Goal: Task Accomplishment & Management: Complete application form

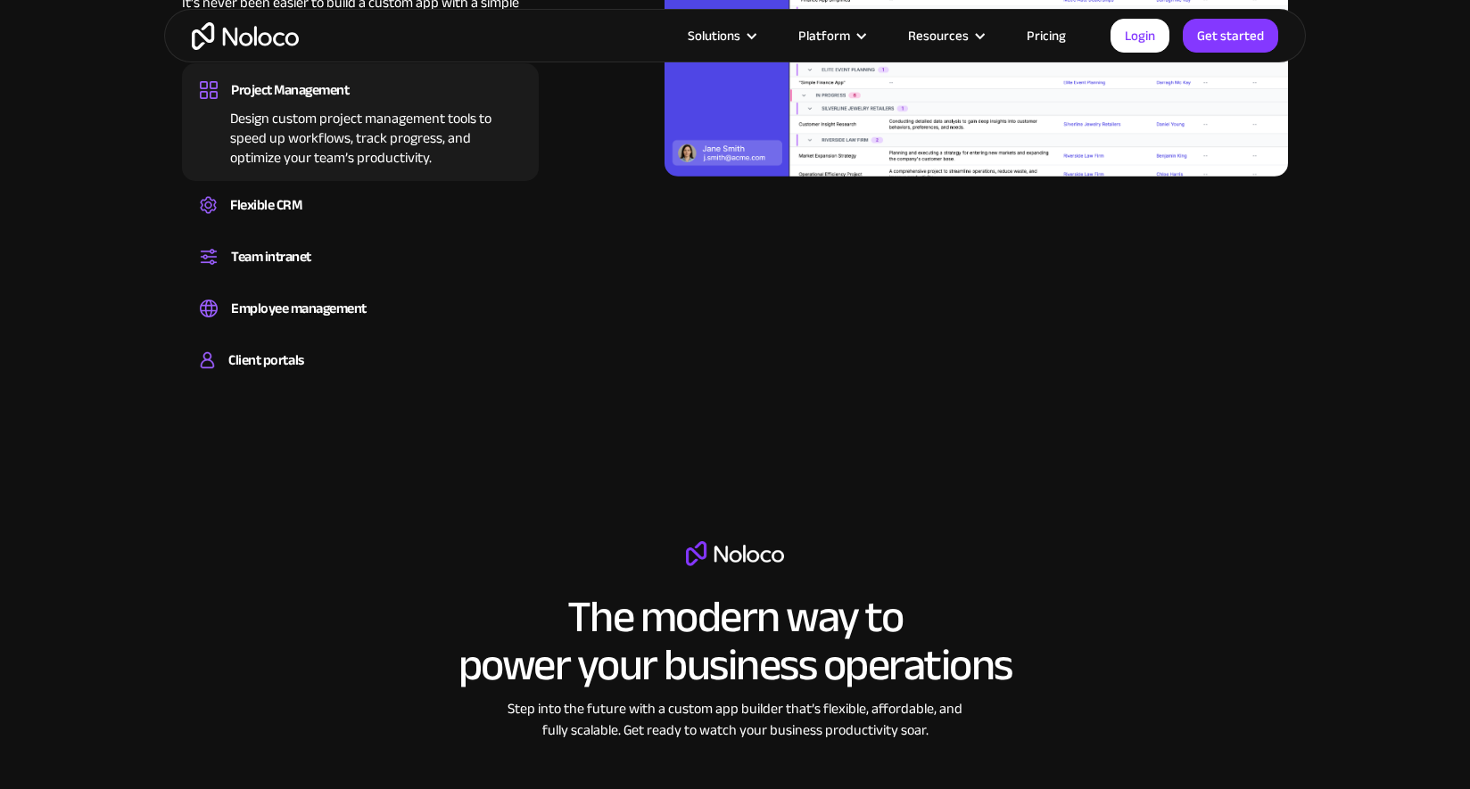
scroll to position [2363, 0]
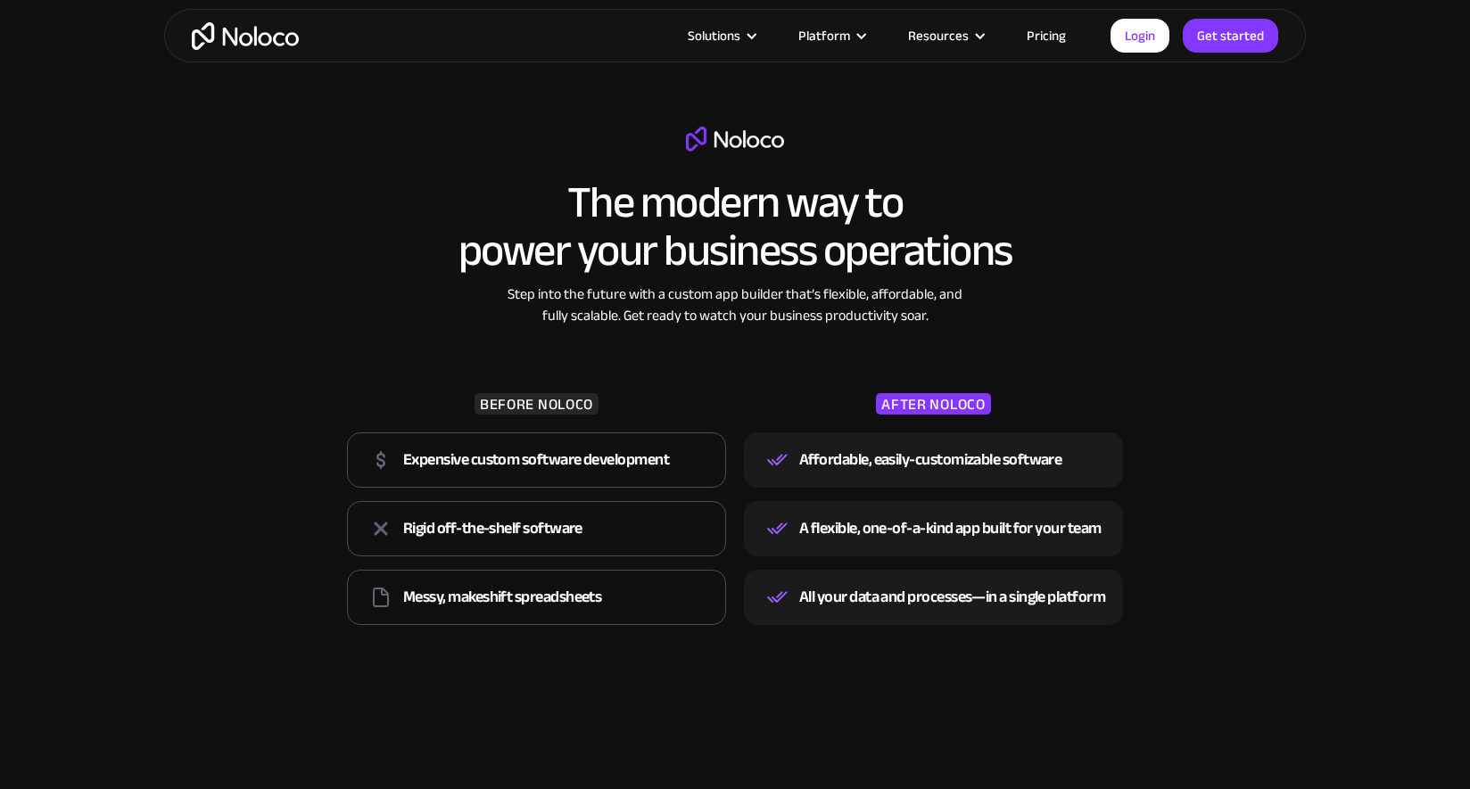
click at [1040, 35] on link "Pricing" at bounding box center [1046, 35] width 84 height 23
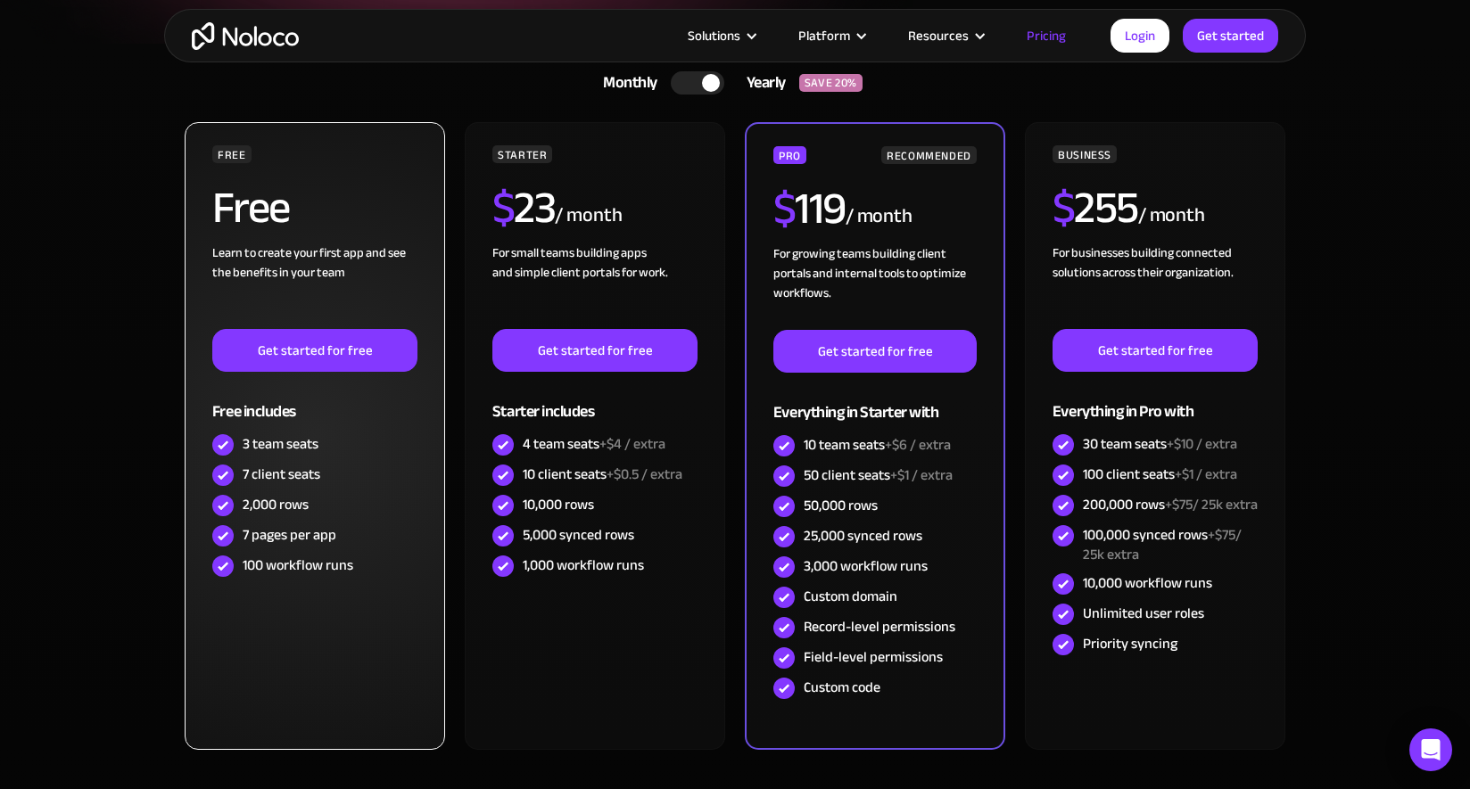
scroll to position [358, 0]
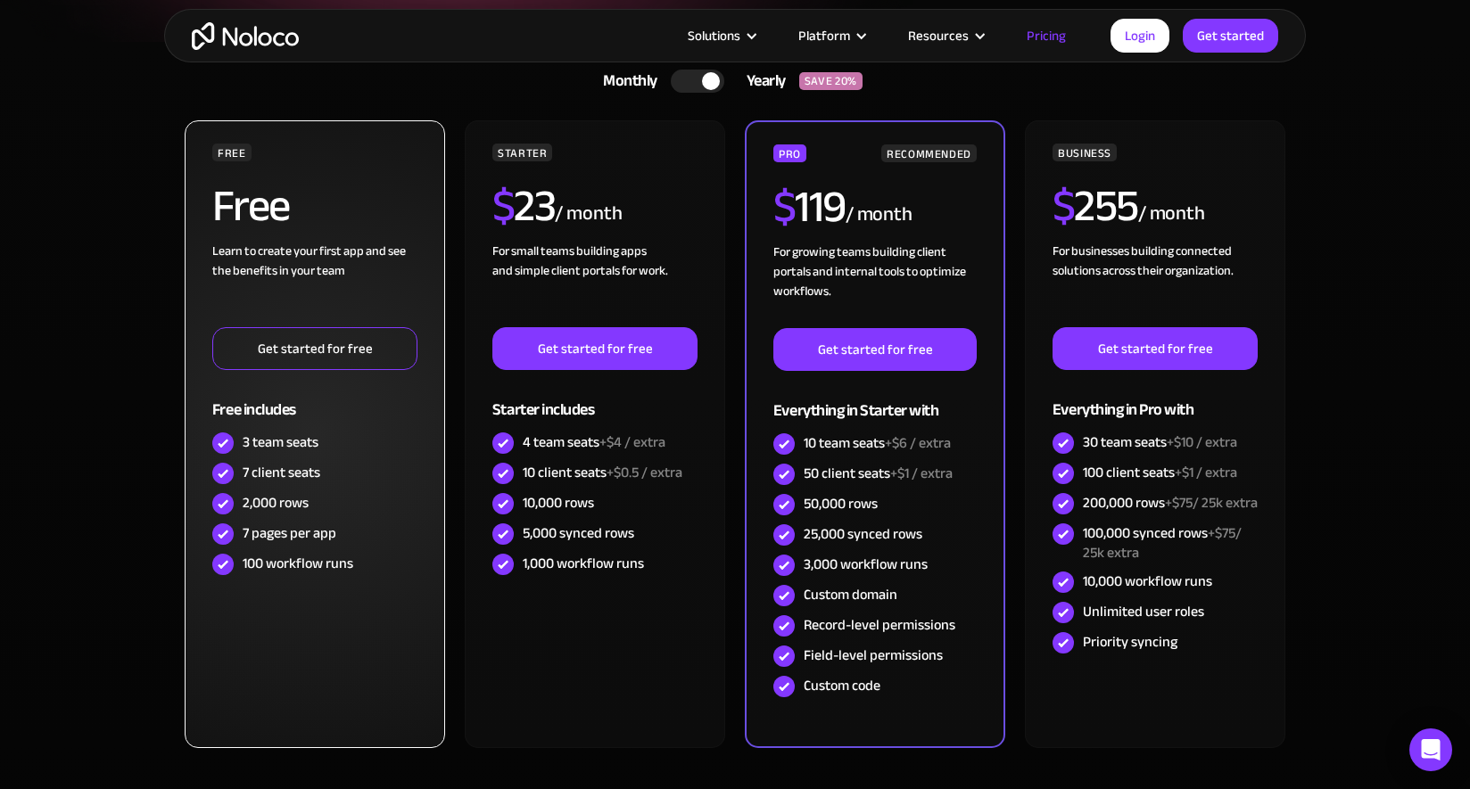
click at [299, 355] on link "Get started for free" at bounding box center [314, 348] width 205 height 43
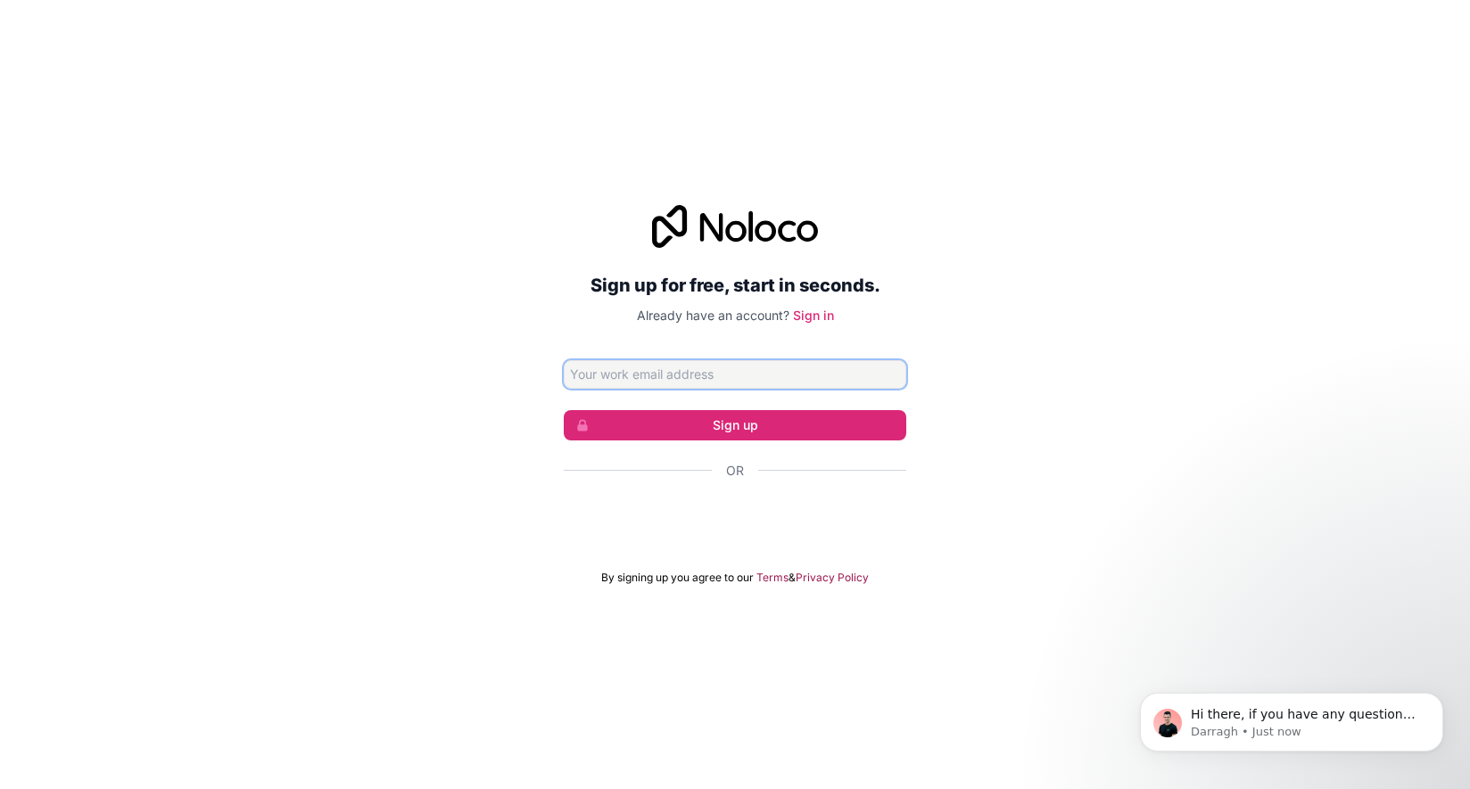
paste input "[PERSON_NAME][EMAIL_ADDRESS][DOMAIN_NAME]"
type input "[PERSON_NAME][EMAIL_ADDRESS][DOMAIN_NAME]"
click at [837, 441] on form "simon@smartcommercialfinance.co.uk Sign up Or By signing up you agree to our Te…" at bounding box center [735, 472] width 343 height 225
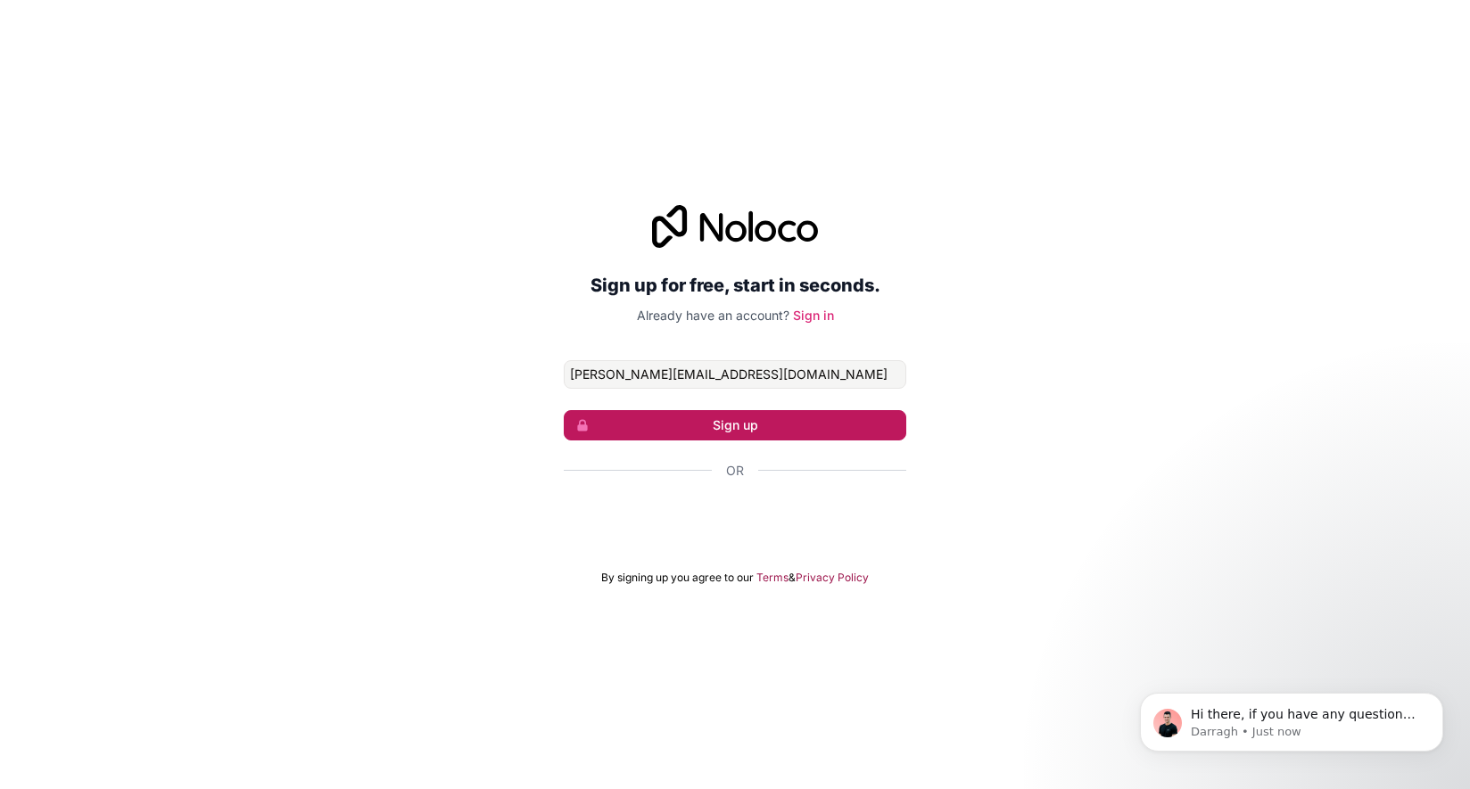
click at [834, 428] on button "Sign up" at bounding box center [735, 425] width 343 height 30
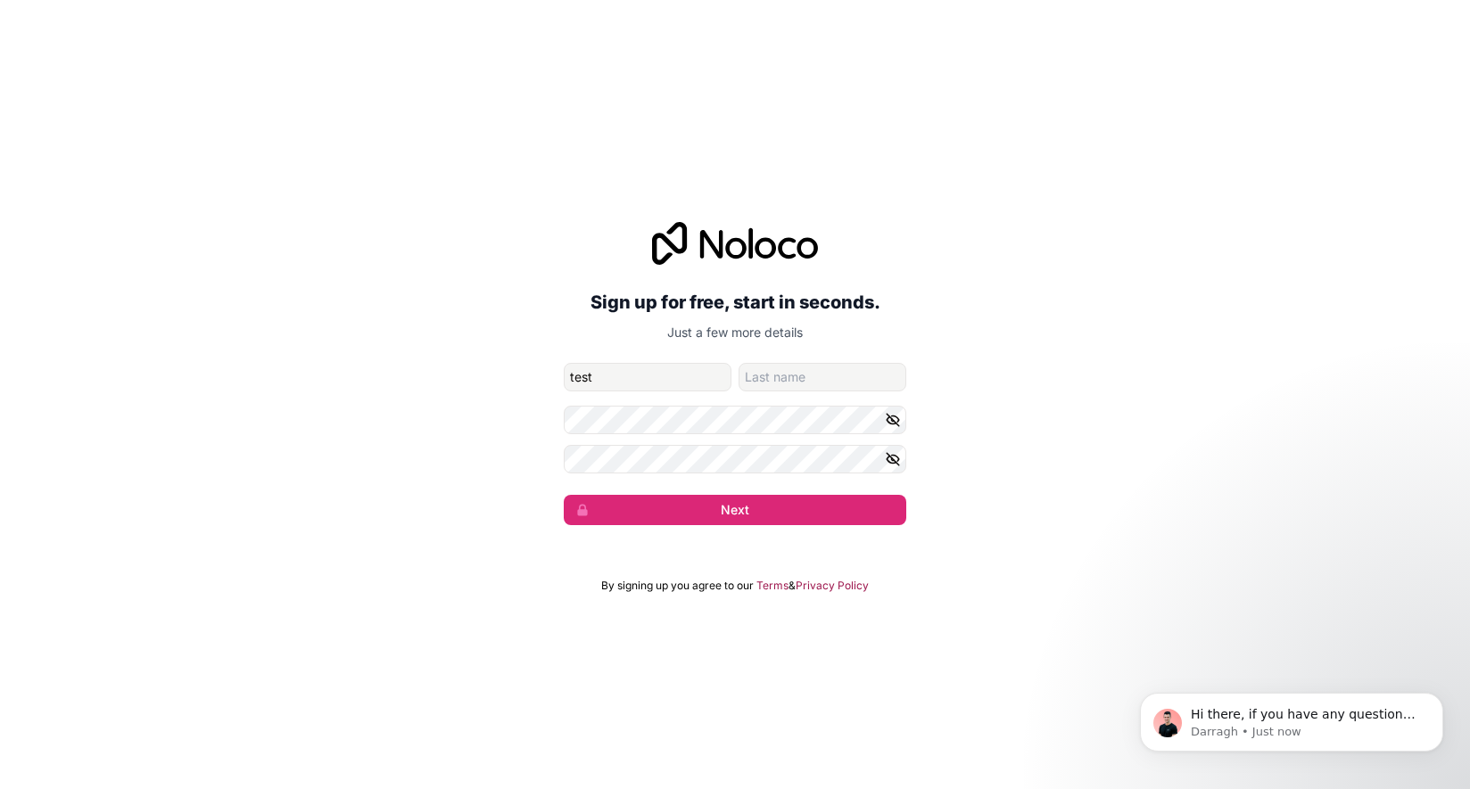
type input "test"
click at [767, 379] on input "family-name" at bounding box center [823, 377] width 168 height 29
type input "ing"
click at [748, 438] on form "simon@smartcommercialfinance.co.uk test ing Next" at bounding box center [735, 444] width 343 height 162
click at [564, 495] on button "Next" at bounding box center [735, 510] width 343 height 30
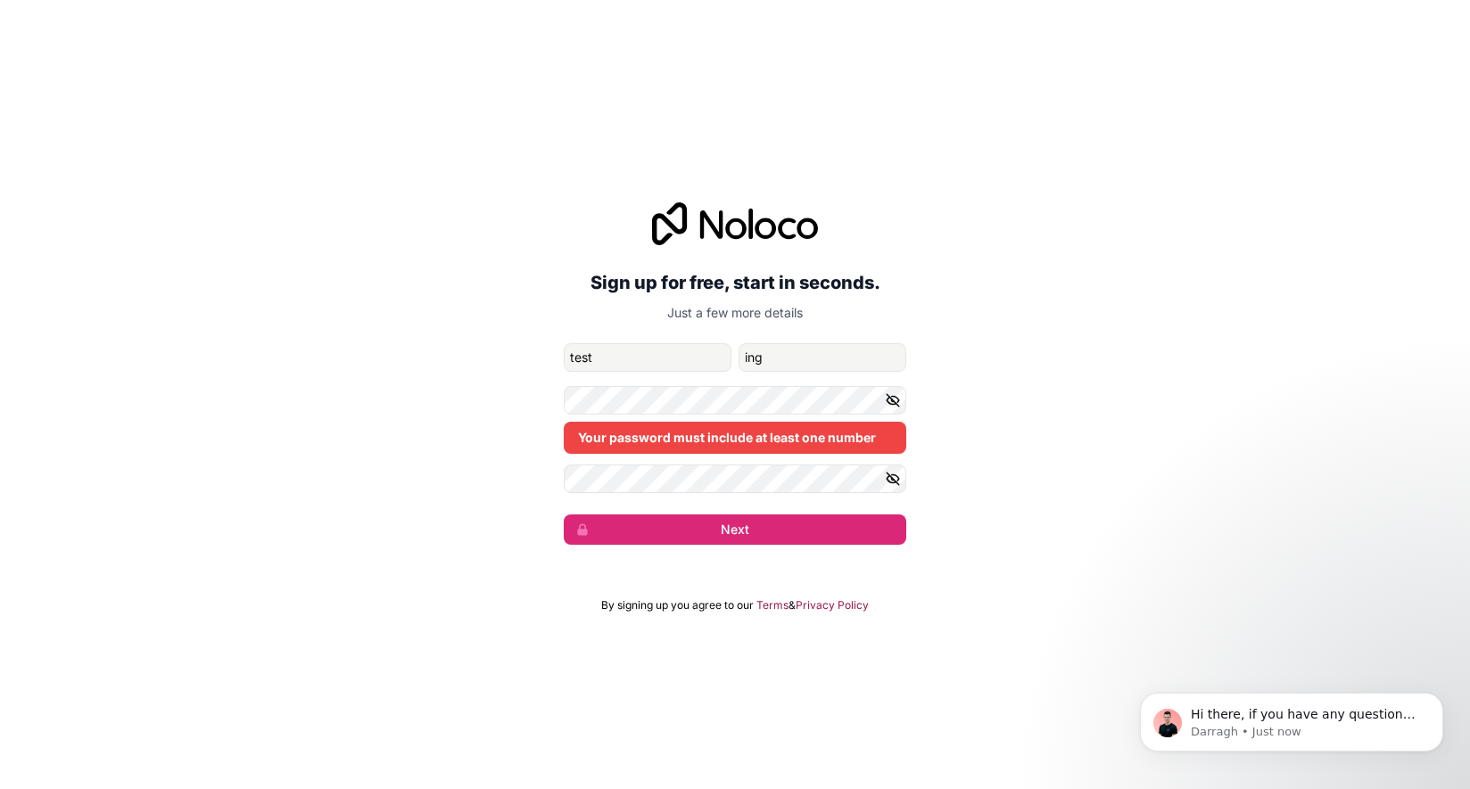
click at [905, 391] on button "button" at bounding box center [895, 400] width 21 height 29
click at [524, 402] on div "Sign up for free, start in seconds. Just a few more details simon@smartcommerci…" at bounding box center [735, 374] width 1470 height 392
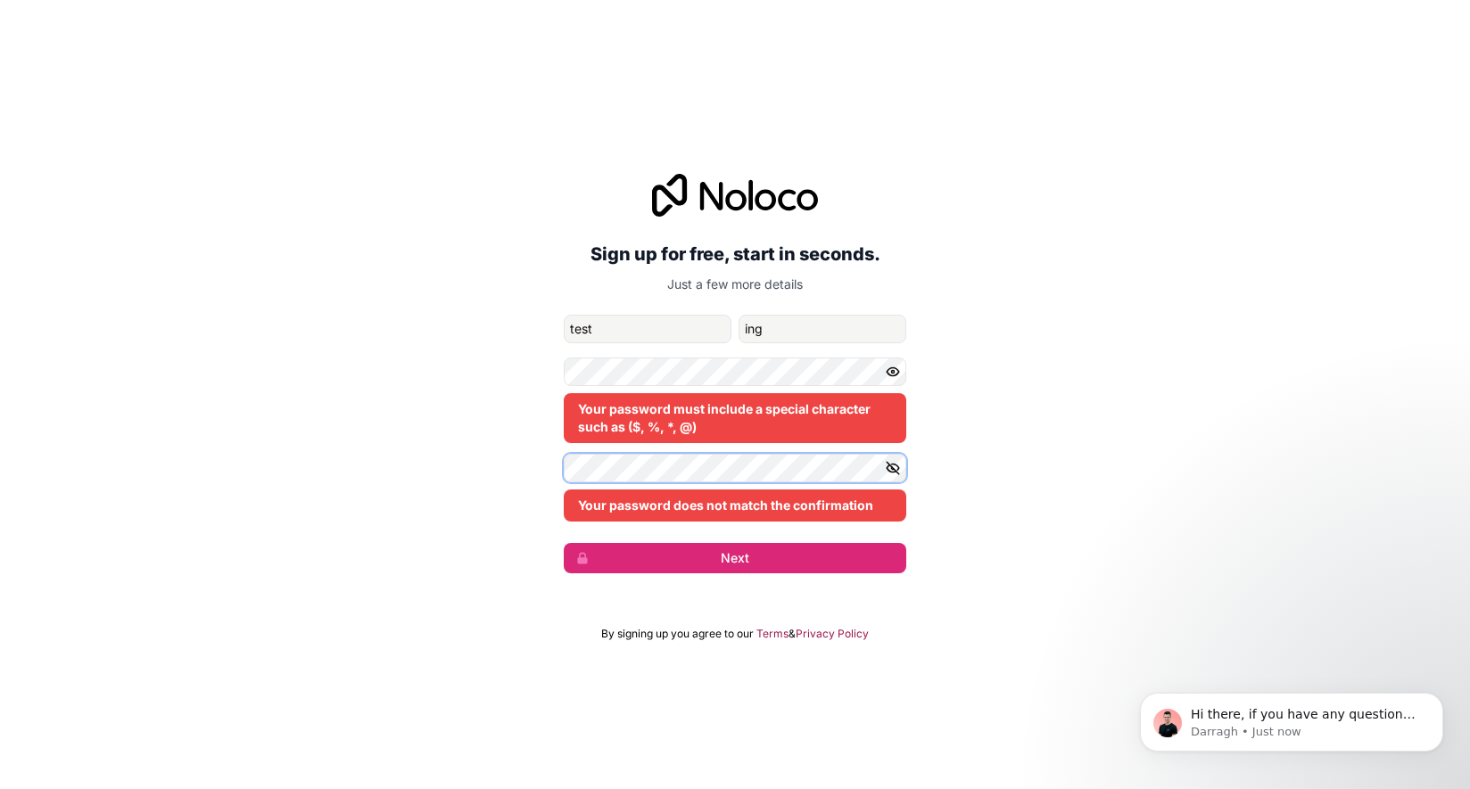
click at [557, 466] on div "Sign up for free, start in seconds. Just a few more details simon@smartcommerci…" at bounding box center [735, 374] width 1470 height 450
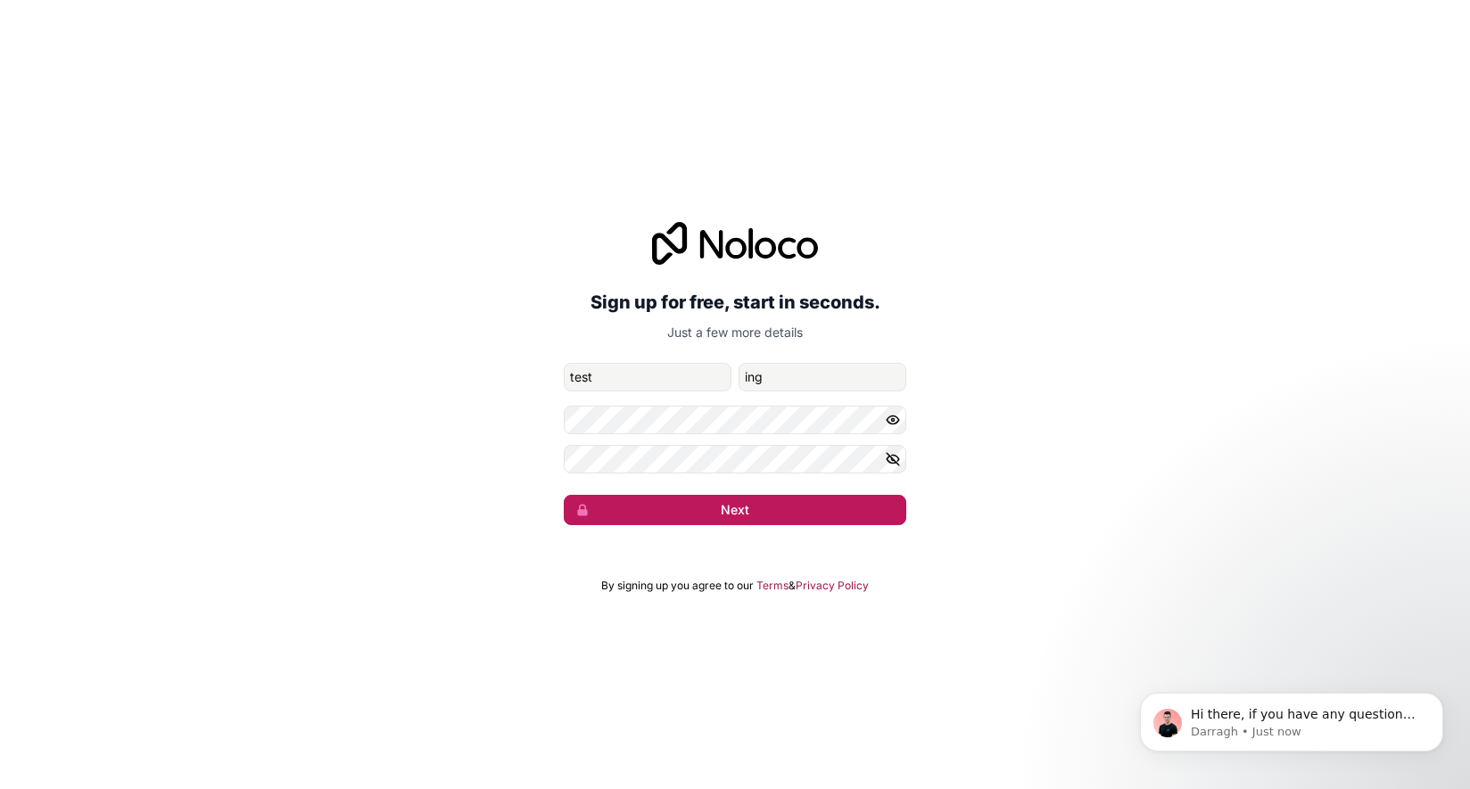
click at [696, 514] on button "Next" at bounding box center [735, 510] width 343 height 30
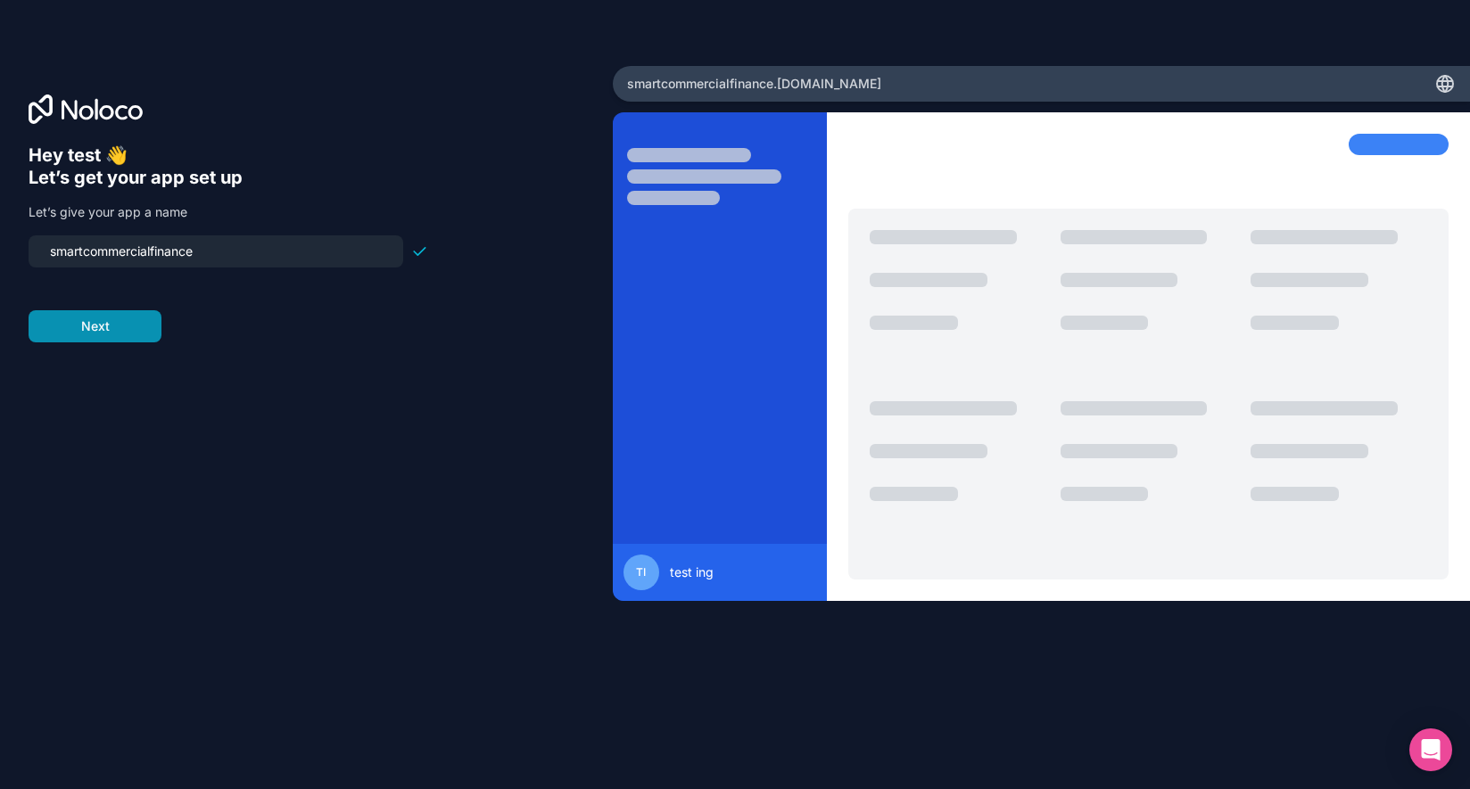
click at [127, 326] on button "Next" at bounding box center [95, 326] width 133 height 32
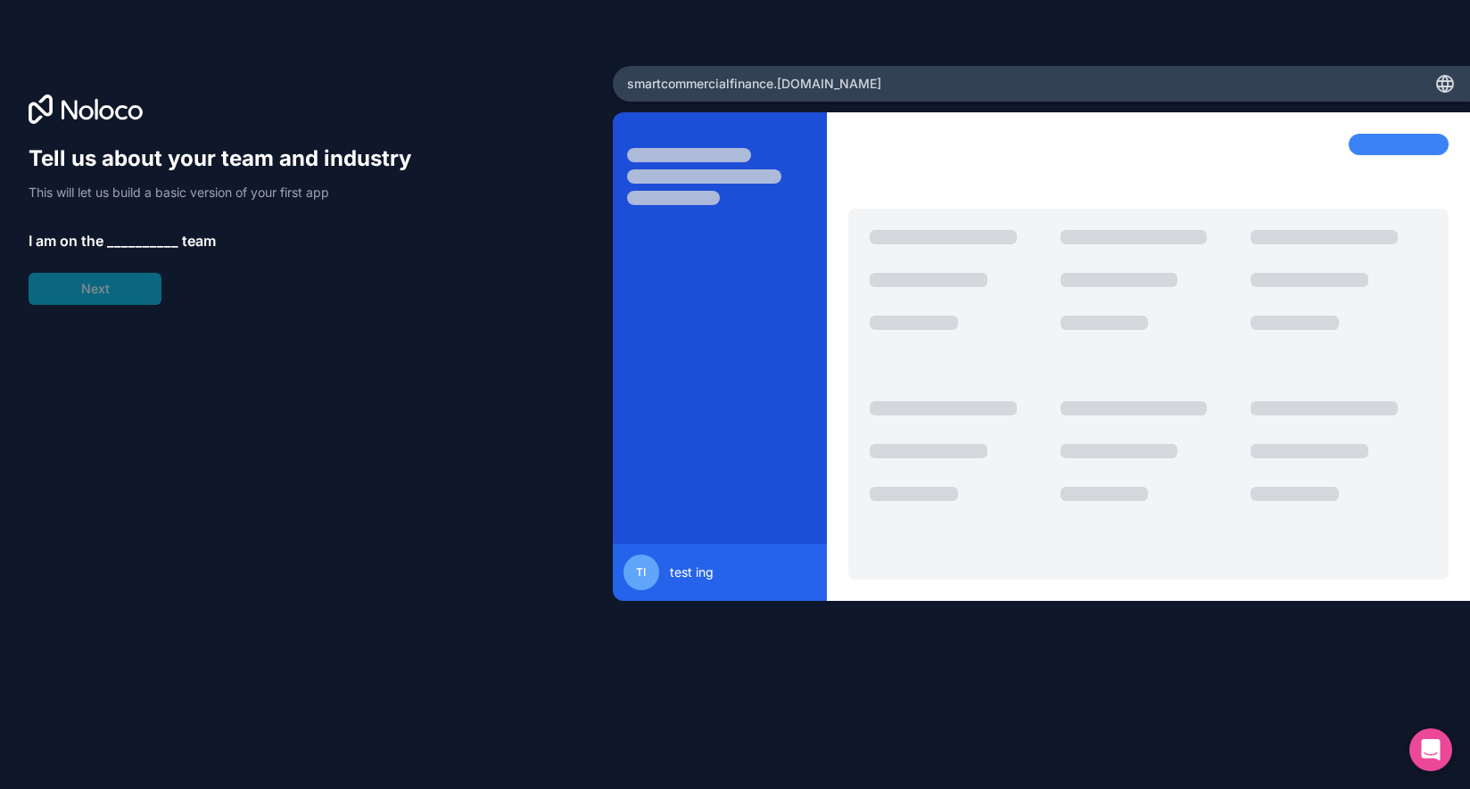
click at [142, 237] on span "__________" at bounding box center [142, 240] width 71 height 21
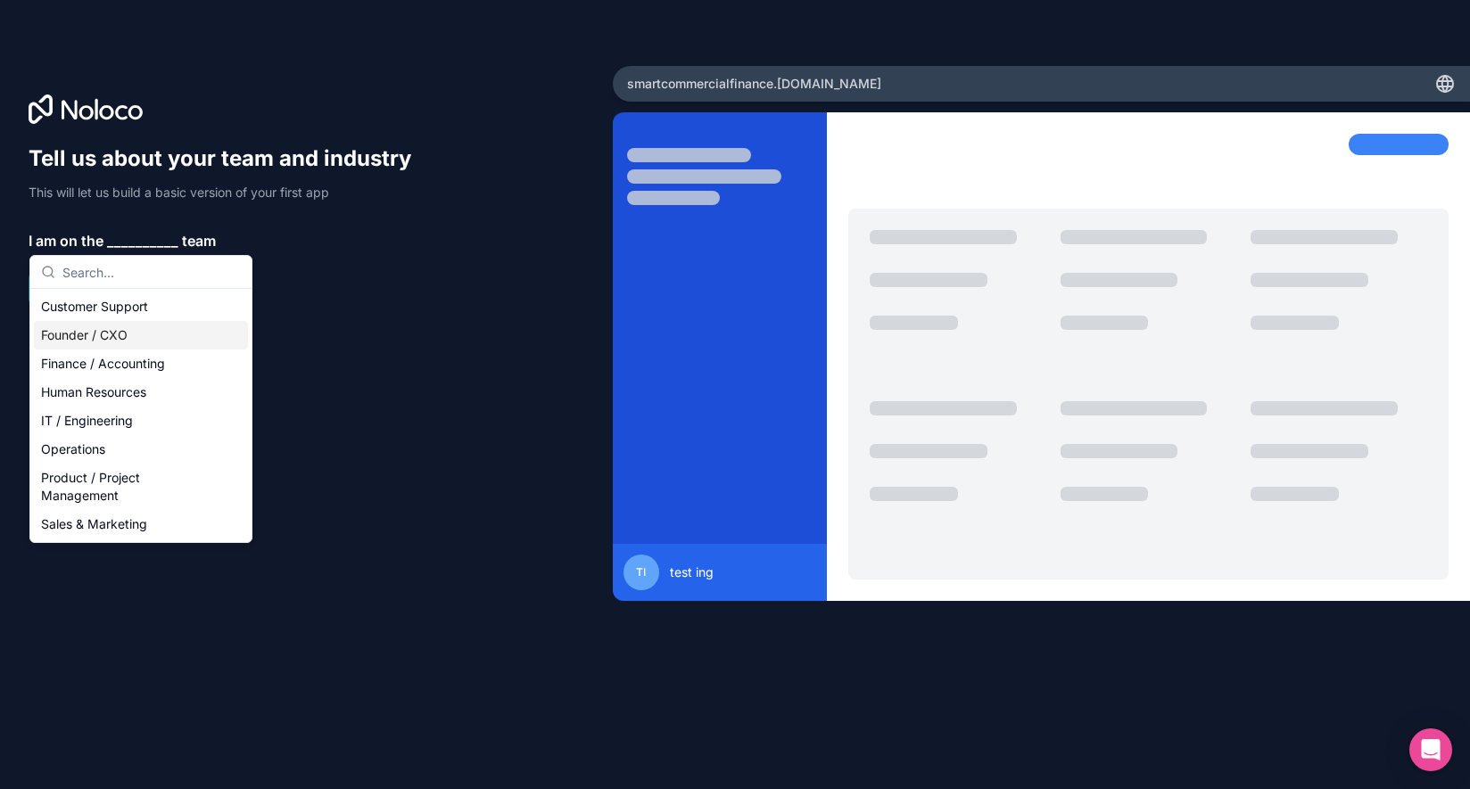
click at [149, 329] on div "Founder / CXO" at bounding box center [141, 335] width 214 height 29
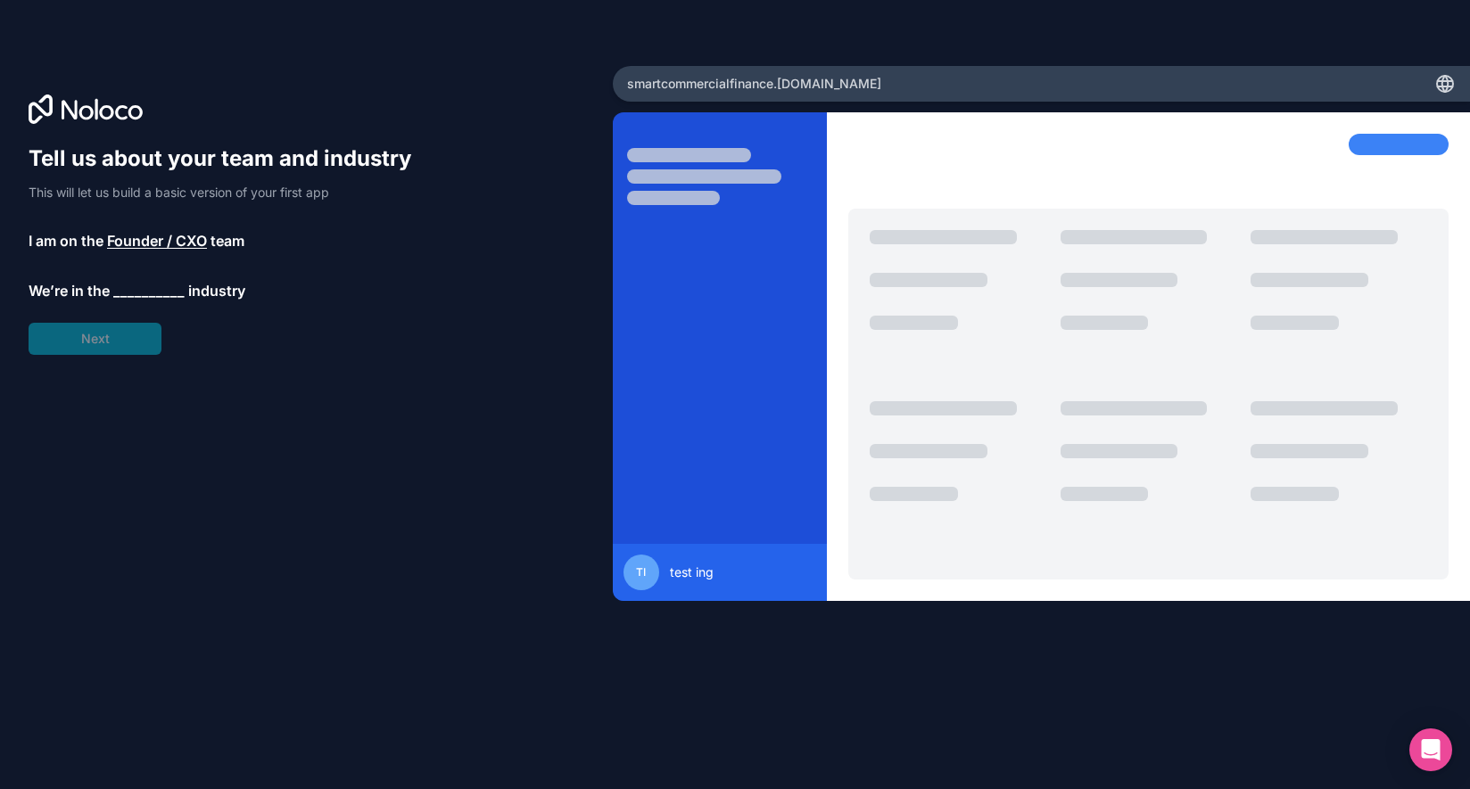
click at [120, 341] on div "Tell us about your team and industry This will let us build a basic version of …" at bounding box center [229, 249] width 400 height 211
click at [131, 271] on div "Tell us about your team and industry This will let us build a basic version of …" at bounding box center [229, 249] width 400 height 211
click at [136, 294] on span "__________" at bounding box center [148, 290] width 71 height 21
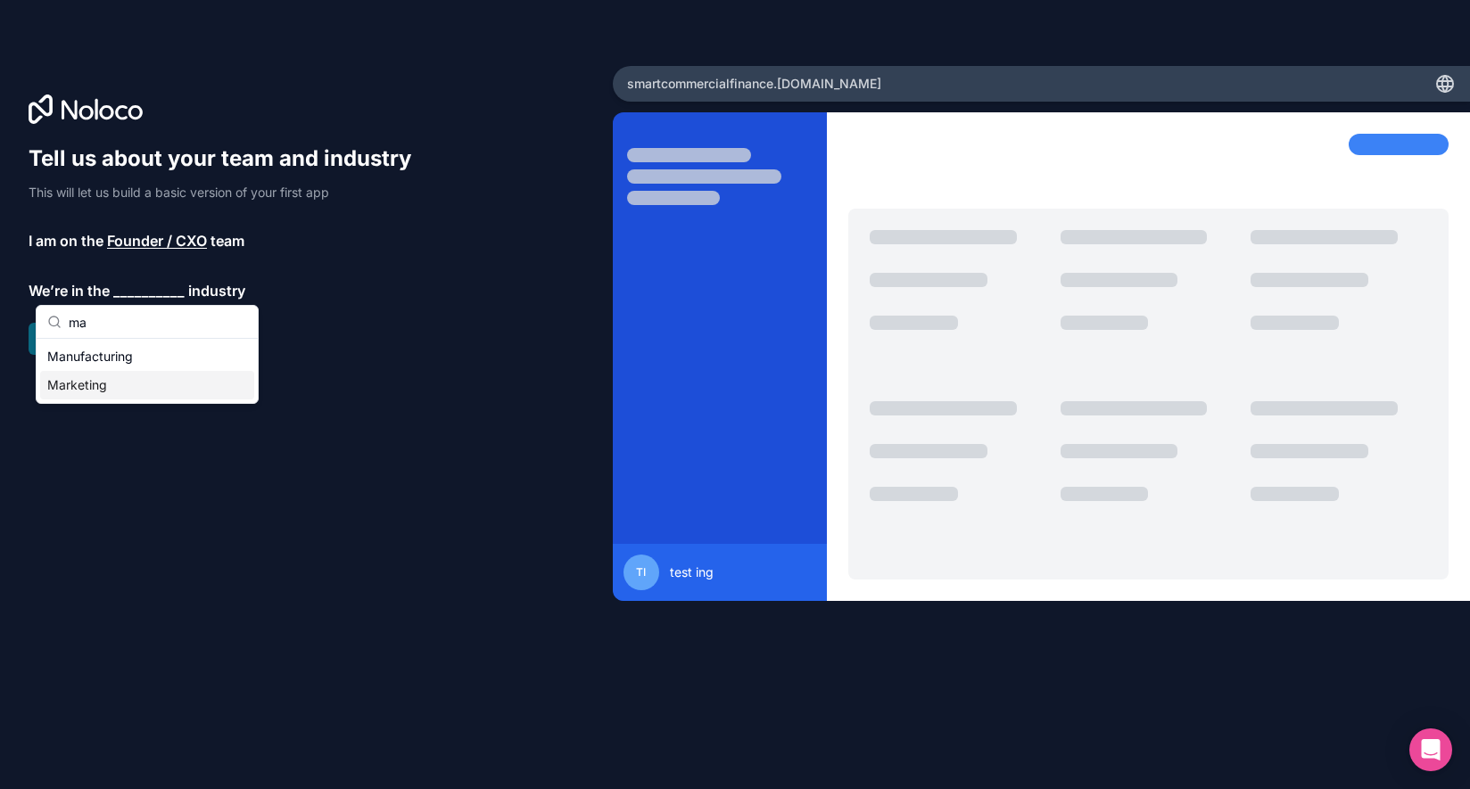
type input "m"
type input "l"
type input "c"
type input "ma"
click at [142, 387] on div "Marketing" at bounding box center [147, 385] width 214 height 29
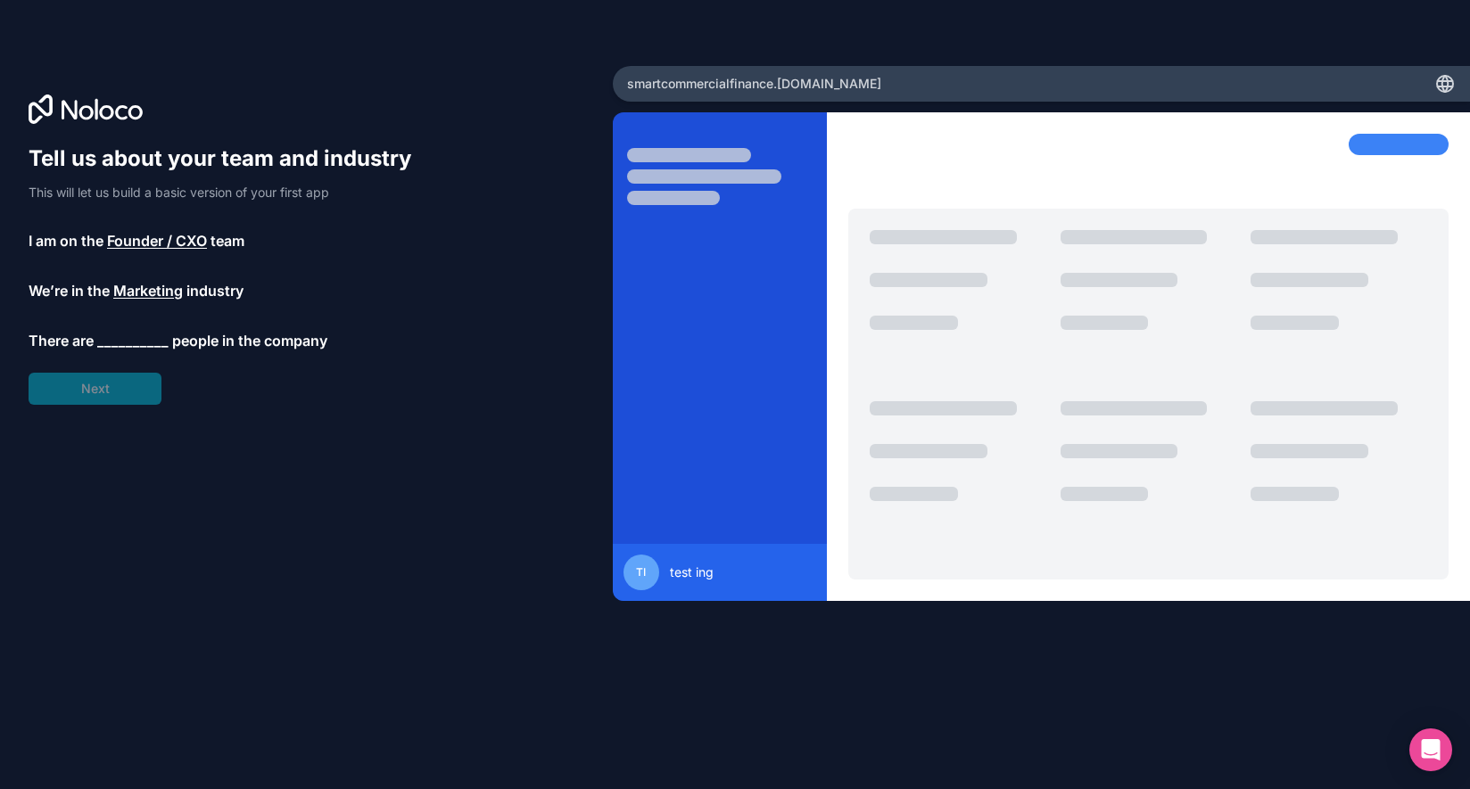
click at [142, 349] on span "__________" at bounding box center [132, 340] width 71 height 21
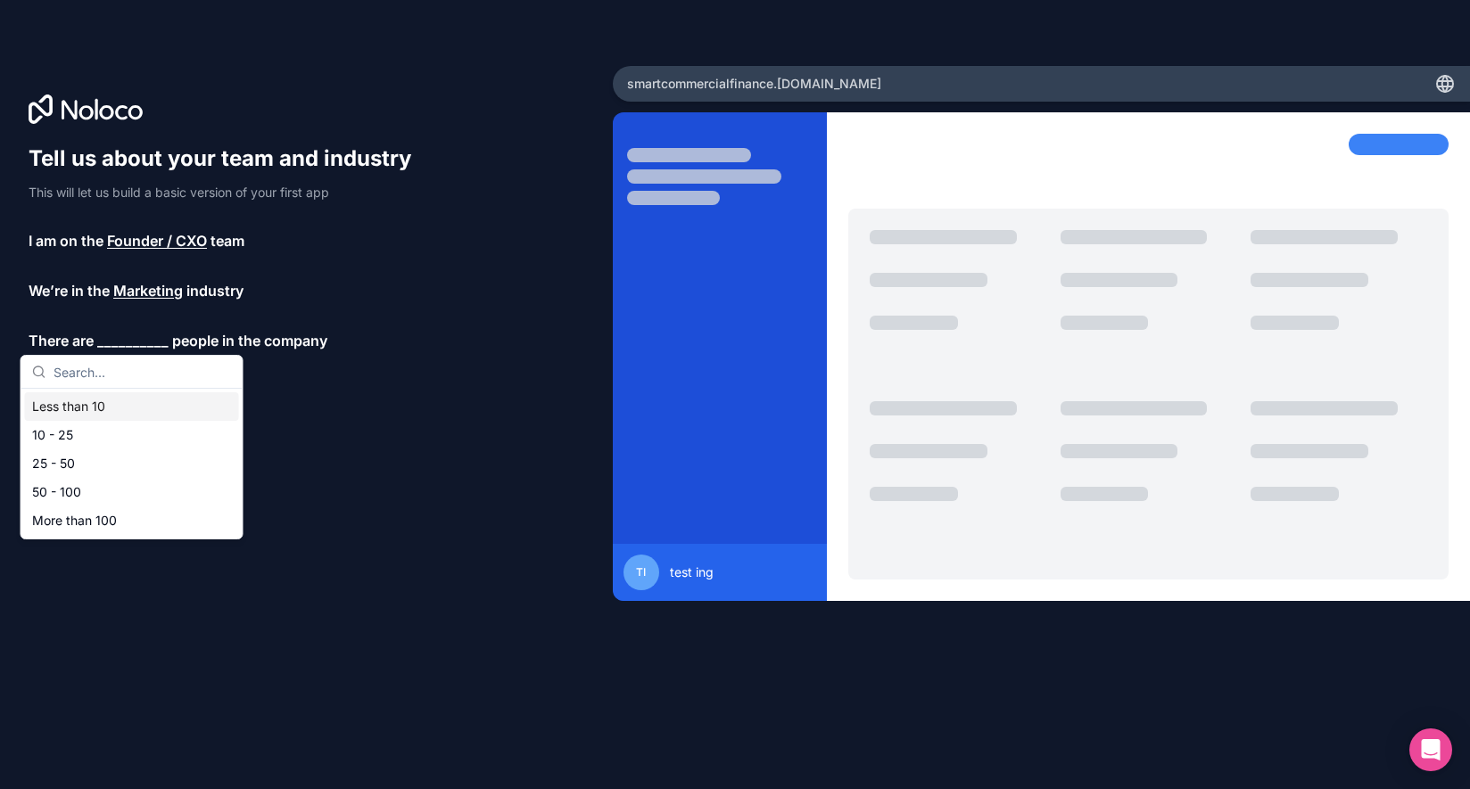
click at [123, 405] on div "Less than 10" at bounding box center [132, 406] width 214 height 29
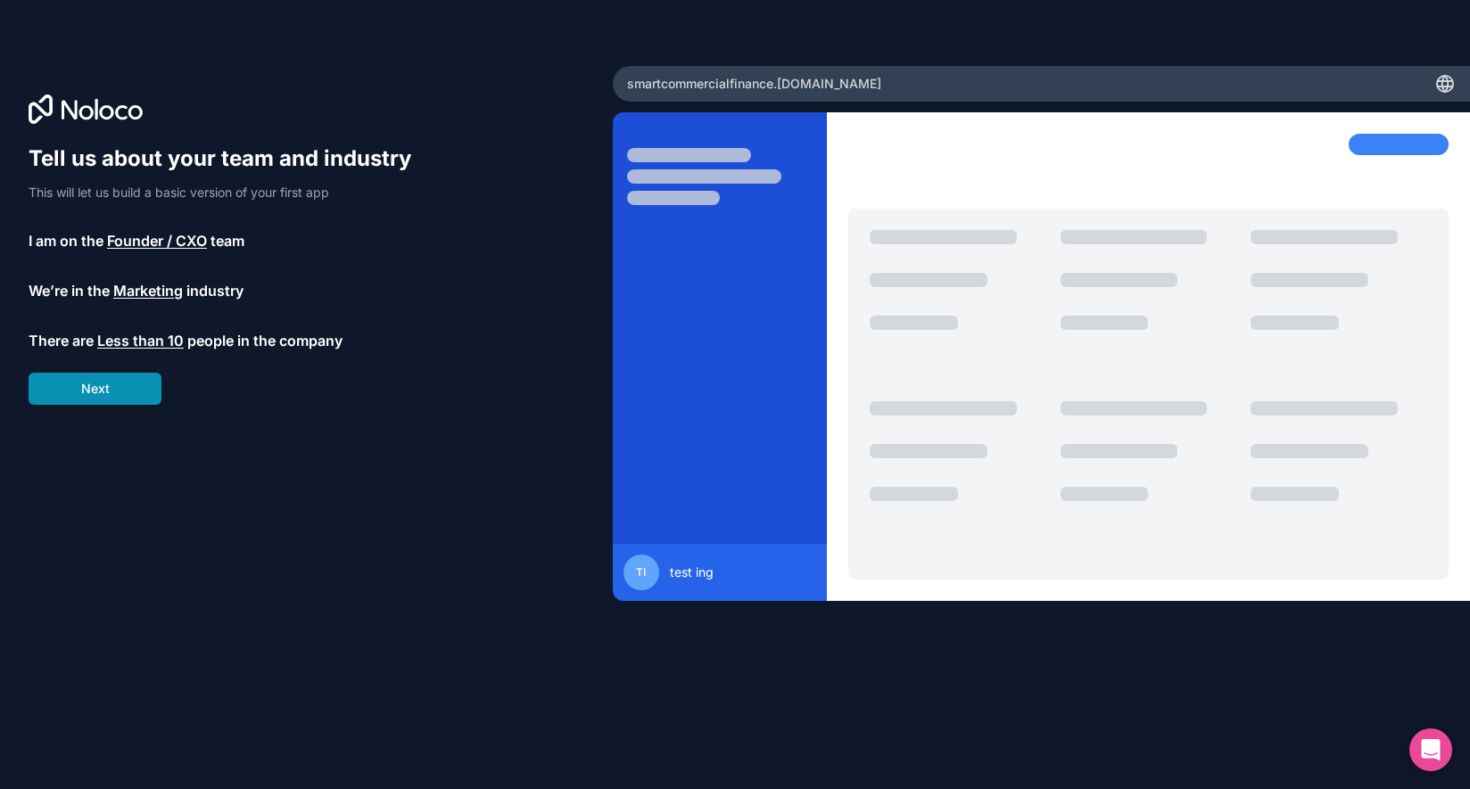
click at [130, 389] on button "Next" at bounding box center [95, 389] width 133 height 32
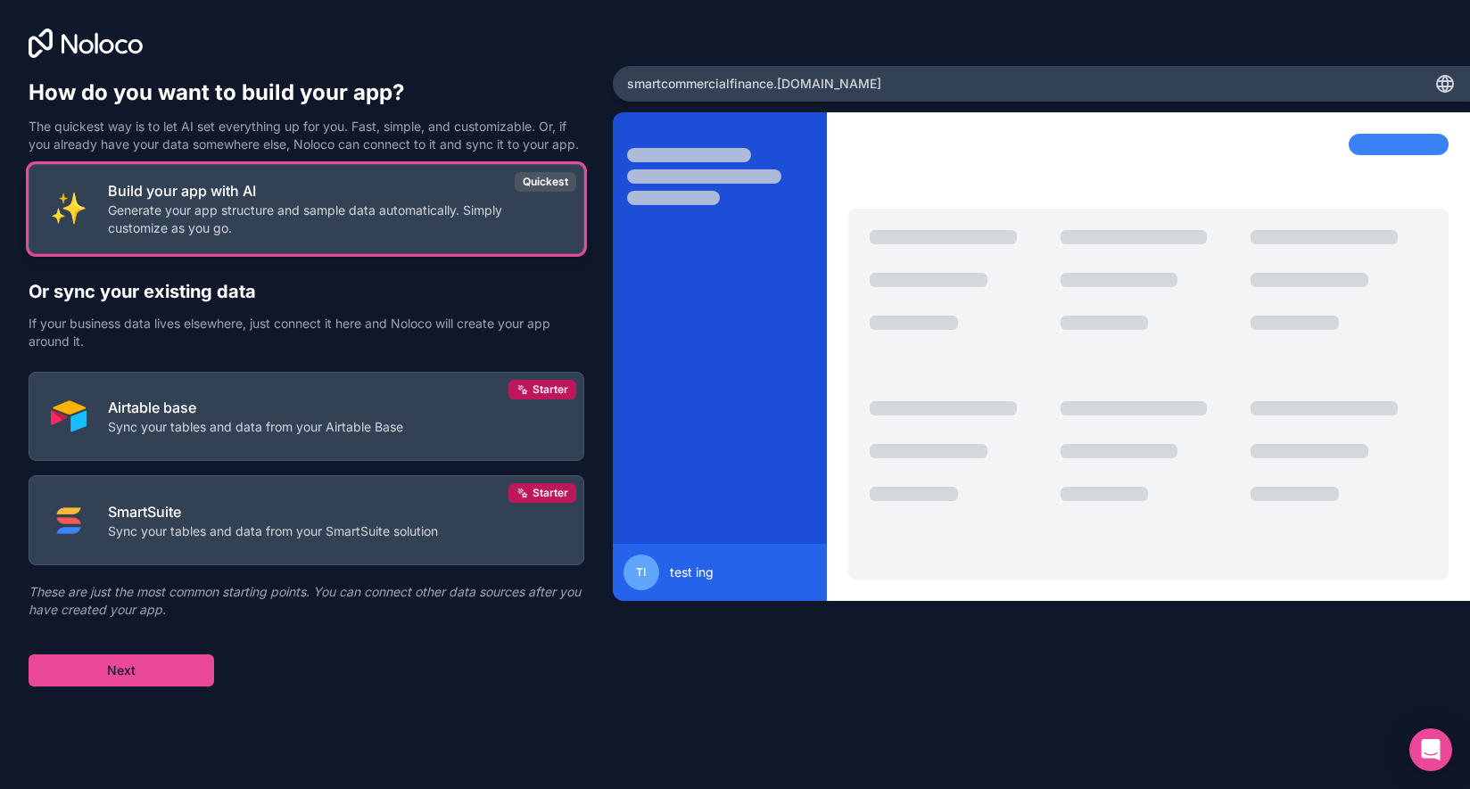
click at [360, 234] on p "Generate your app structure and sample data automatically. Simply customize as …" at bounding box center [335, 220] width 454 height 36
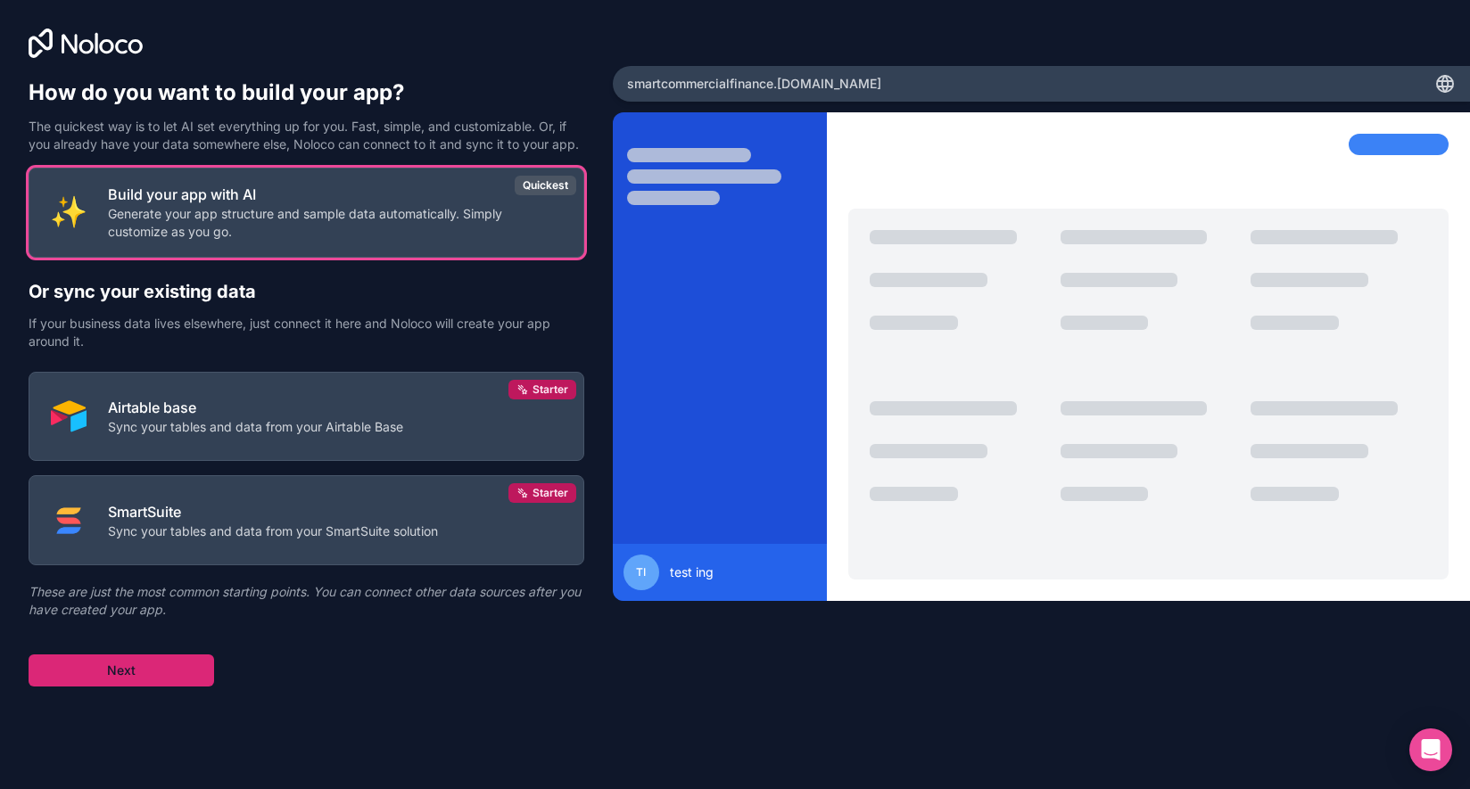
click at [165, 672] on button "Next" at bounding box center [122, 671] width 186 height 32
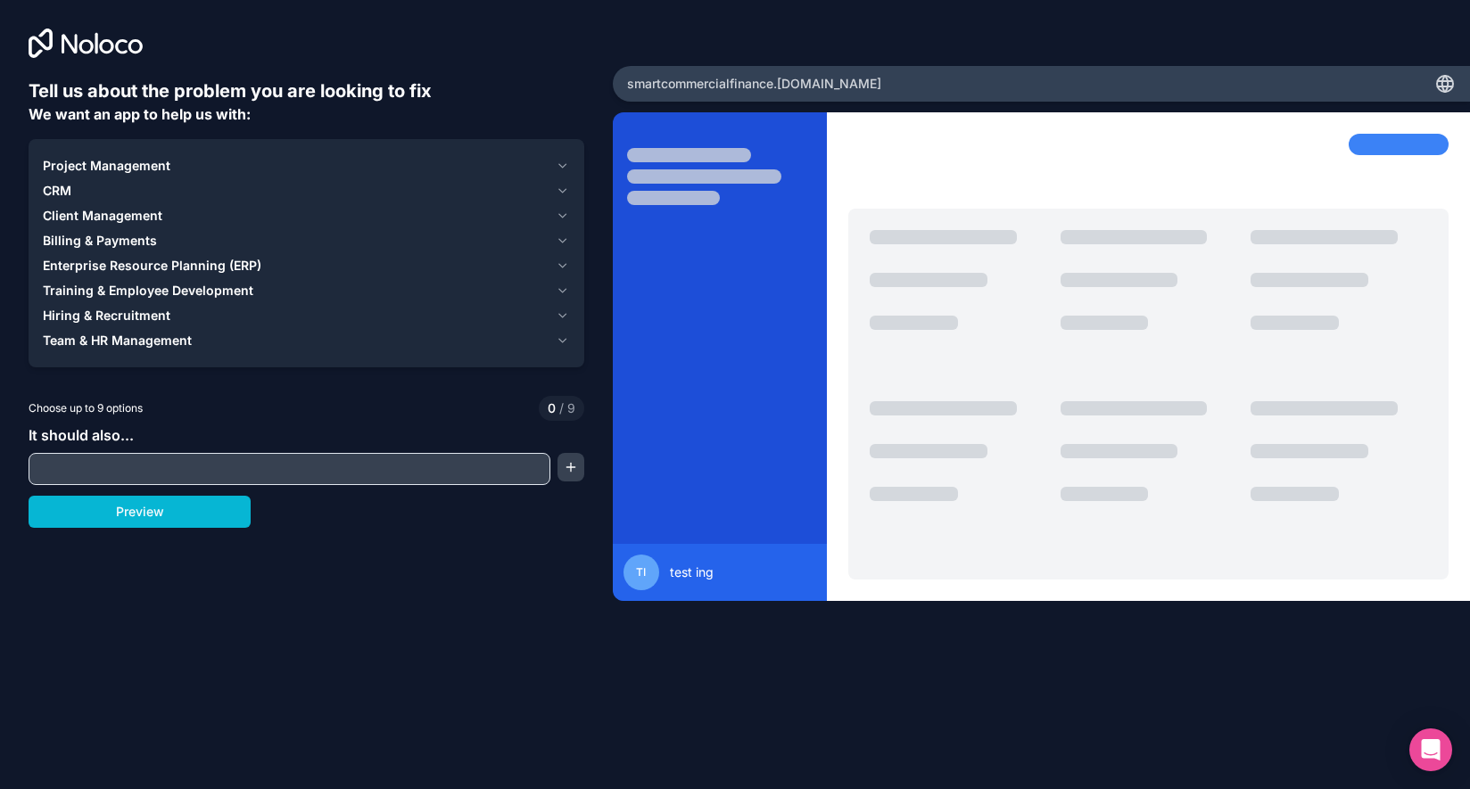
click at [188, 466] on input "text" at bounding box center [289, 469] width 513 height 25
click at [578, 466] on button "button" at bounding box center [570, 467] width 27 height 29
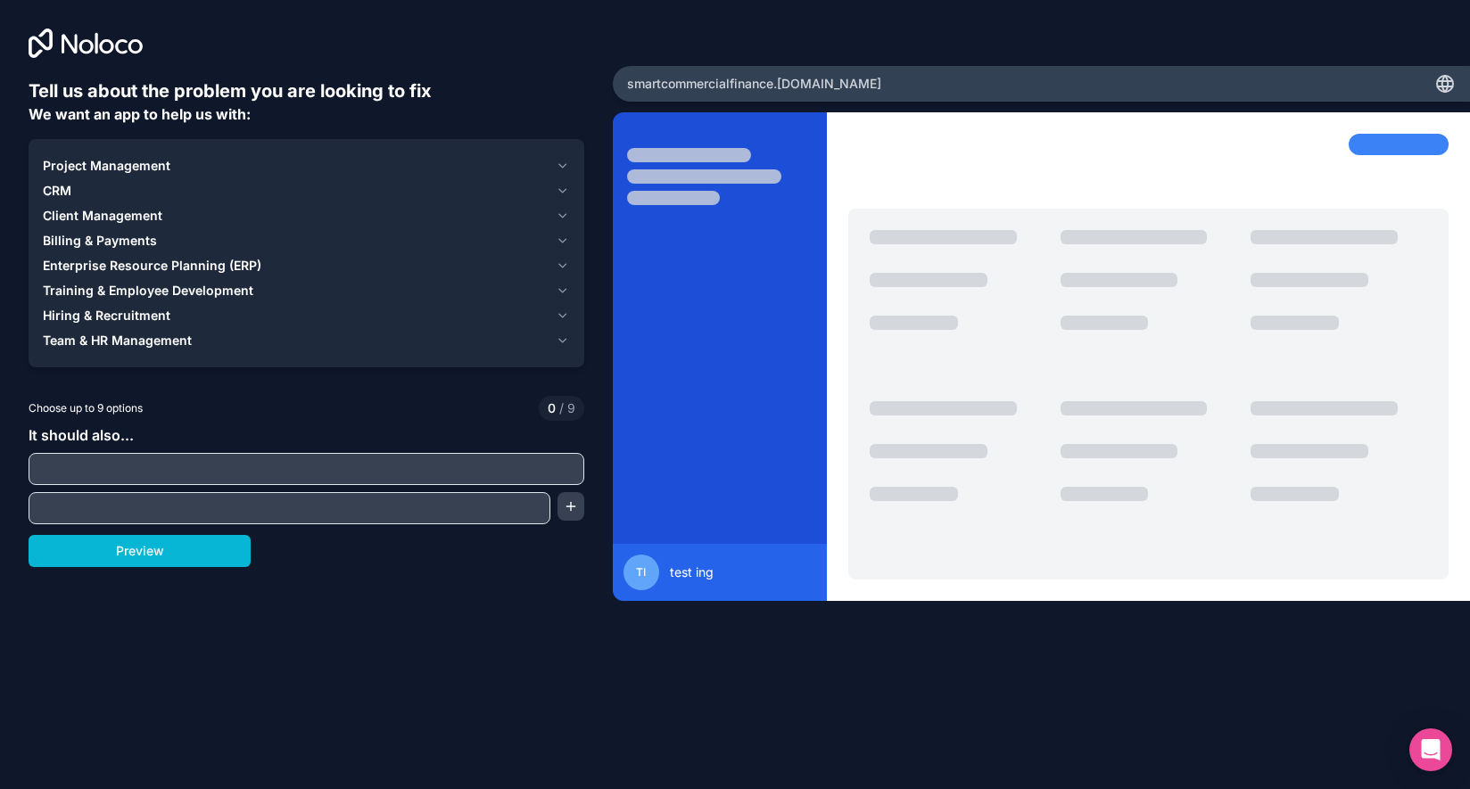
click at [483, 476] on input "text" at bounding box center [306, 469] width 547 height 25
click at [154, 161] on span "Project Management" at bounding box center [107, 166] width 128 height 18
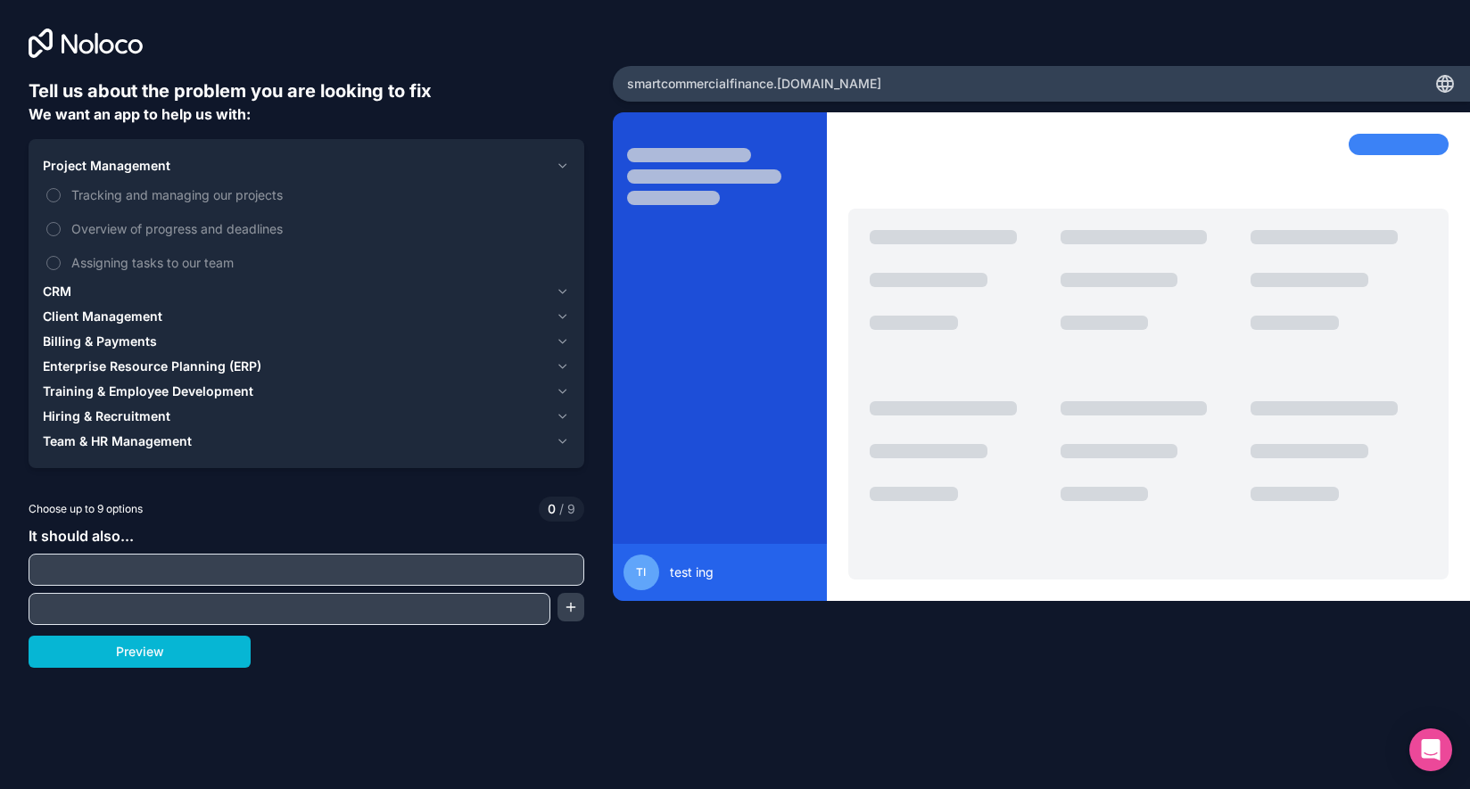
click at [143, 163] on span "Project Management" at bounding box center [107, 166] width 128 height 18
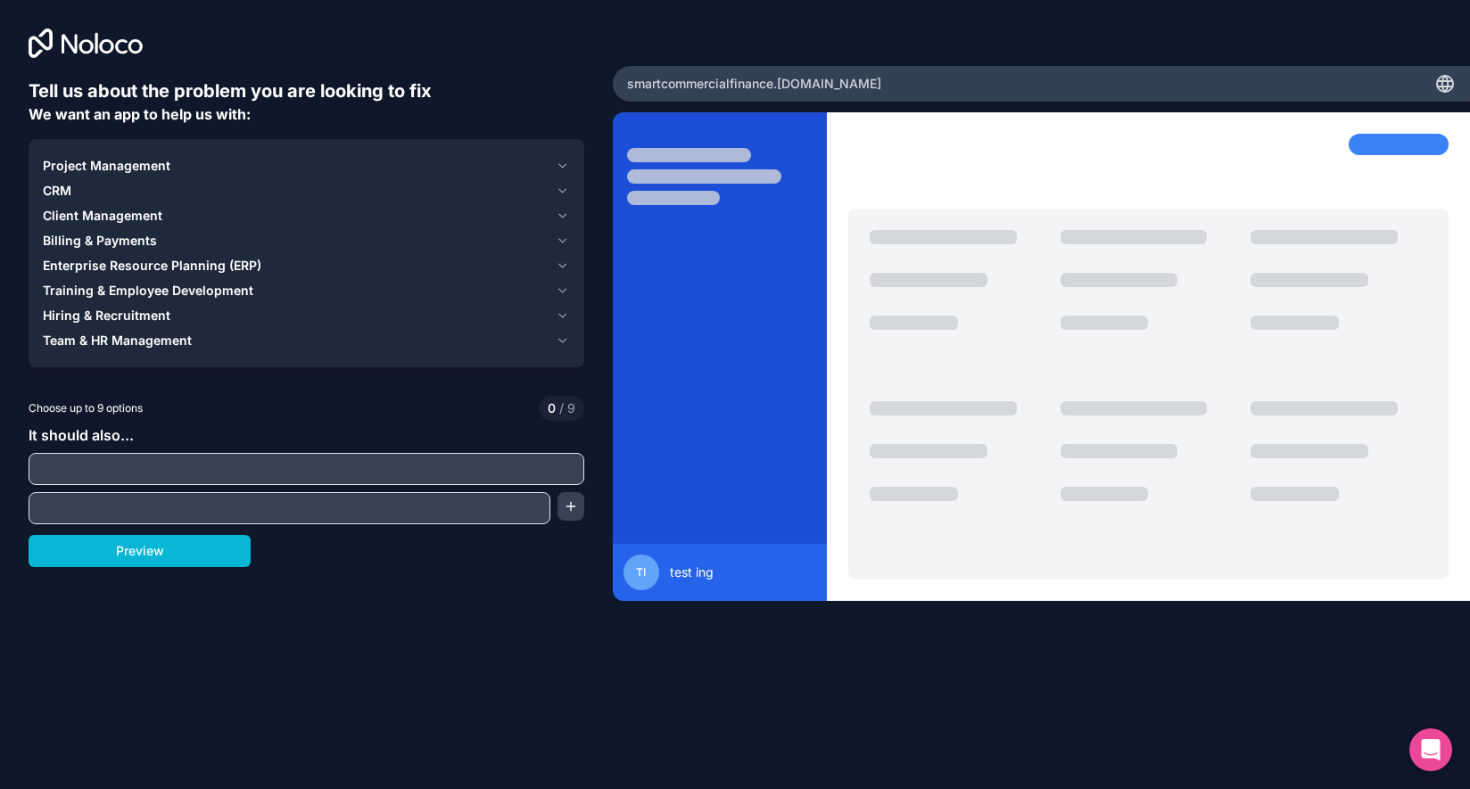
click at [170, 475] on input "text" at bounding box center [306, 469] width 547 height 25
click at [227, 202] on button "CRM" at bounding box center [306, 190] width 527 height 25
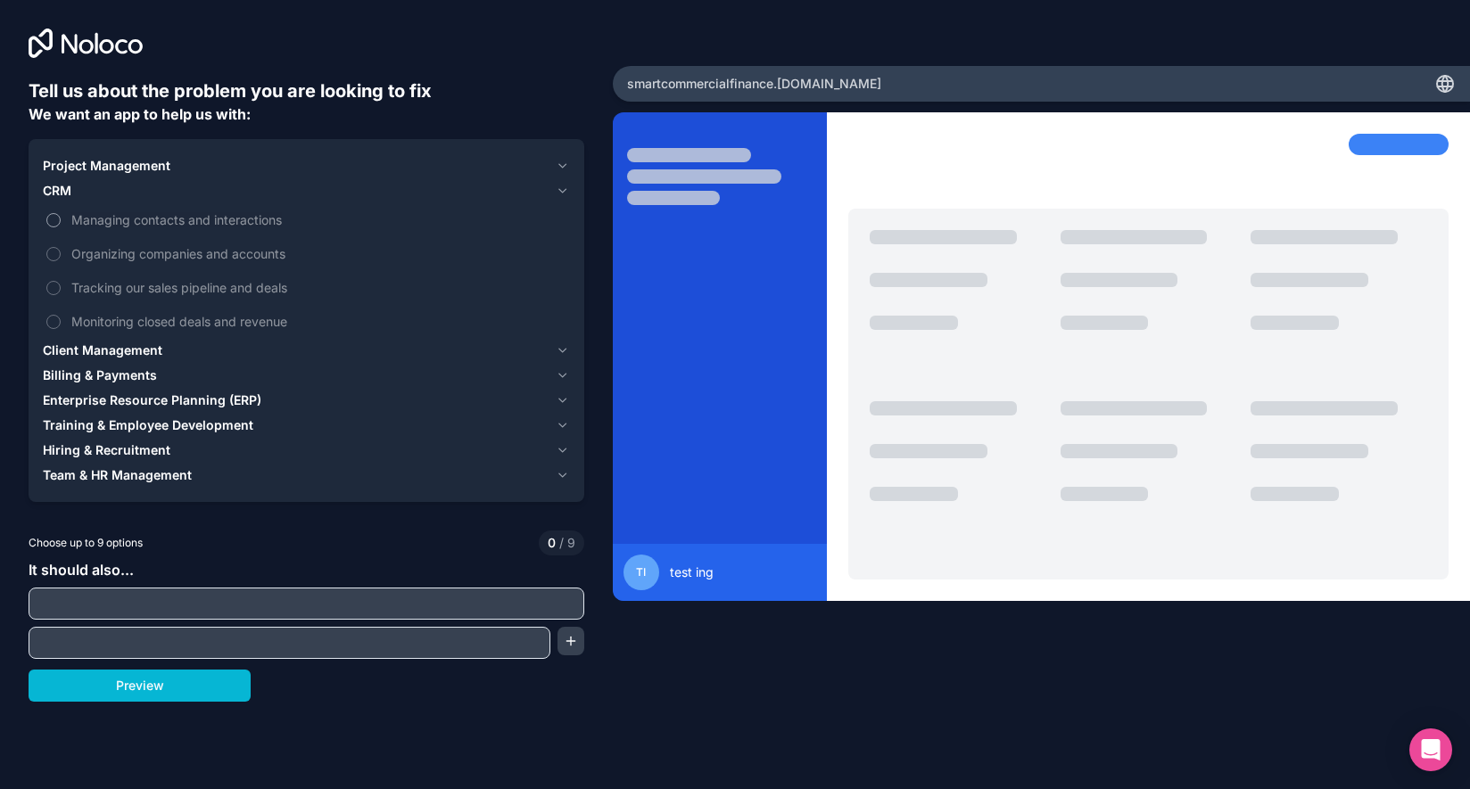
click at [252, 225] on span "Managing contacts and interactions" at bounding box center [318, 220] width 495 height 19
click at [61, 225] on button "Managing contacts and interactions" at bounding box center [53, 220] width 14 height 14
click at [247, 251] on span "Organizing companies and accounts" at bounding box center [318, 253] width 495 height 19
click at [61, 251] on button "Organizing companies and accounts" at bounding box center [53, 254] width 14 height 14
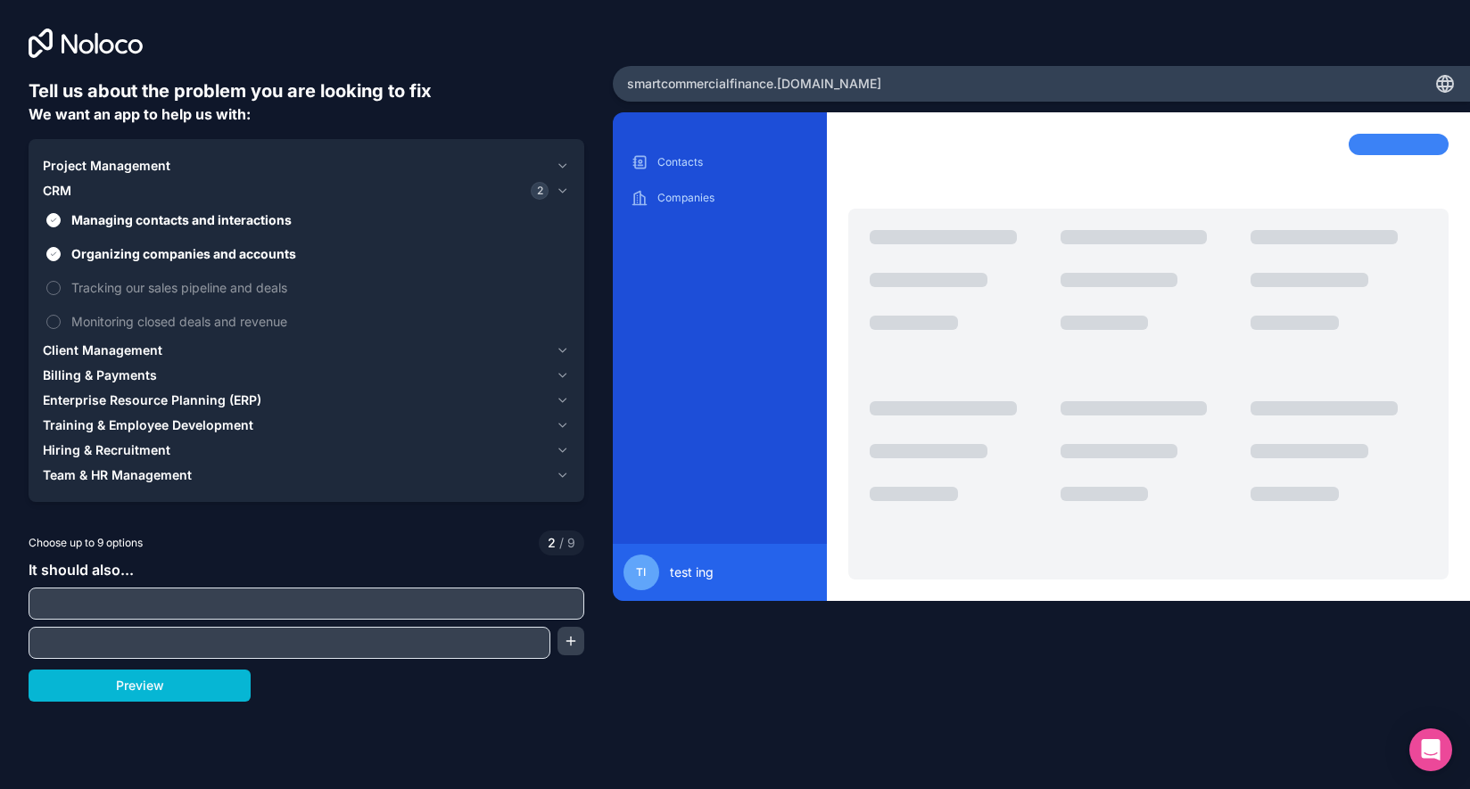
click at [242, 343] on div "Client Management" at bounding box center [296, 351] width 506 height 18
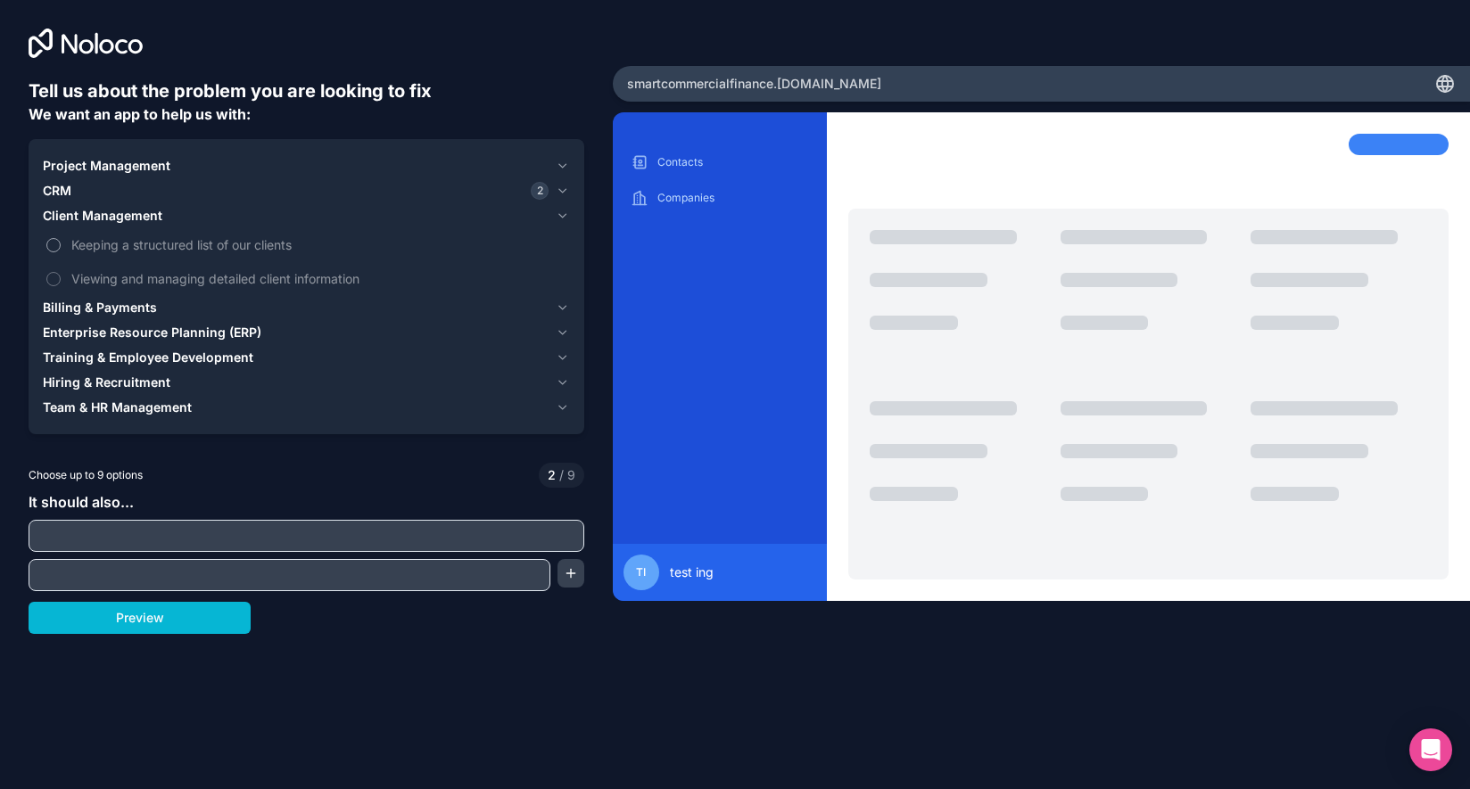
click at [252, 235] on span "Keeping a structured list of our clients" at bounding box center [318, 244] width 495 height 19
click at [61, 238] on button "Keeping a structured list of our clients" at bounding box center [53, 245] width 14 height 14
click at [265, 284] on span "Viewing and managing detailed client information" at bounding box center [318, 278] width 495 height 19
click at [61, 284] on button "Viewing and managing detailed client information" at bounding box center [53, 279] width 14 height 14
click at [248, 310] on div "Billing & Payments" at bounding box center [296, 308] width 506 height 18
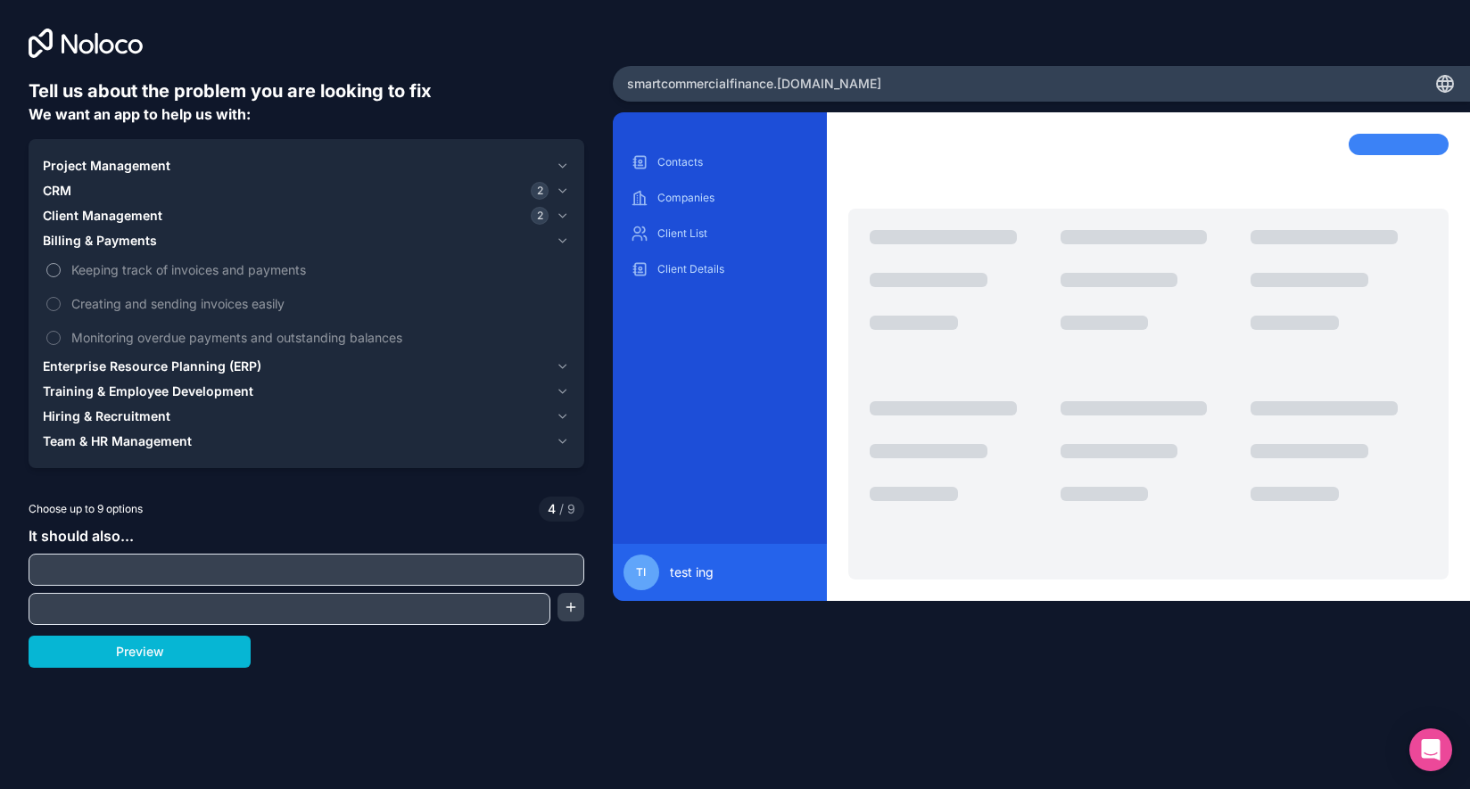
click at [238, 276] on span "Keeping track of invoices and payments" at bounding box center [318, 269] width 495 height 19
click at [61, 276] on button "Keeping track of invoices and payments" at bounding box center [53, 270] width 14 height 14
click at [238, 306] on span "Creating and sending invoices easily" at bounding box center [318, 303] width 495 height 19
click at [61, 306] on button "Creating and sending invoices easily" at bounding box center [53, 304] width 14 height 14
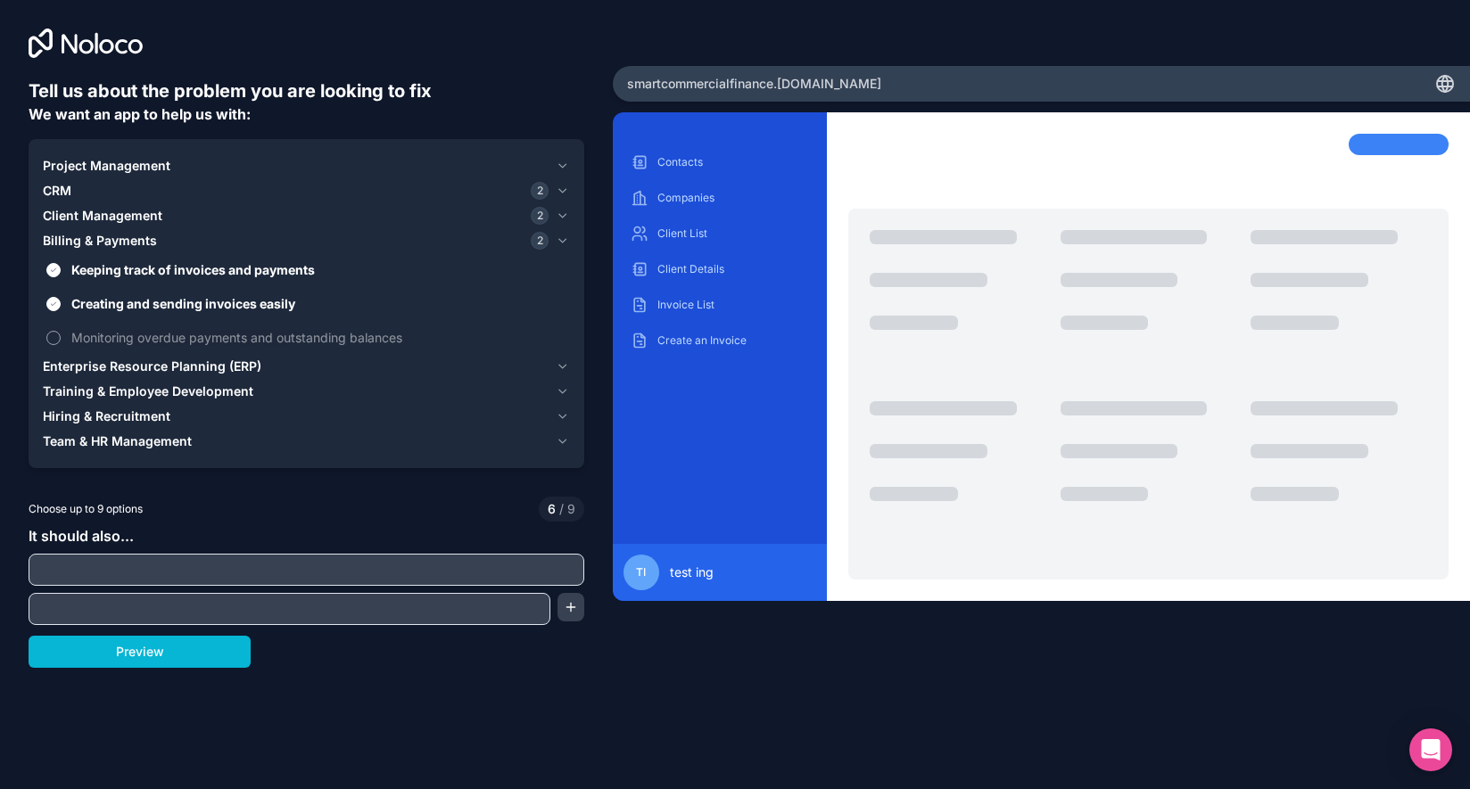
click at [247, 344] on span "Monitoring overdue payments and outstanding balances" at bounding box center [318, 337] width 495 height 19
click at [61, 344] on button "Monitoring overdue payments and outstanding balances" at bounding box center [53, 338] width 14 height 14
click at [283, 372] on div "Enterprise Resource Planning (ERP)" at bounding box center [296, 367] width 506 height 18
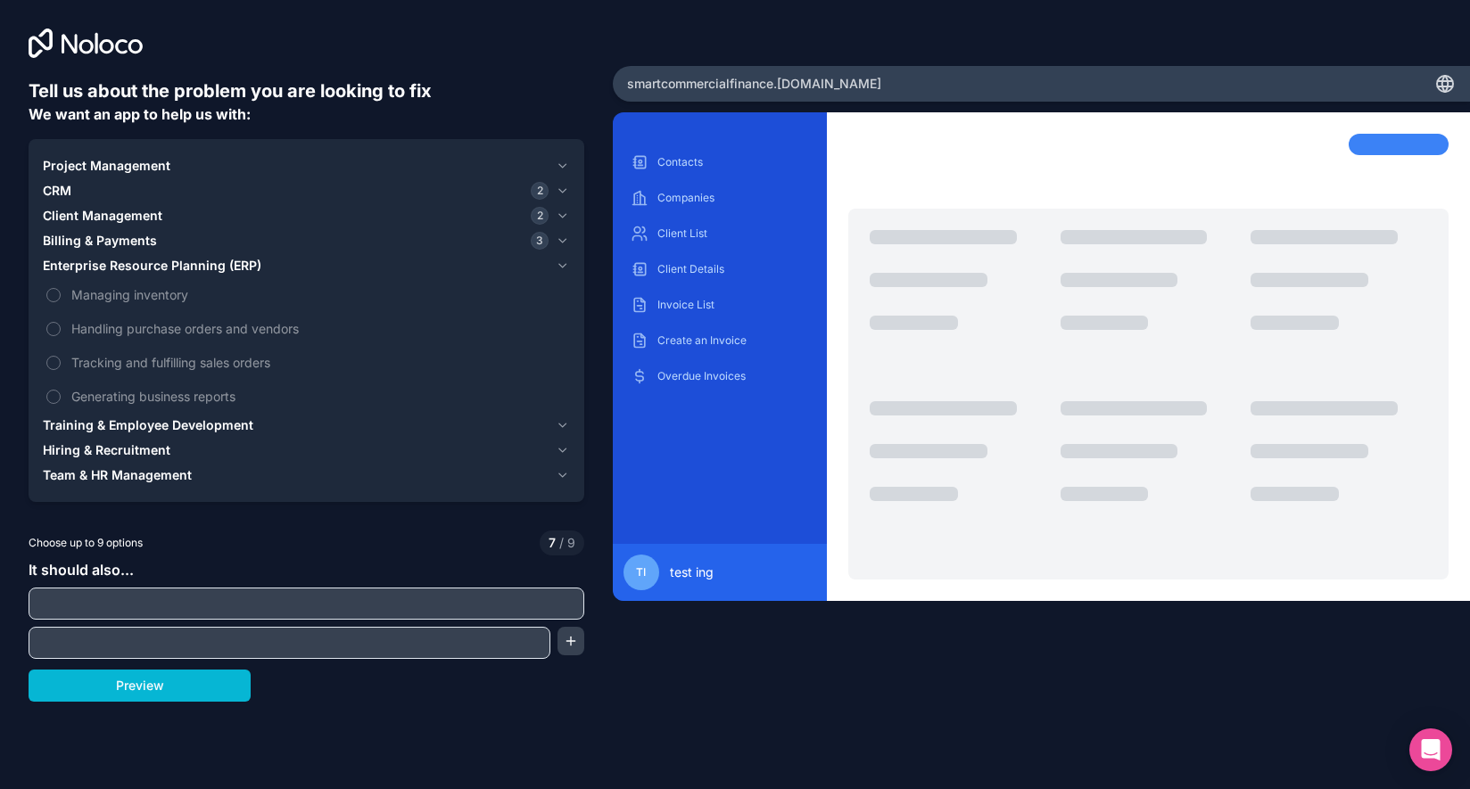
click at [302, 258] on div "Enterprise Resource Planning (ERP)" at bounding box center [296, 266] width 506 height 18
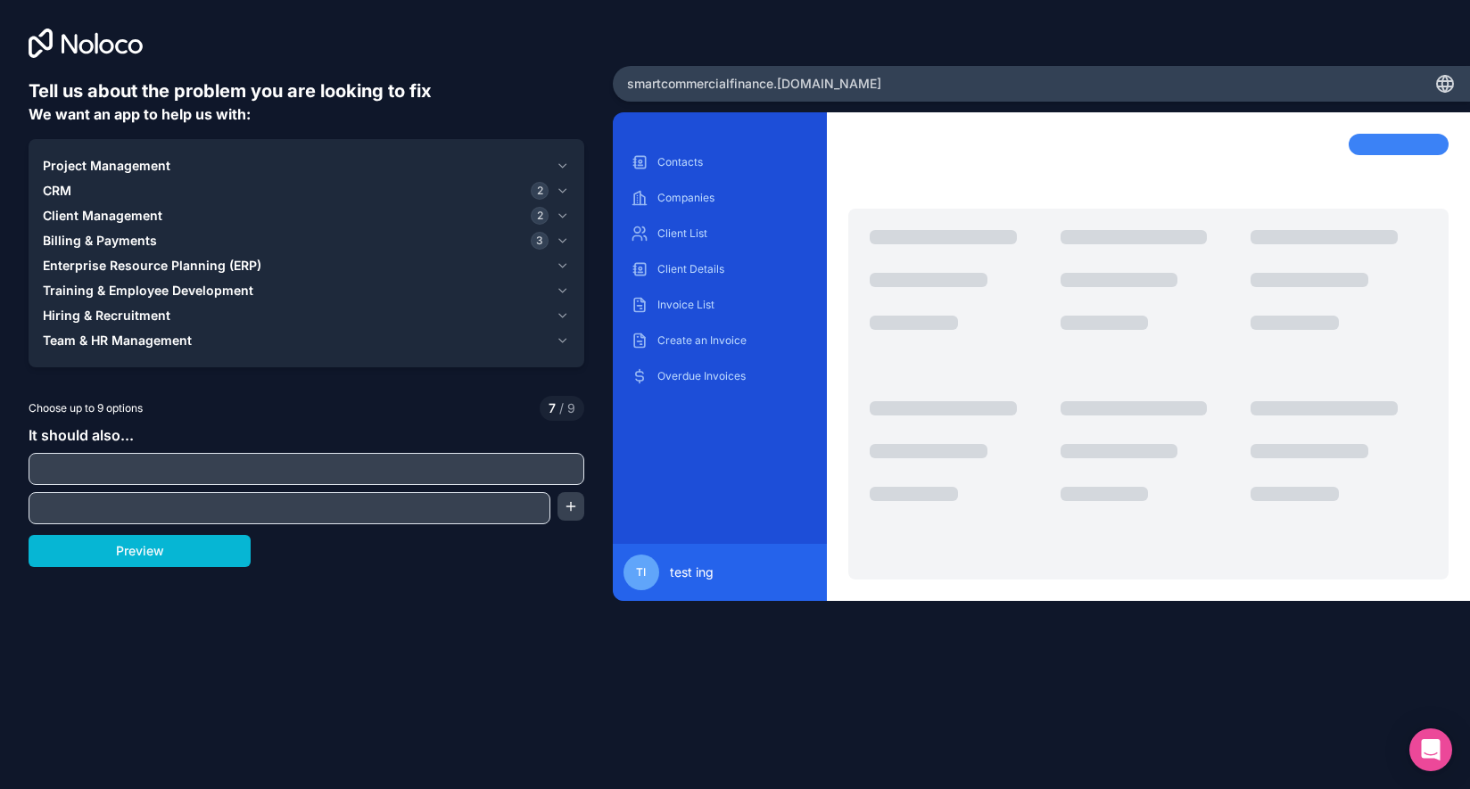
click at [232, 293] on span "Training & Employee Development" at bounding box center [148, 291] width 211 height 18
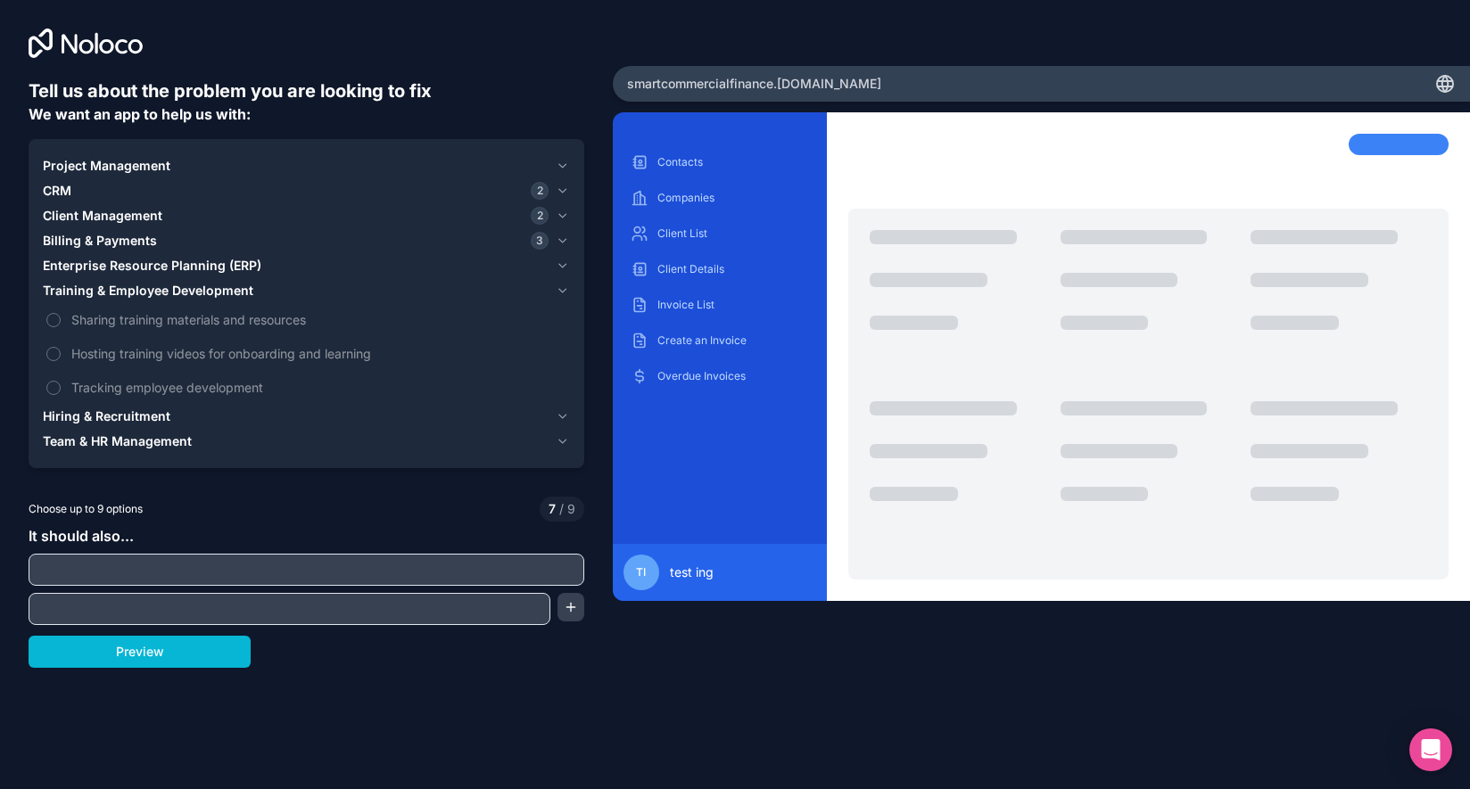
click at [232, 293] on span "Training & Employee Development" at bounding box center [148, 291] width 211 height 18
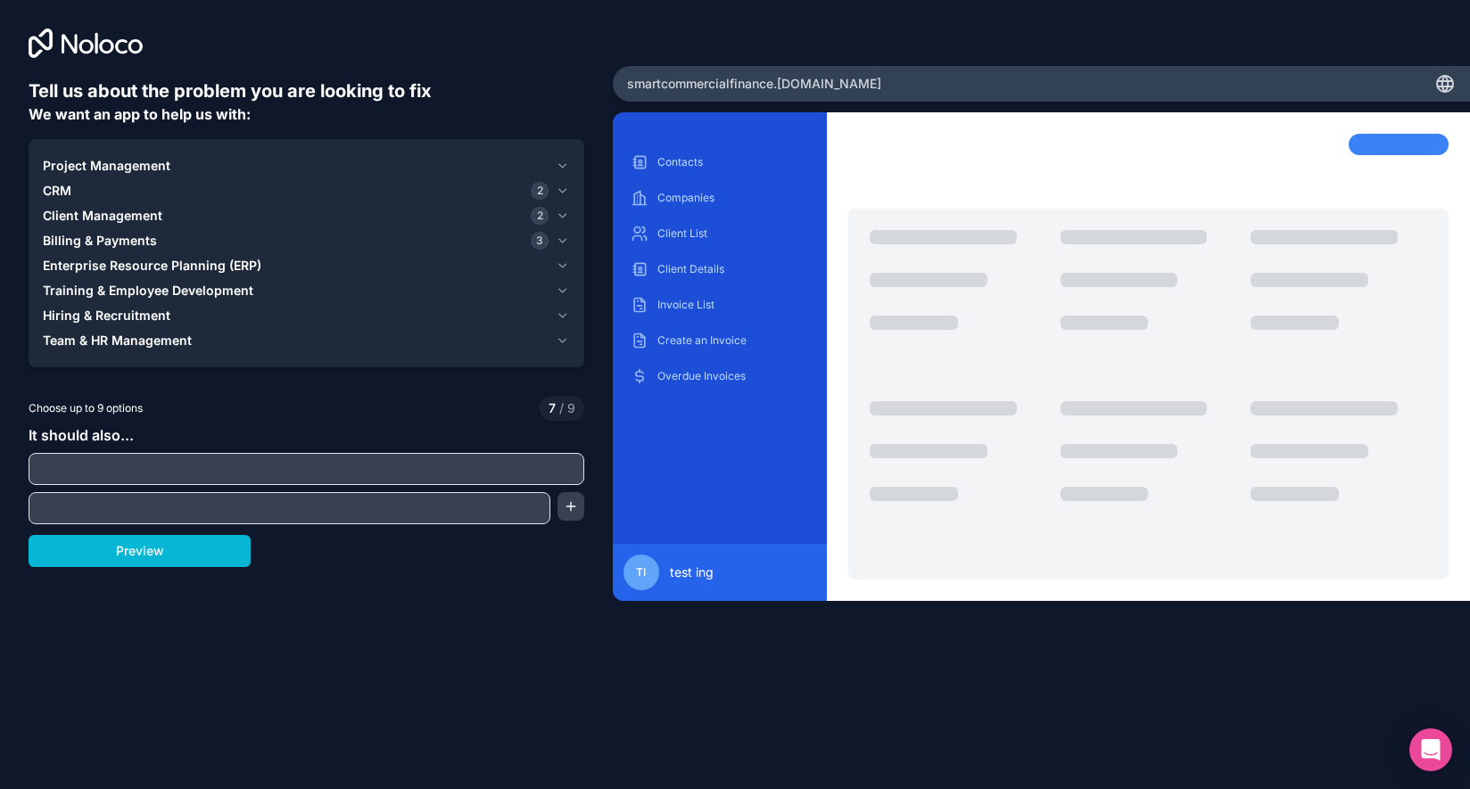
click at [239, 335] on div "Team & HR Management" at bounding box center [296, 341] width 506 height 18
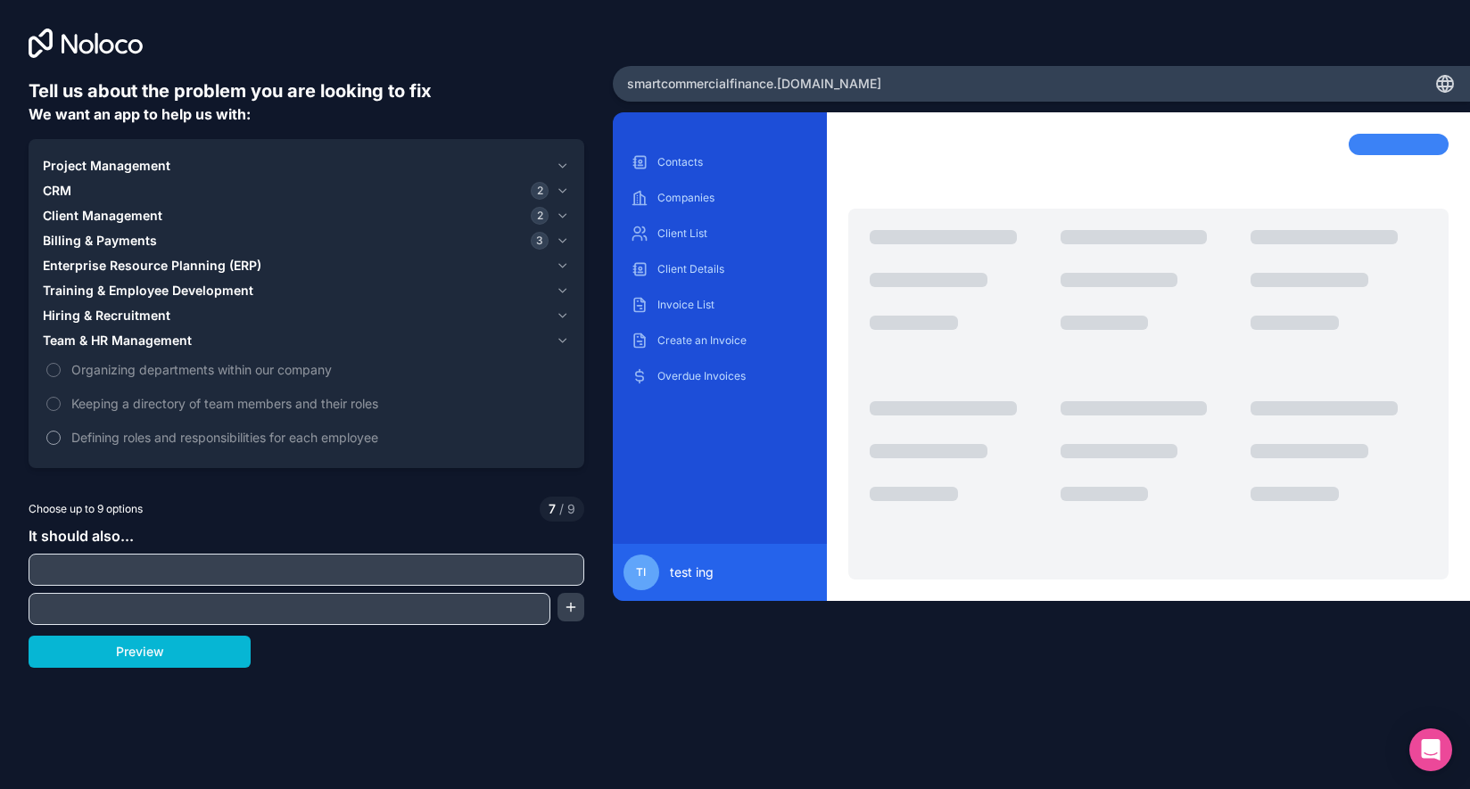
click at [208, 433] on span "Defining roles and responsibilities for each employee" at bounding box center [318, 437] width 495 height 19
click at [61, 433] on button "Defining roles and responsibilities for each employee" at bounding box center [53, 438] width 14 height 14
click at [209, 401] on span "Keeping a directory of team members and their roles" at bounding box center [318, 403] width 495 height 19
click at [61, 401] on button "Keeping a directory of team members and their roles" at bounding box center [53, 404] width 14 height 14
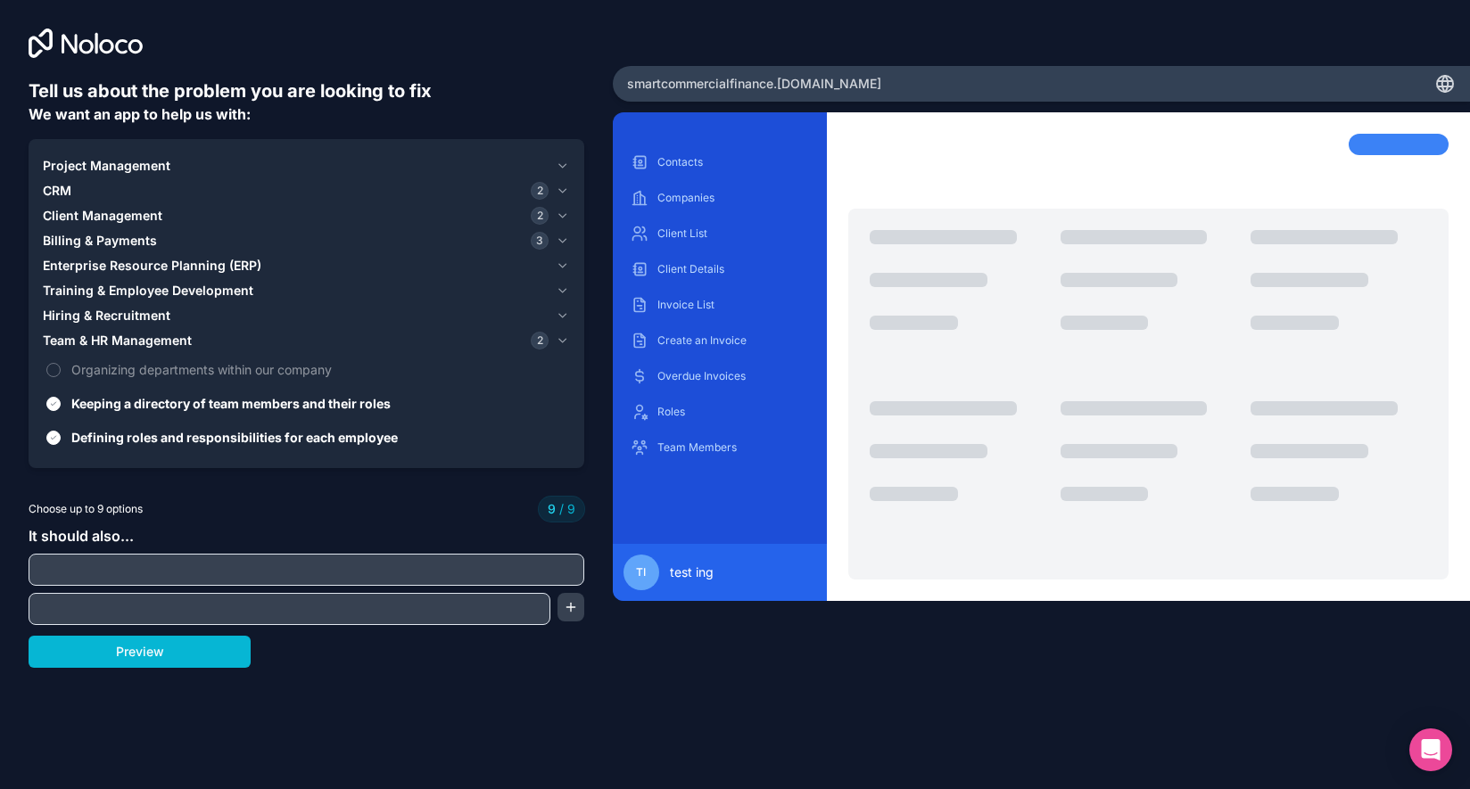
click at [218, 345] on div "Team & HR Management 2" at bounding box center [296, 341] width 506 height 18
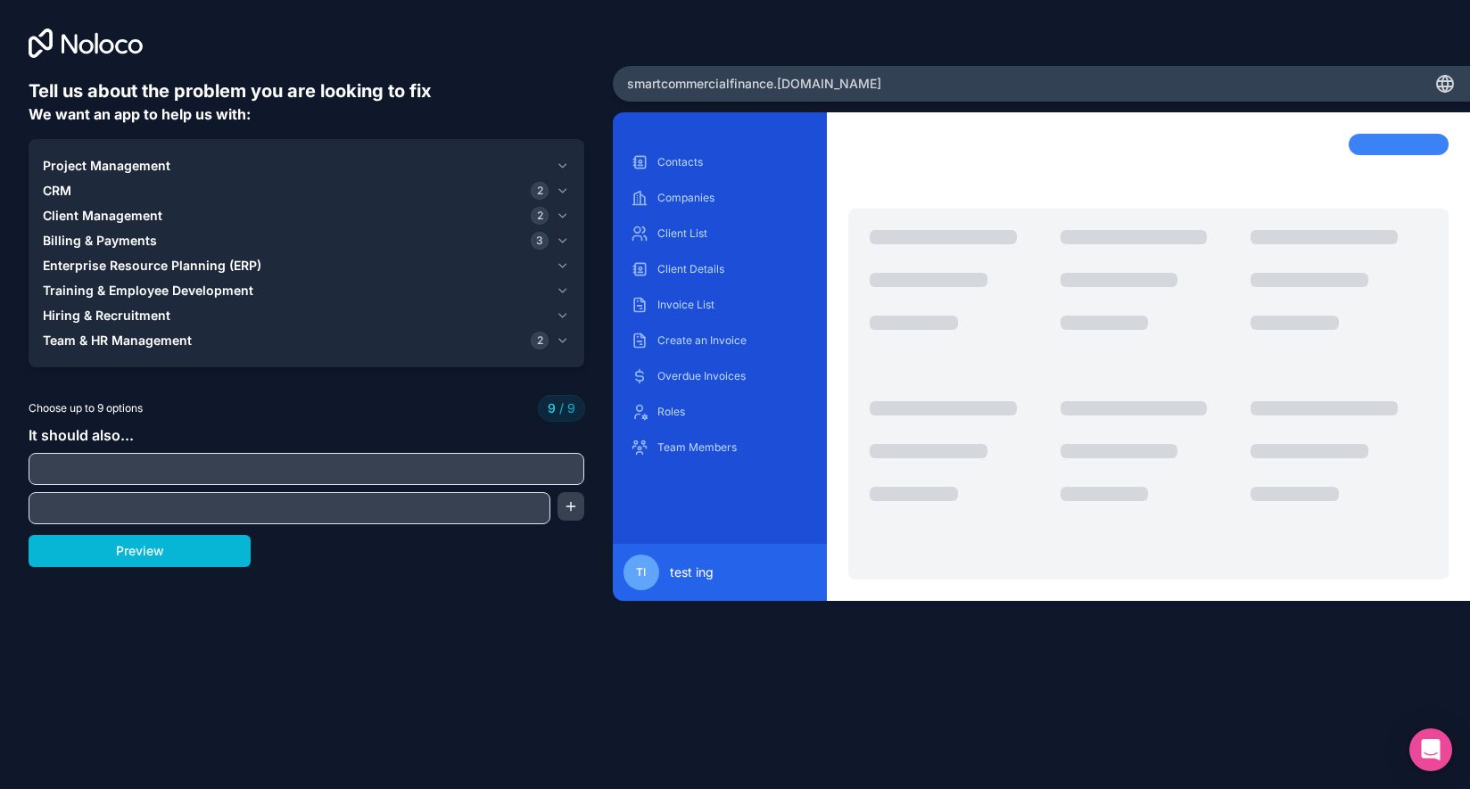
click at [419, 160] on div "Project Management" at bounding box center [296, 166] width 506 height 18
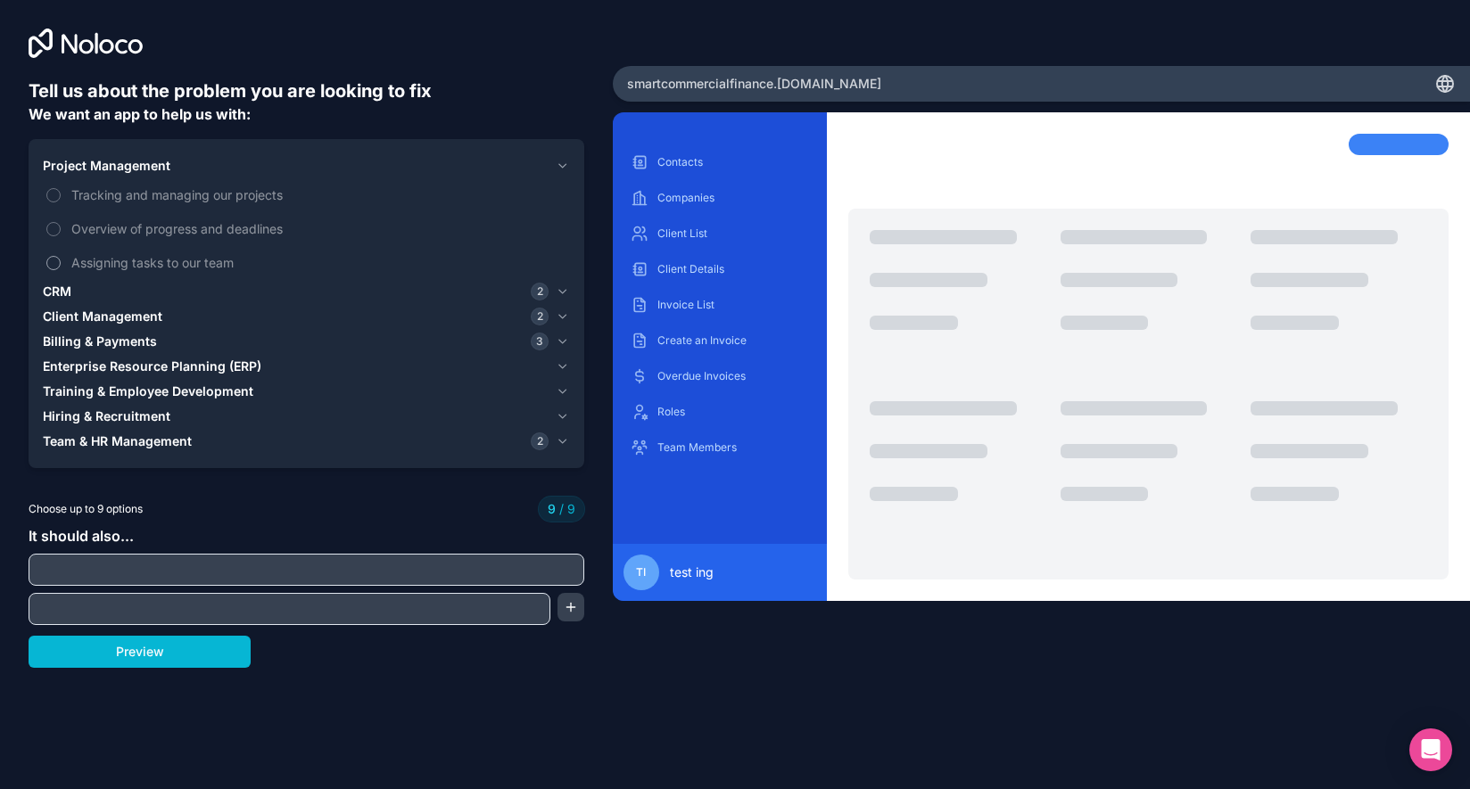
click at [179, 260] on span "Assigning tasks to our team" at bounding box center [318, 262] width 495 height 19
click at [180, 225] on span "Overview of progress and deadlines" at bounding box center [318, 228] width 495 height 19
click at [286, 574] on input "text" at bounding box center [306, 569] width 547 height 25
type input "g"
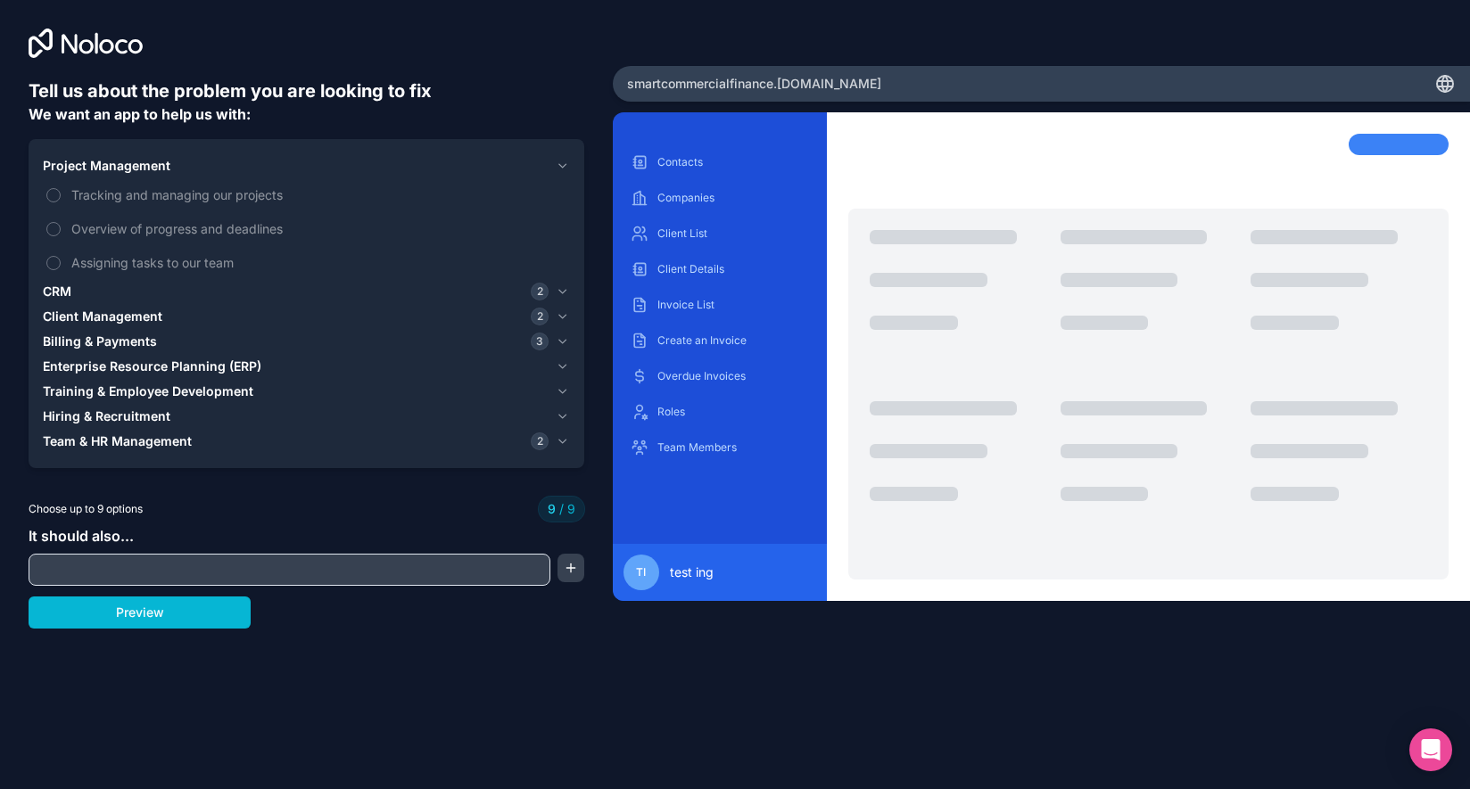
paste input "build a client dashboard for a cold email lead generation company on airtable. …"
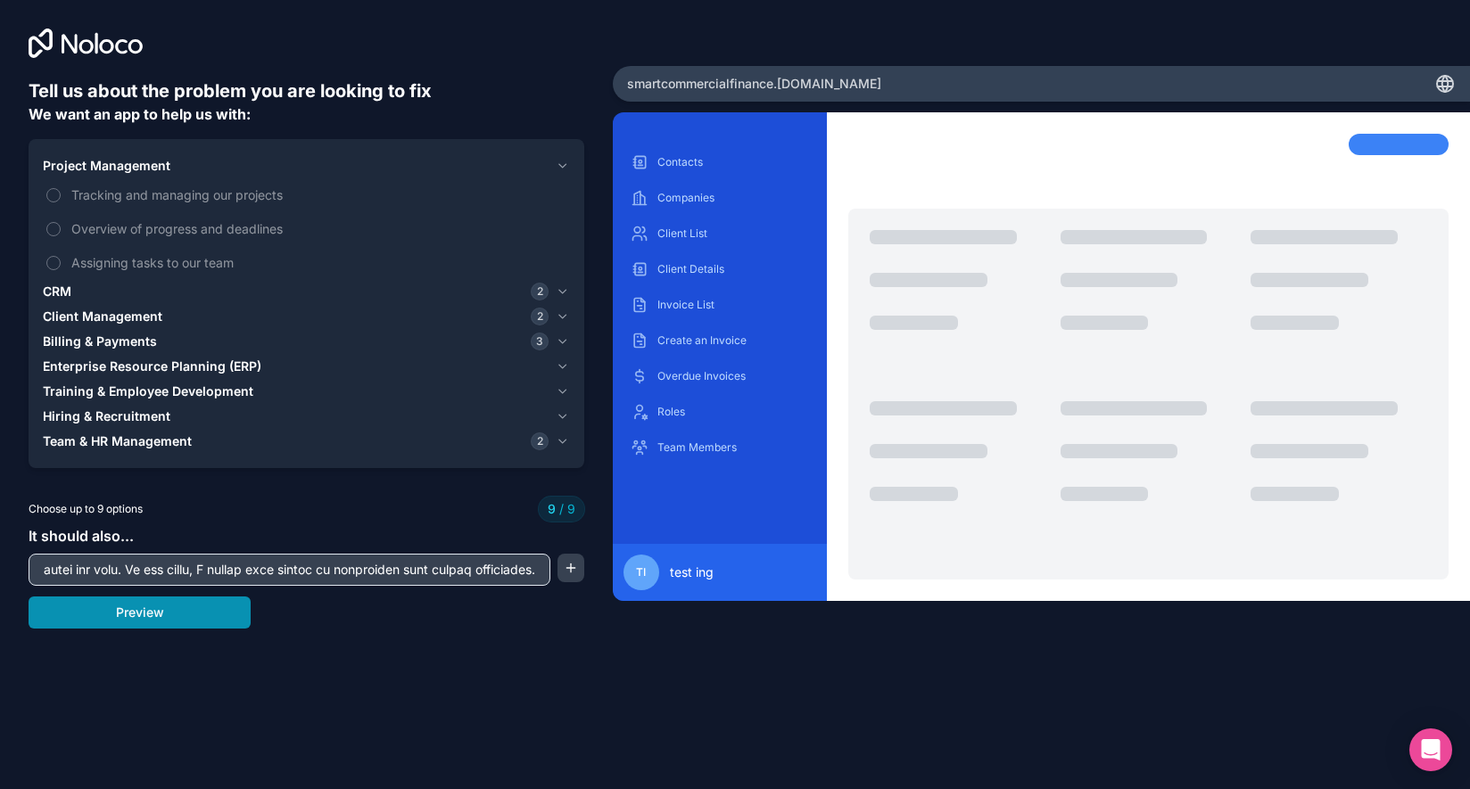
type input "build a client dashboard for a cold email lead generation company on airtable. …"
click at [207, 608] on button "Preview" at bounding box center [140, 613] width 222 height 32
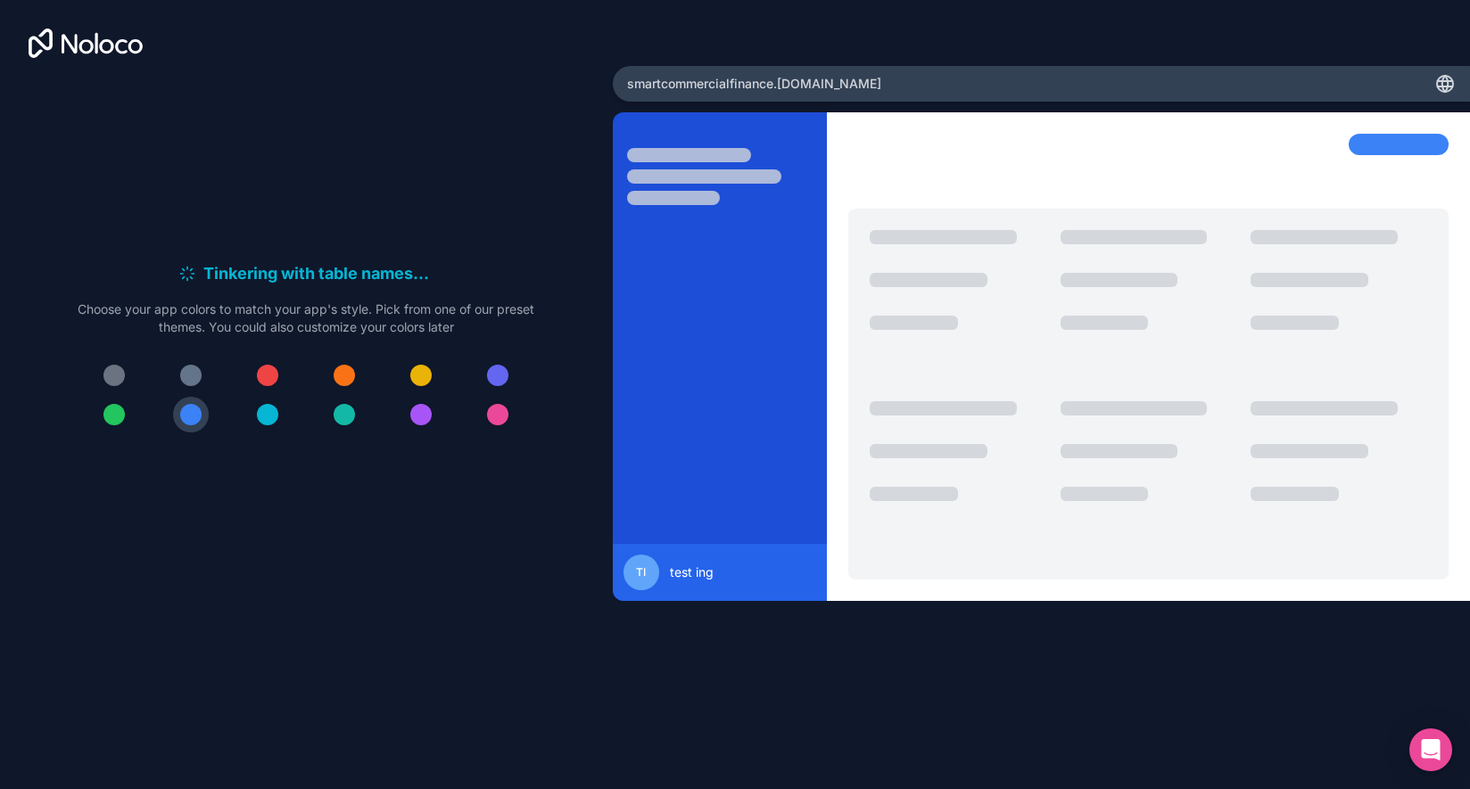
click at [262, 413] on div at bounding box center [267, 414] width 21 height 21
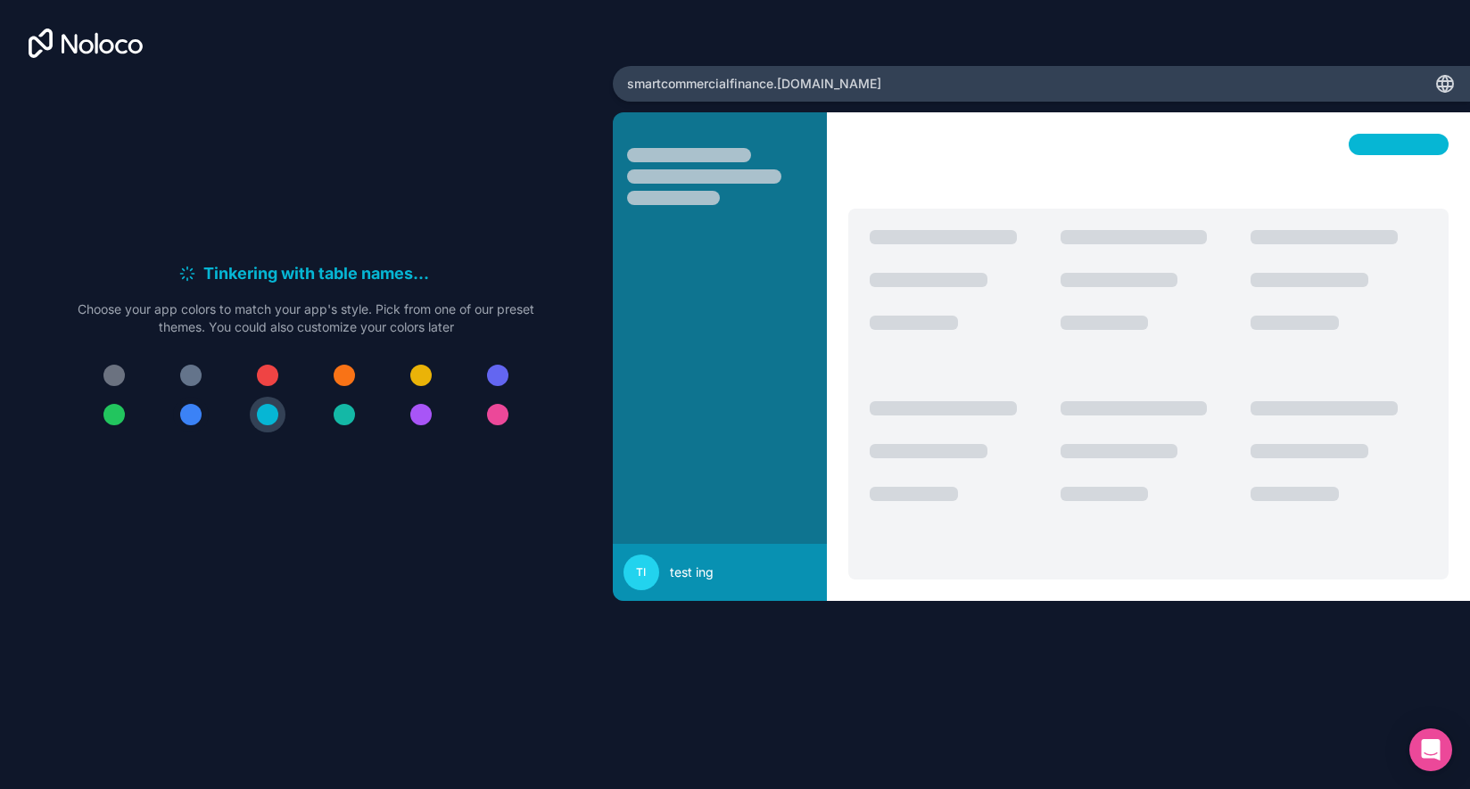
click at [196, 417] on div at bounding box center [190, 414] width 21 height 21
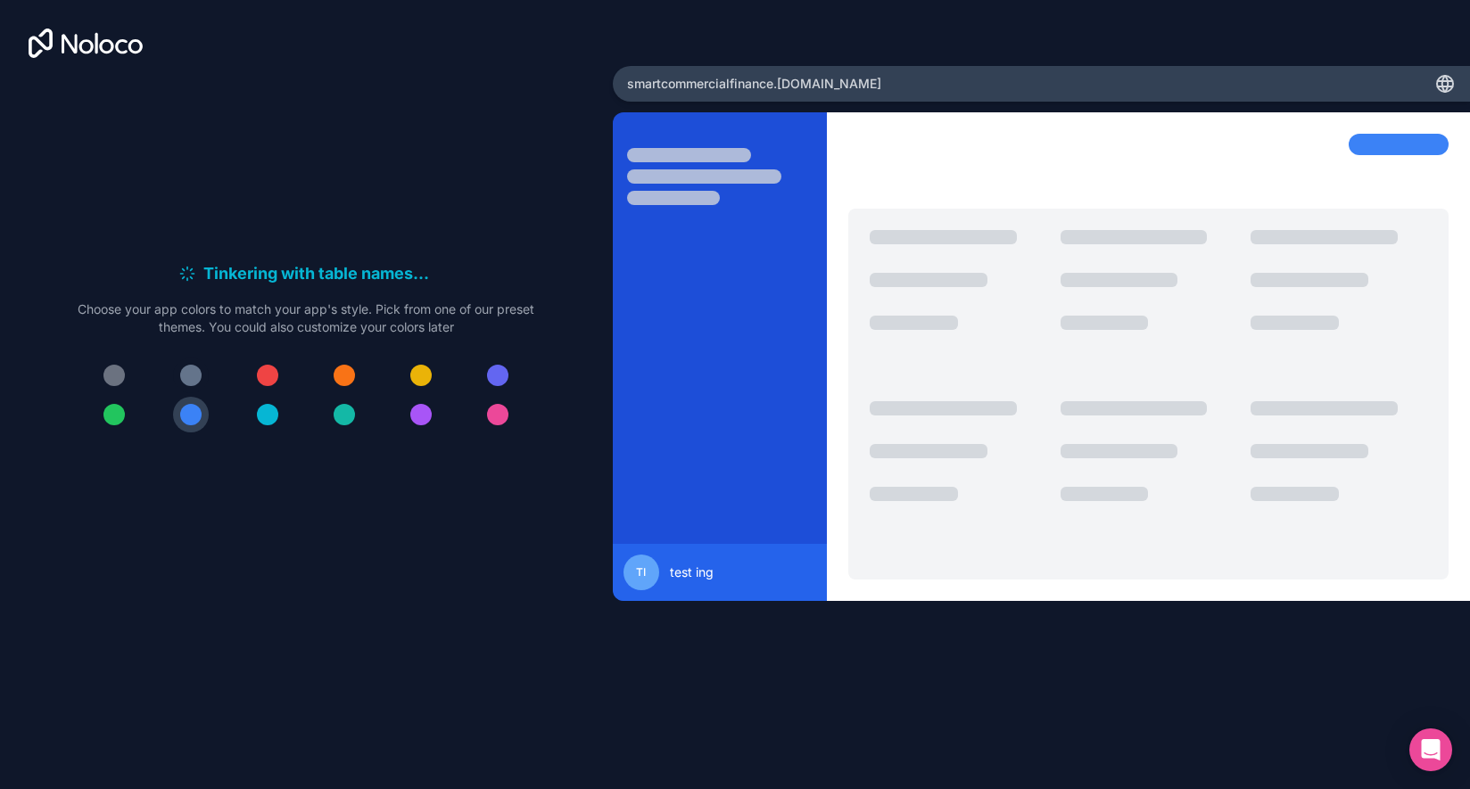
click at [186, 370] on div at bounding box center [190, 375] width 21 height 21
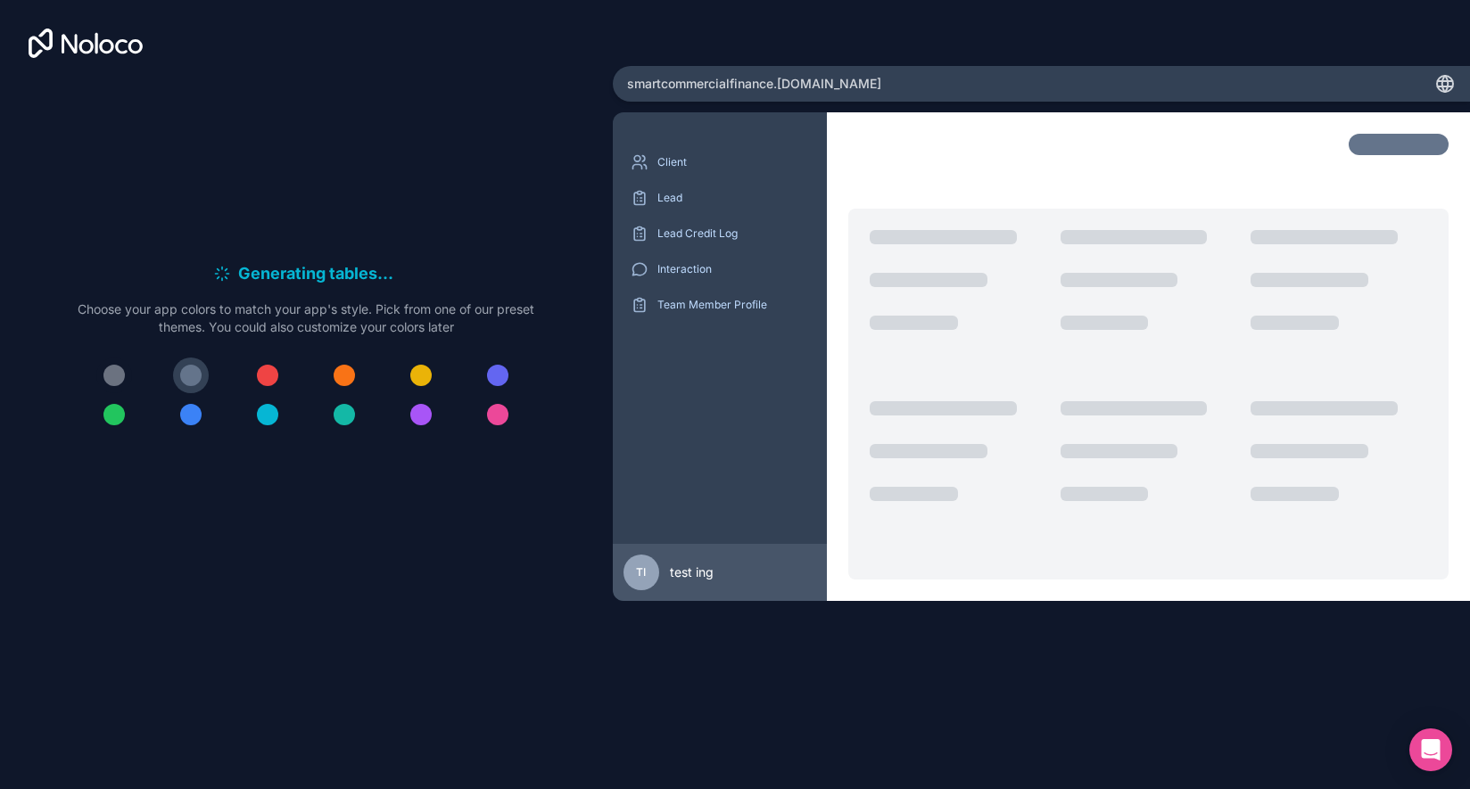
click at [117, 376] on div at bounding box center [113, 375] width 21 height 21
click at [195, 377] on div at bounding box center [190, 375] width 21 height 21
click at [202, 418] on button at bounding box center [191, 415] width 36 height 36
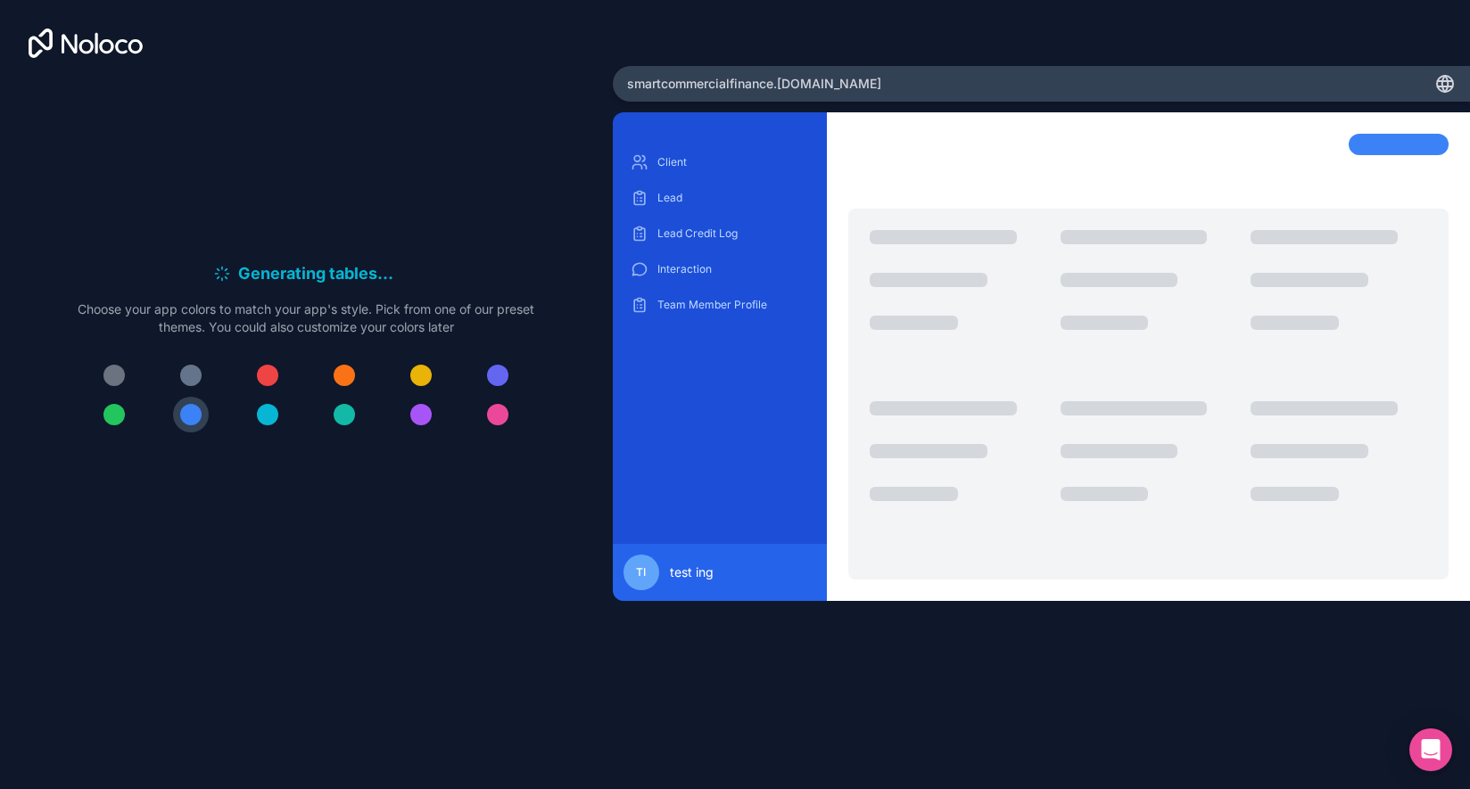
click at [270, 419] on div at bounding box center [267, 414] width 21 height 21
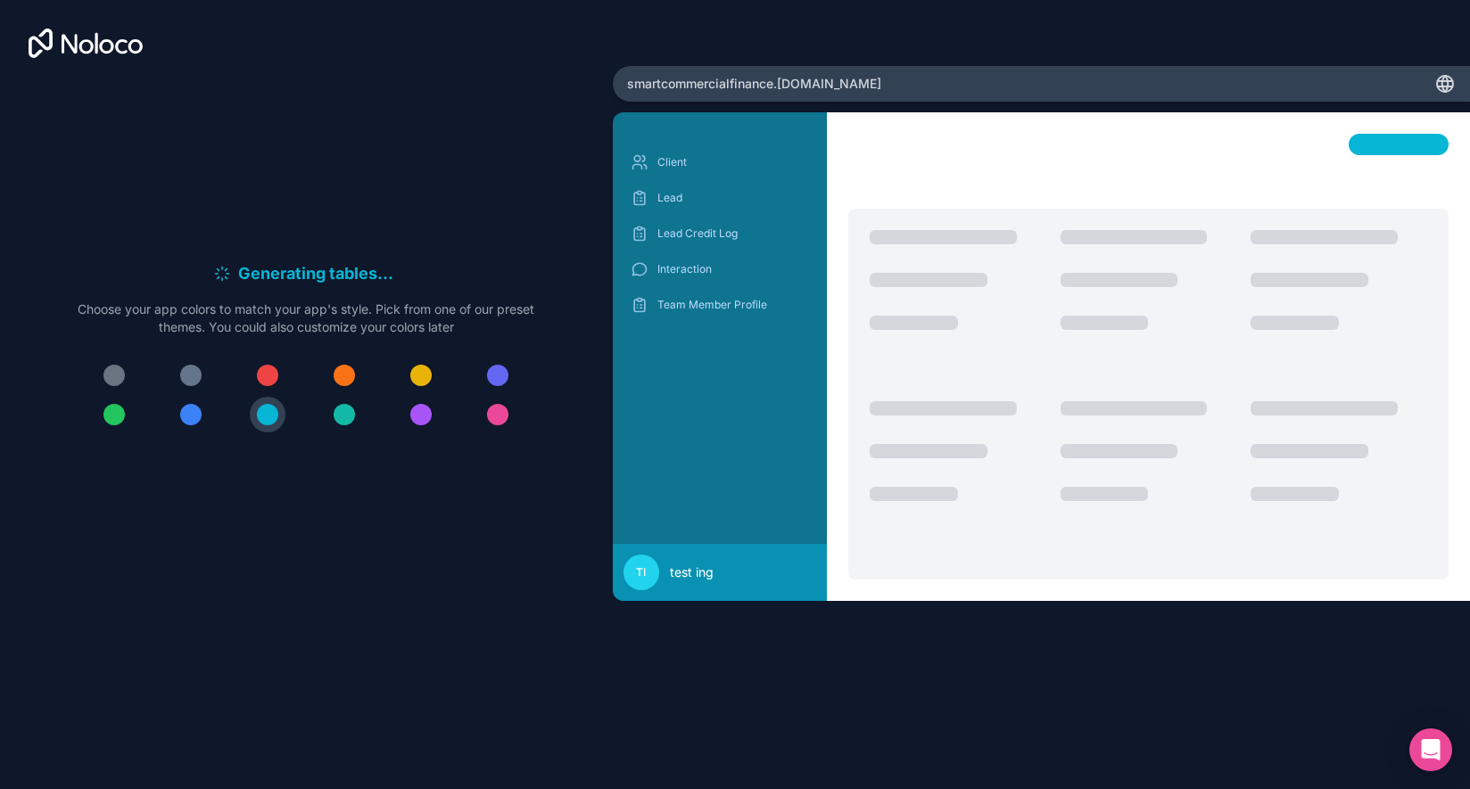
click at [188, 379] on div at bounding box center [190, 375] width 21 height 21
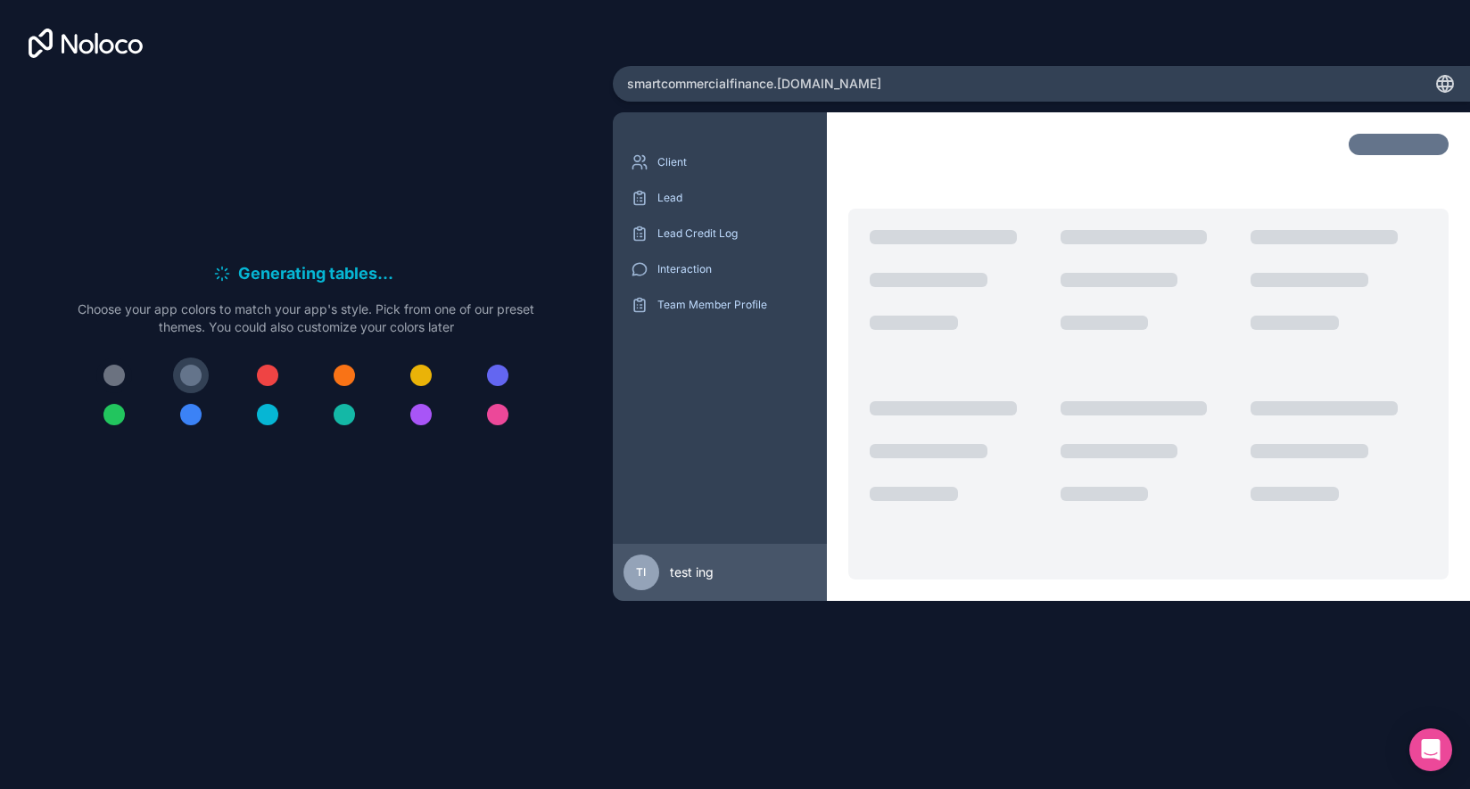
click at [105, 372] on div at bounding box center [113, 375] width 21 height 21
click at [163, 375] on div at bounding box center [306, 395] width 457 height 75
click at [187, 376] on div at bounding box center [190, 375] width 21 height 21
click at [198, 376] on div at bounding box center [190, 375] width 21 height 21
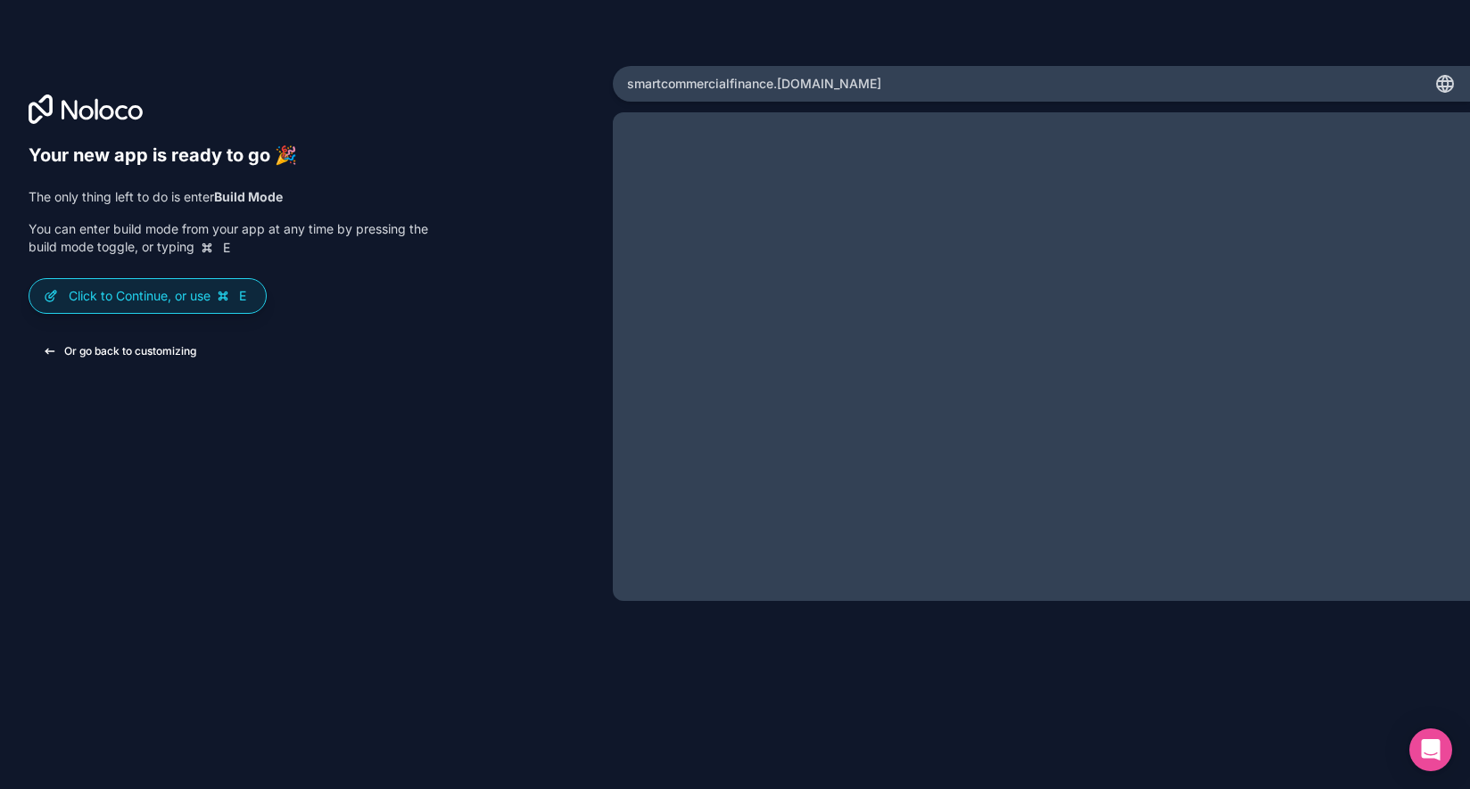
click at [129, 358] on button "Or go back to customizing" at bounding box center [120, 351] width 182 height 32
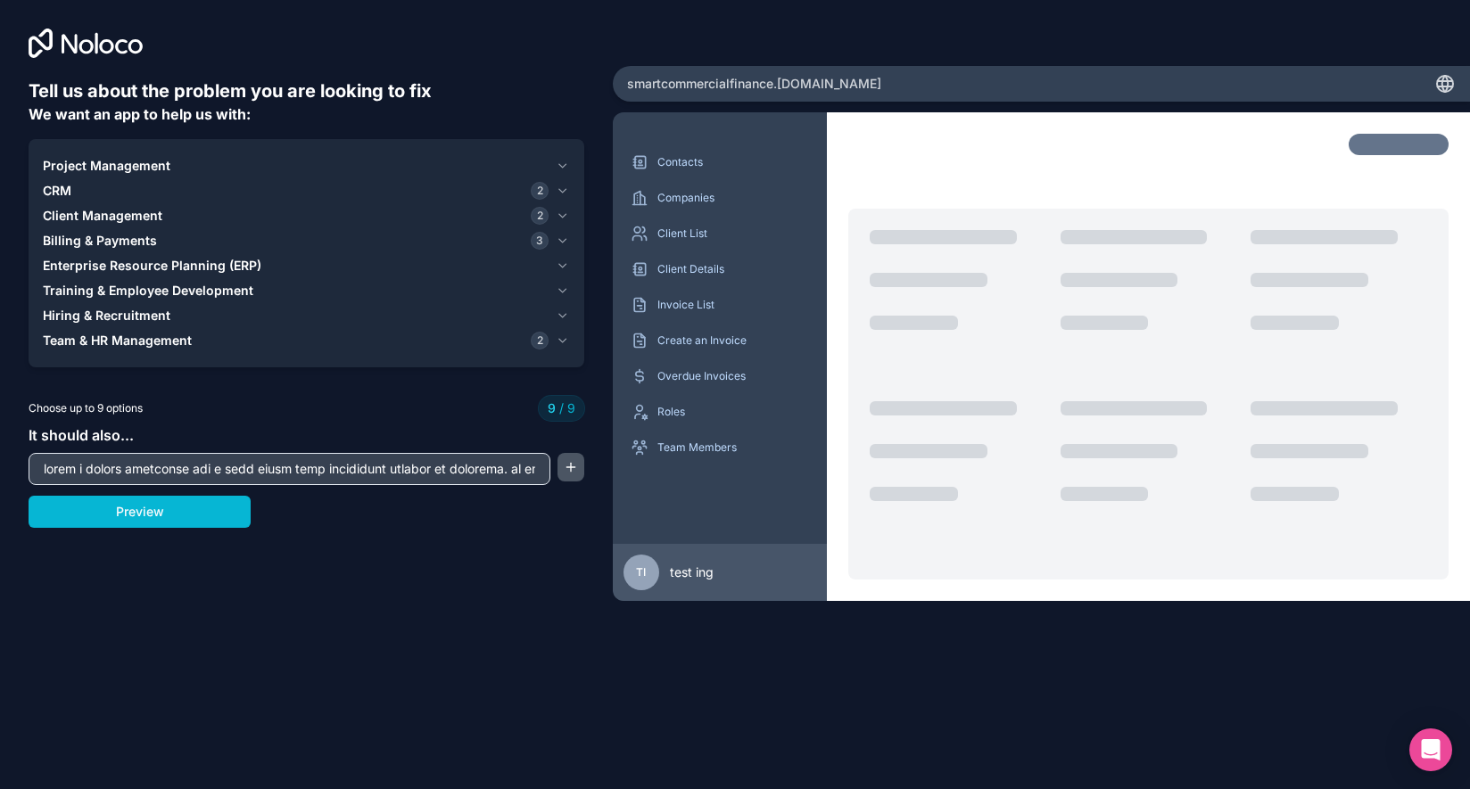
click at [562, 463] on button "button" at bounding box center [570, 467] width 27 height 29
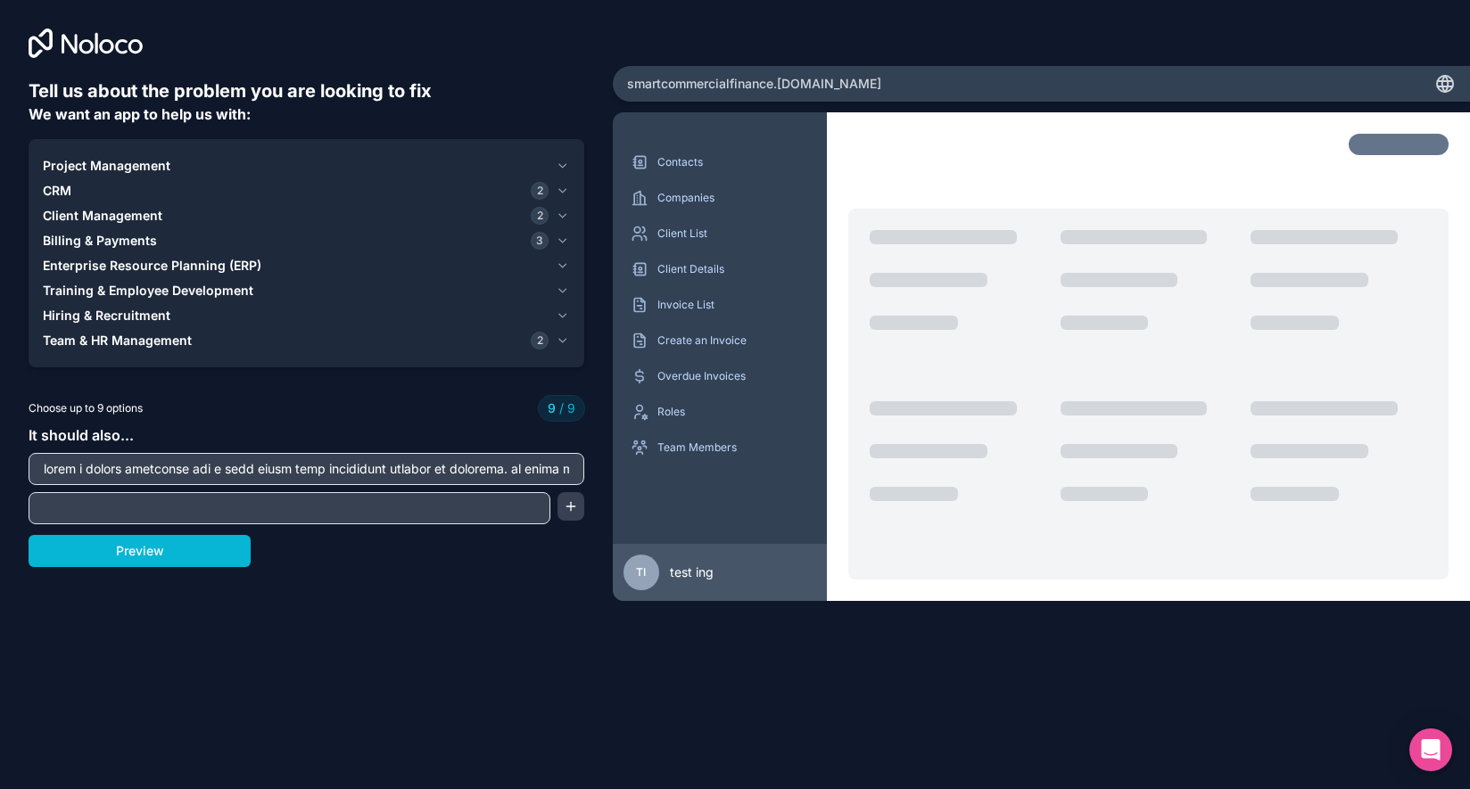
click at [390, 508] on input "text" at bounding box center [289, 508] width 513 height 25
click at [549, 337] on div "2" at bounding box center [540, 341] width 18 height 18
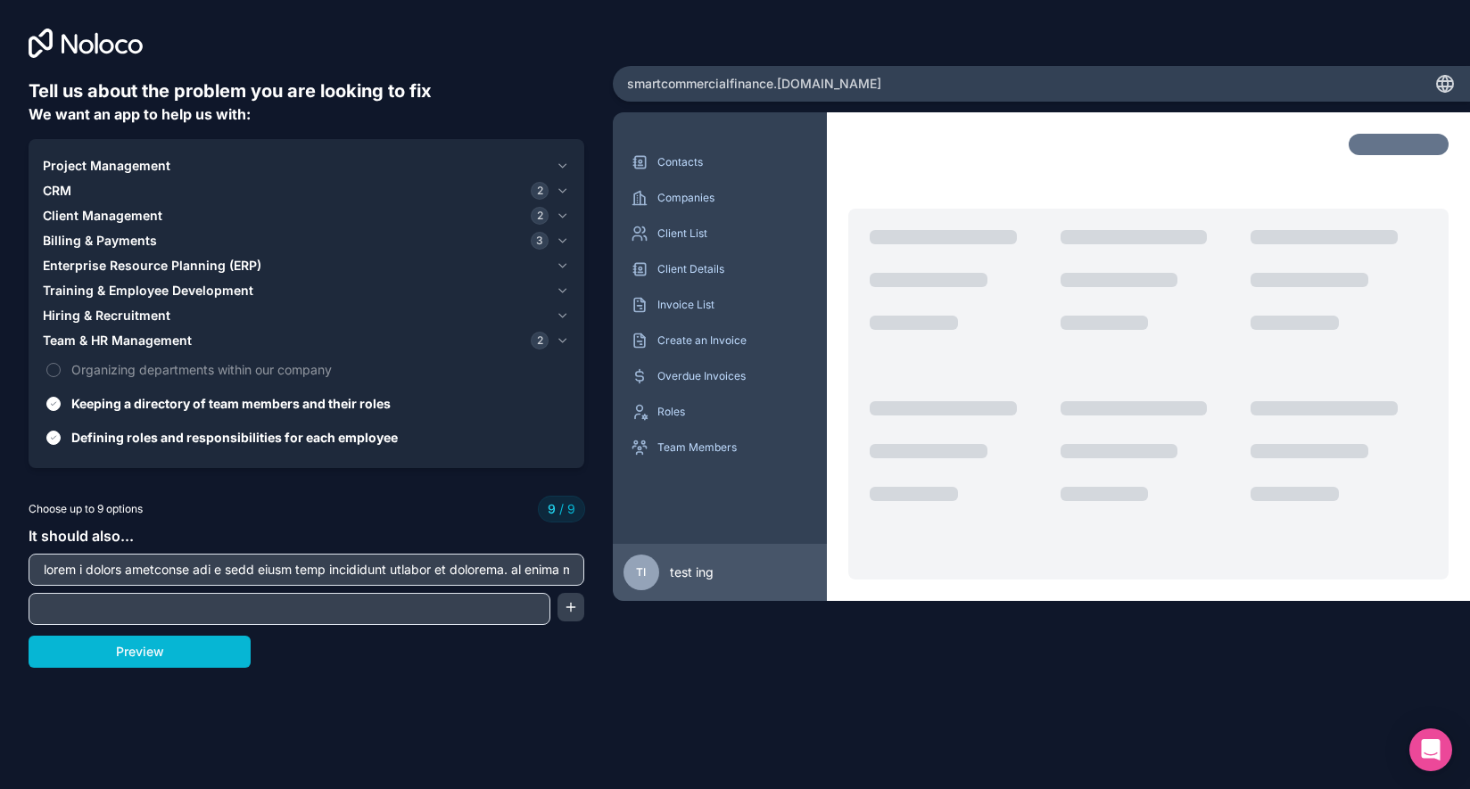
click at [552, 337] on button "Team & HR Management 2" at bounding box center [306, 340] width 527 height 25
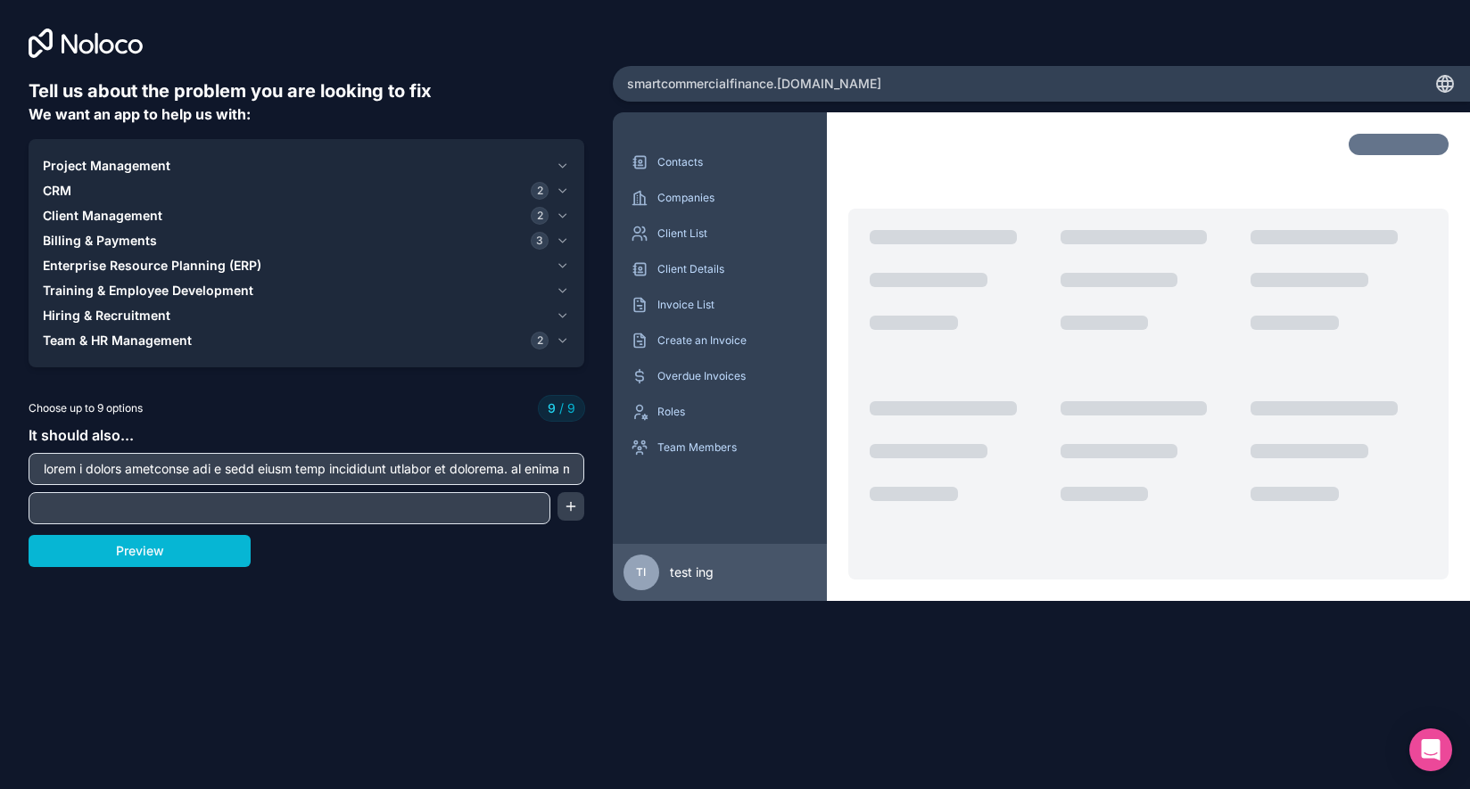
click at [284, 502] on input "text" at bounding box center [289, 508] width 513 height 25
click at [301, 508] on input "there should be a home page or dashboard a lead pag" at bounding box center [289, 508] width 513 height 25
click at [532, 510] on input "there should be a home page or dashboard where is shows metrics a lead pag" at bounding box center [289, 508] width 513 height 25
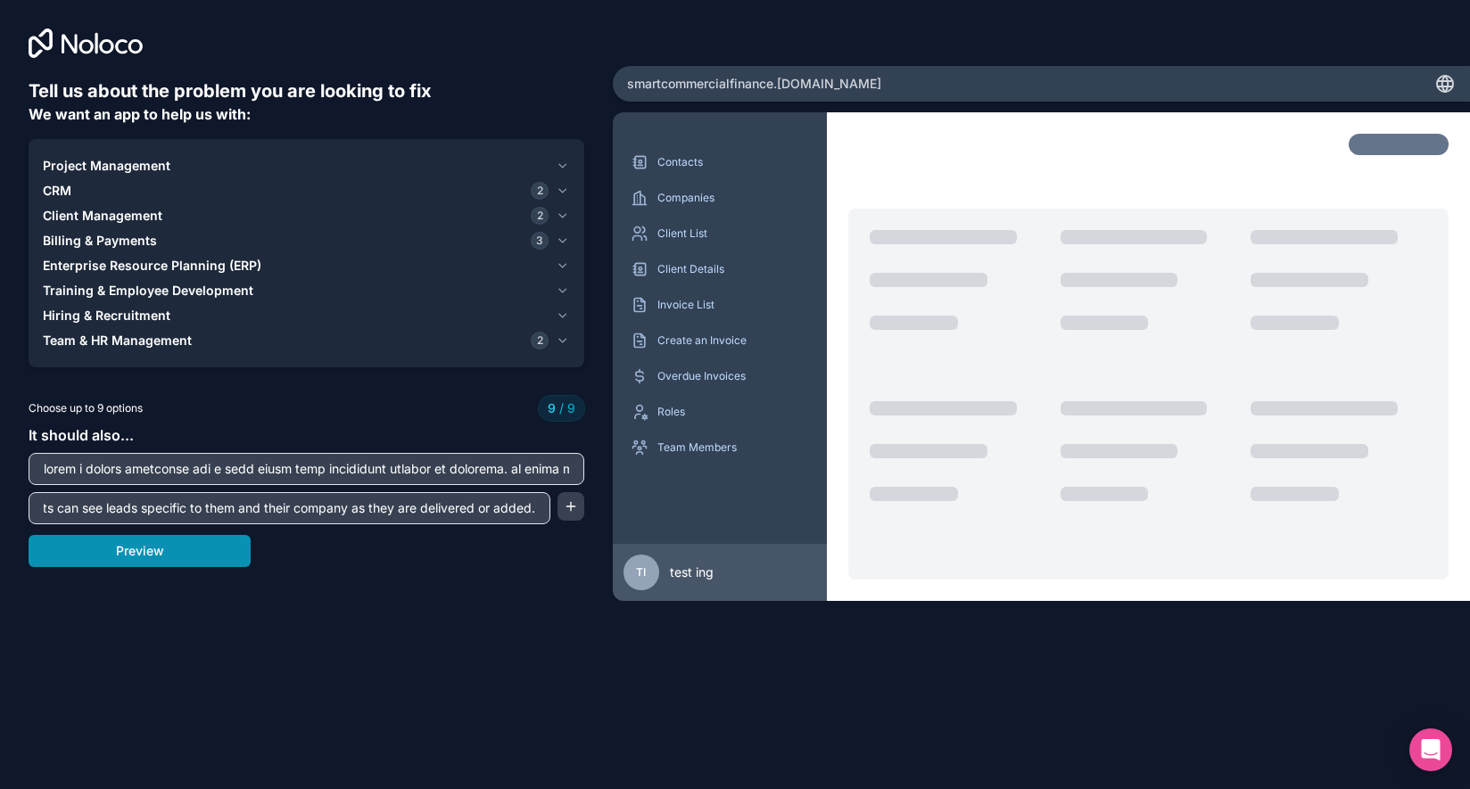
type input "there should be a home page or dashboard where is shows metrics a lead page pag…"
click at [170, 550] on button "Preview" at bounding box center [140, 551] width 222 height 32
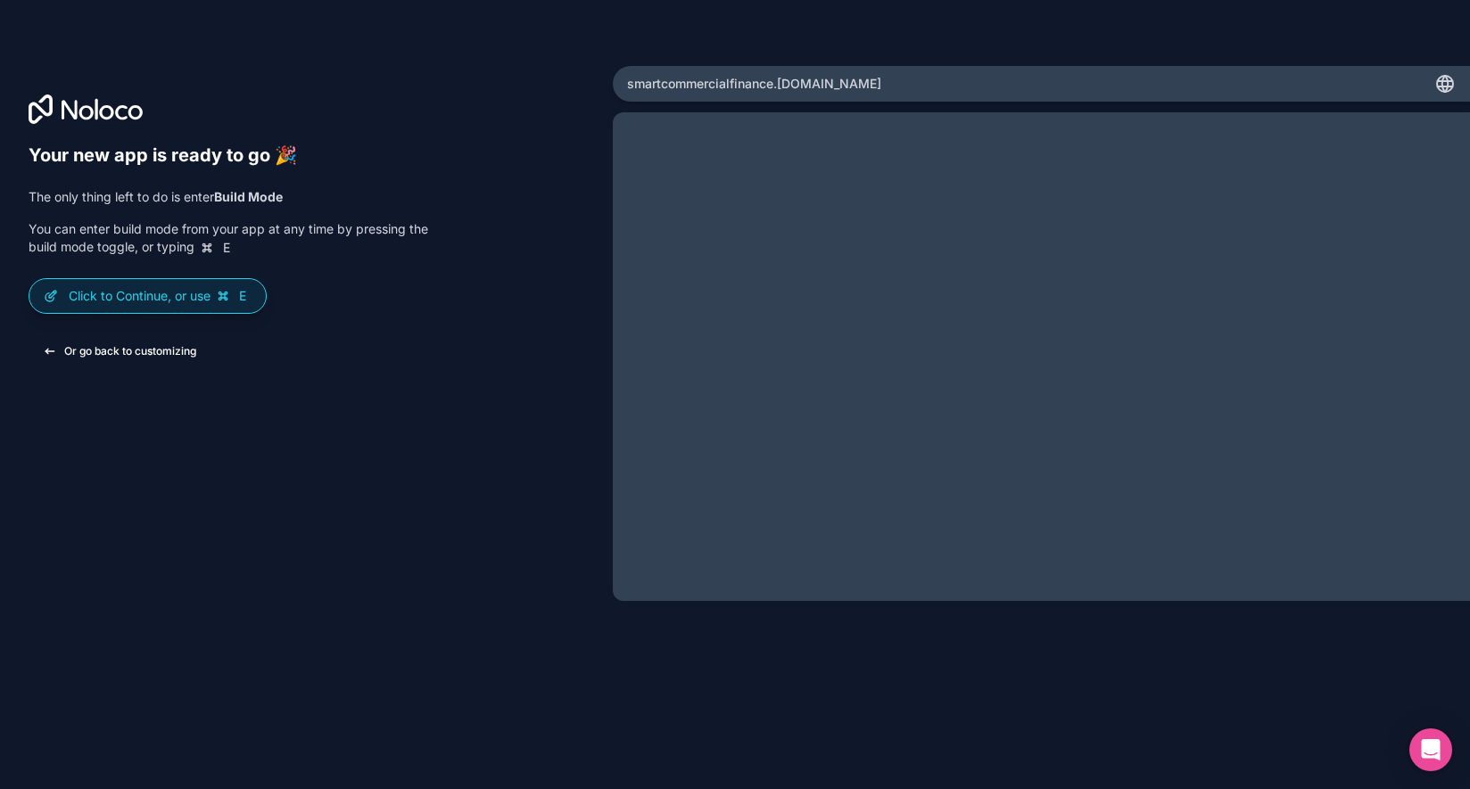
click at [186, 358] on button "Or go back to customizing" at bounding box center [120, 351] width 182 height 32
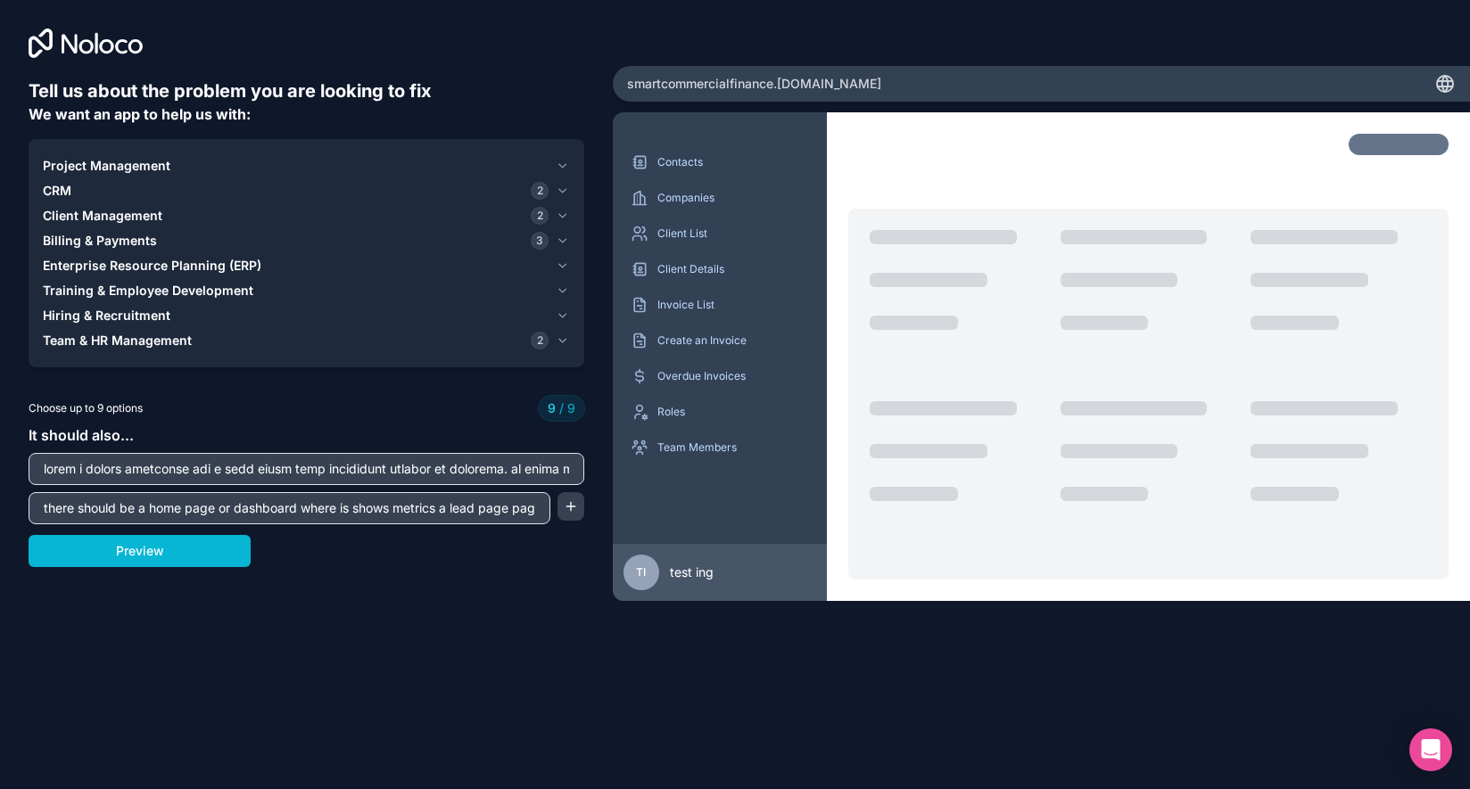
click at [536, 341] on span "2" at bounding box center [540, 341] width 18 height 18
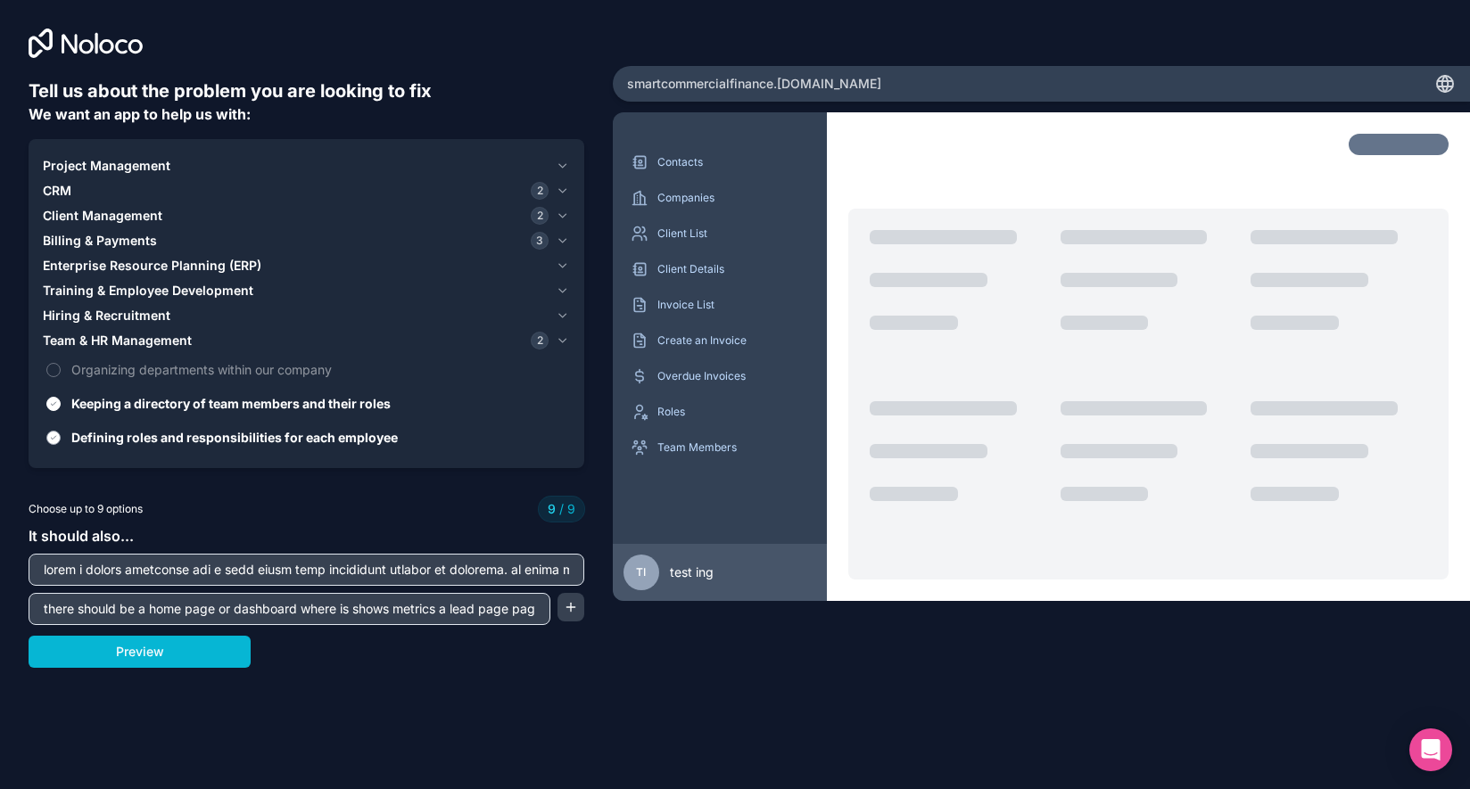
click at [330, 434] on span "Defining roles and responsibilities for each employee" at bounding box center [318, 437] width 495 height 19
click at [61, 434] on button "Defining roles and responsibilities for each employee" at bounding box center [53, 438] width 14 height 14
click at [330, 411] on span "Keeping a directory of team members and their roles" at bounding box center [318, 403] width 495 height 19
click at [61, 411] on button "Keeping a directory of team members and their roles" at bounding box center [53, 404] width 14 height 14
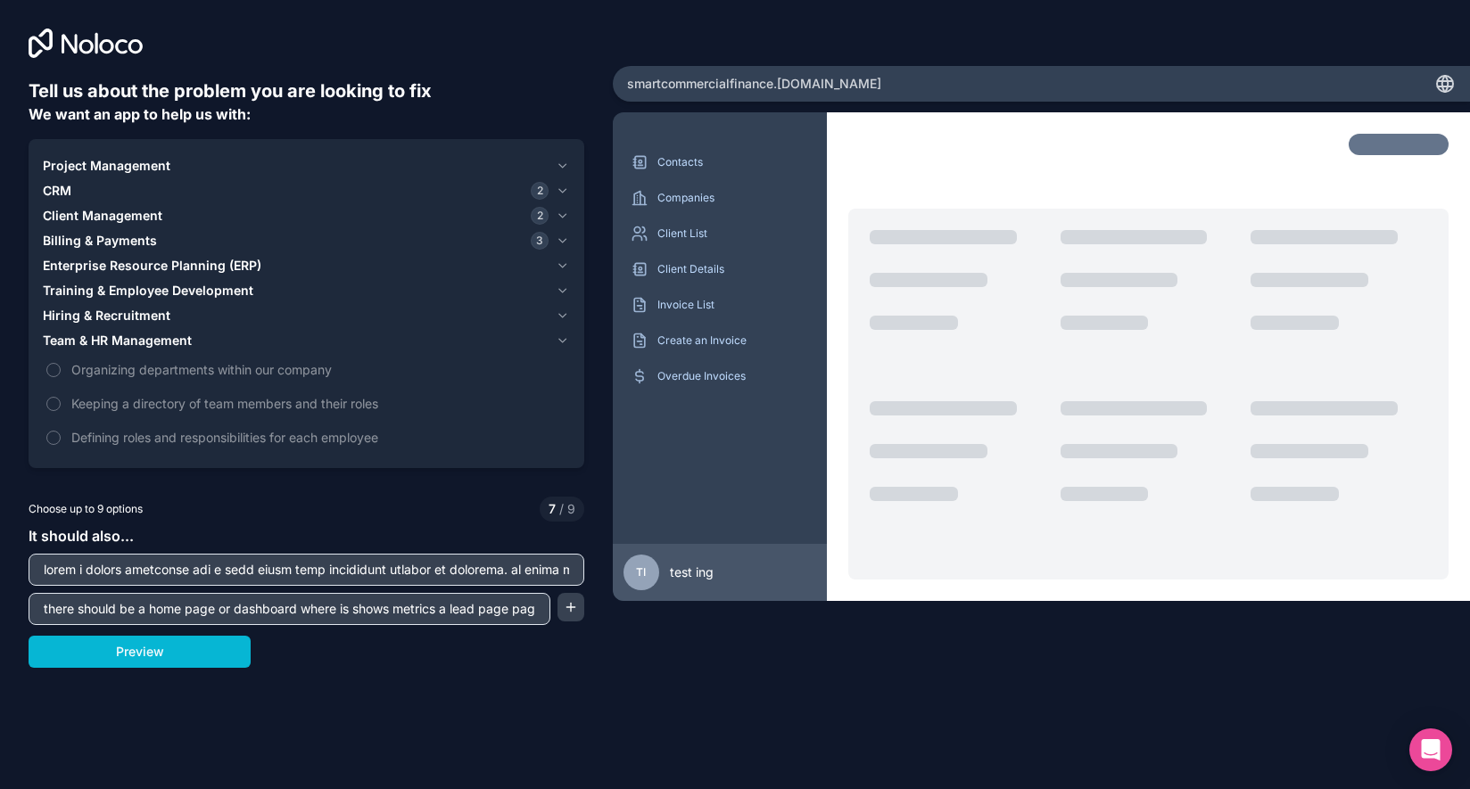
click at [547, 234] on div "3" at bounding box center [540, 241] width 18 height 18
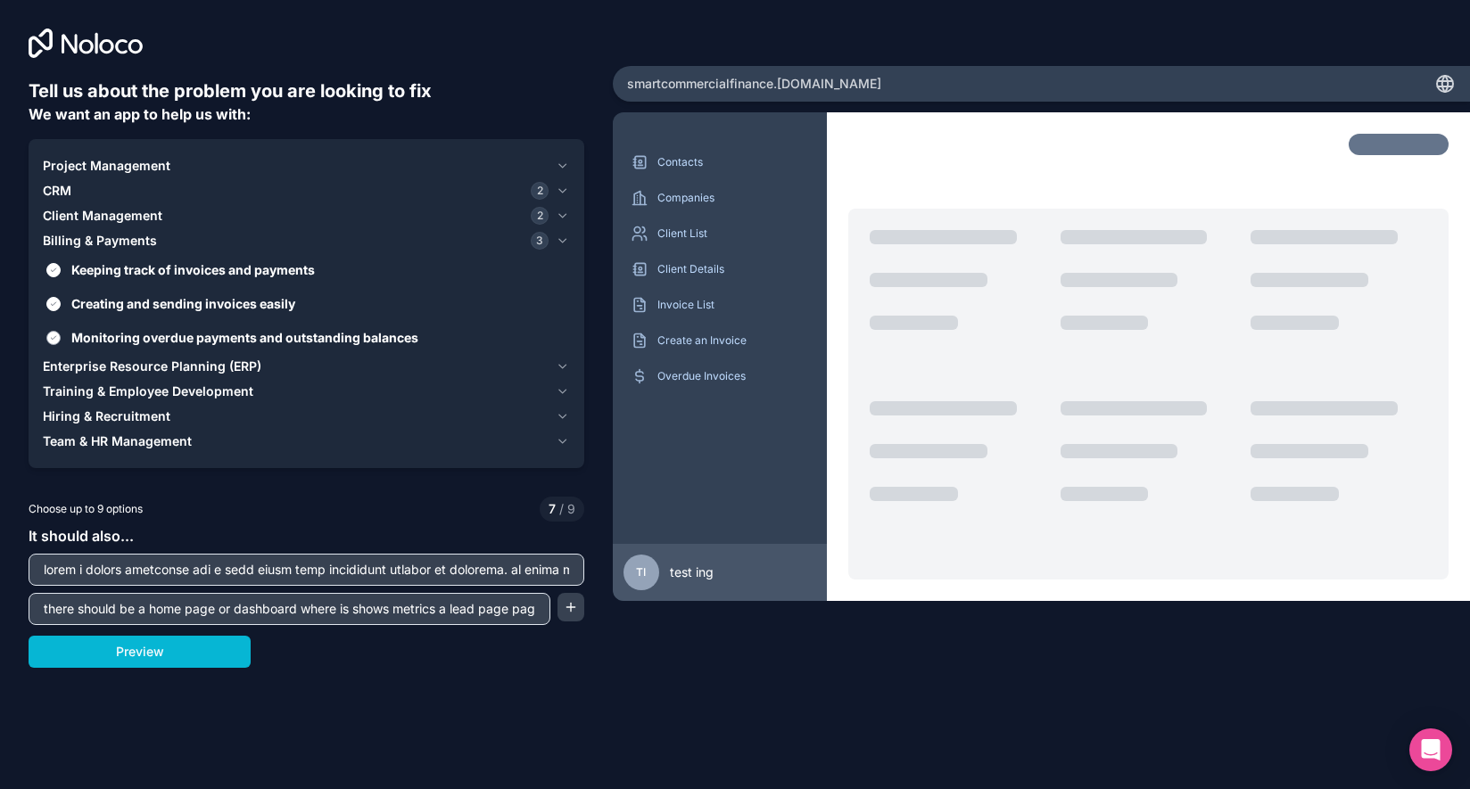
click at [169, 334] on span "Monitoring overdue payments and outstanding balances" at bounding box center [318, 337] width 495 height 19
click at [61, 334] on button "Monitoring overdue payments and outstanding balances" at bounding box center [53, 338] width 14 height 14
click at [172, 305] on span "Creating and sending invoices easily" at bounding box center [318, 303] width 495 height 19
click at [61, 305] on button "Creating and sending invoices easily" at bounding box center [53, 304] width 14 height 14
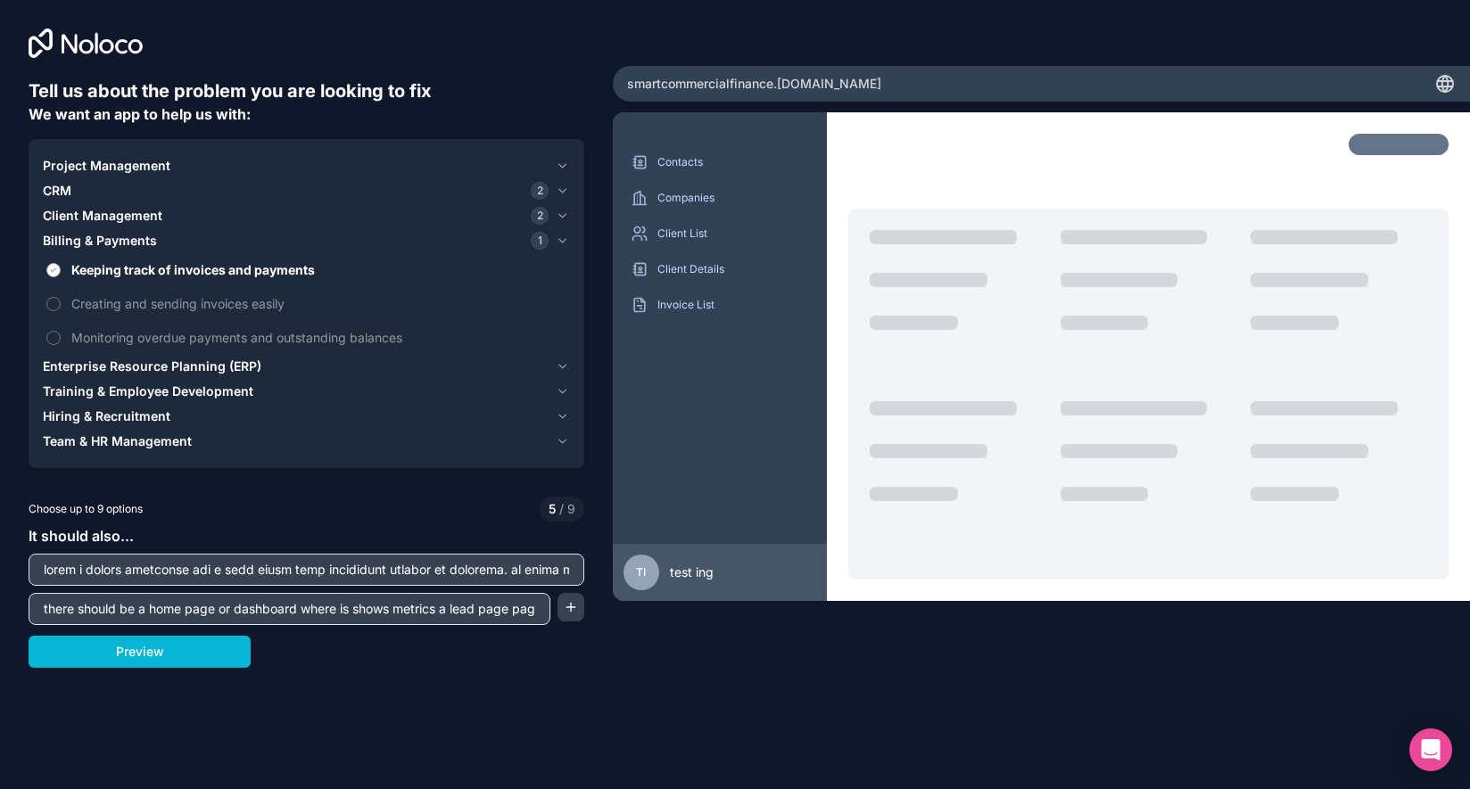
click at [185, 274] on span "Keeping track of invoices and payments" at bounding box center [318, 269] width 495 height 19
click at [61, 274] on button "Keeping track of invoices and payments" at bounding box center [53, 270] width 14 height 14
click at [386, 200] on button "CRM 2" at bounding box center [306, 190] width 527 height 25
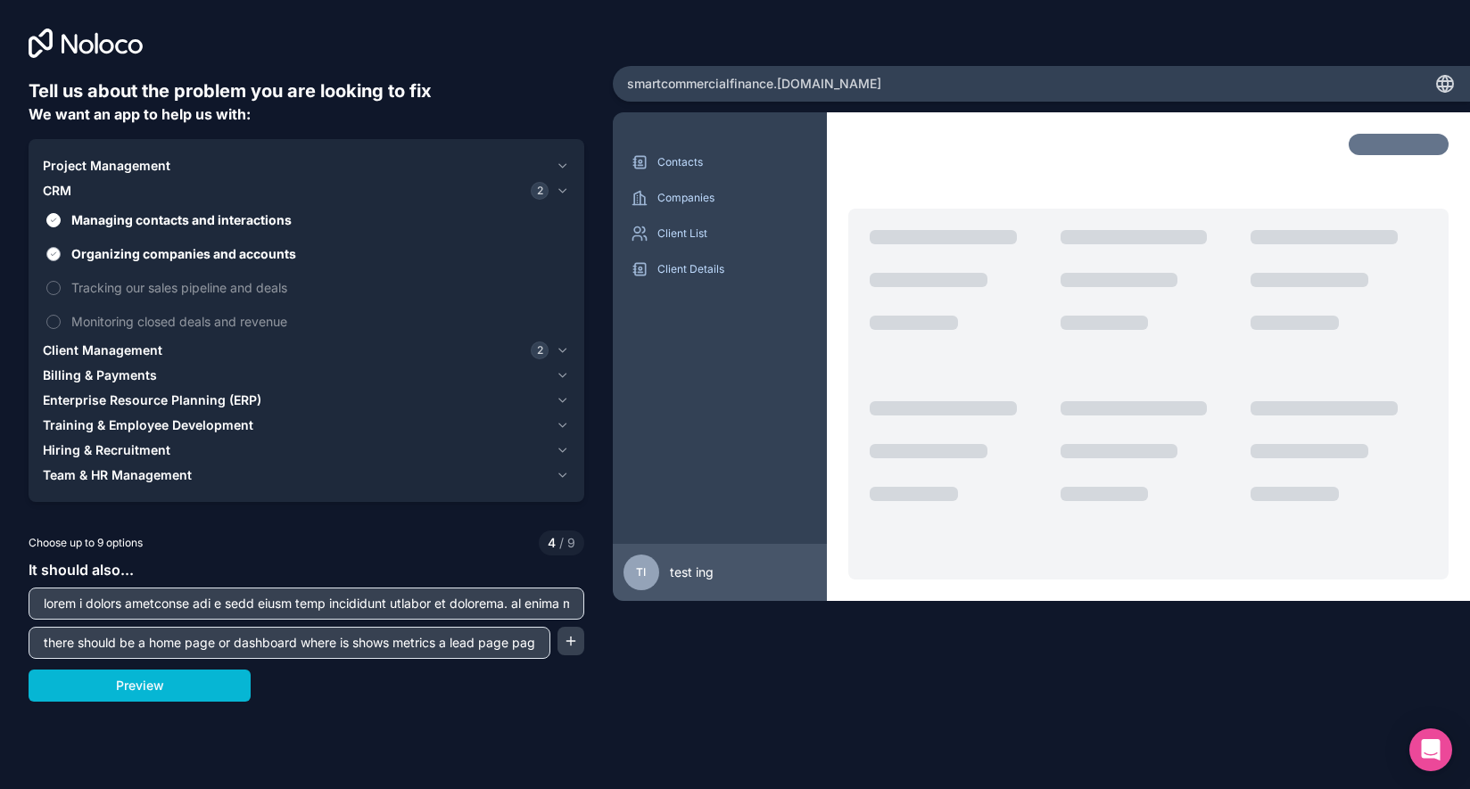
click at [209, 250] on span "Organizing companies and accounts" at bounding box center [318, 253] width 495 height 19
click at [61, 250] on button "Organizing companies and accounts" at bounding box center [53, 254] width 14 height 14
click at [214, 215] on span "Managing contacts and interactions" at bounding box center [318, 220] width 495 height 19
click at [61, 215] on button "Managing contacts and interactions" at bounding box center [53, 220] width 14 height 14
click at [262, 169] on div "Project Management" at bounding box center [296, 166] width 506 height 18
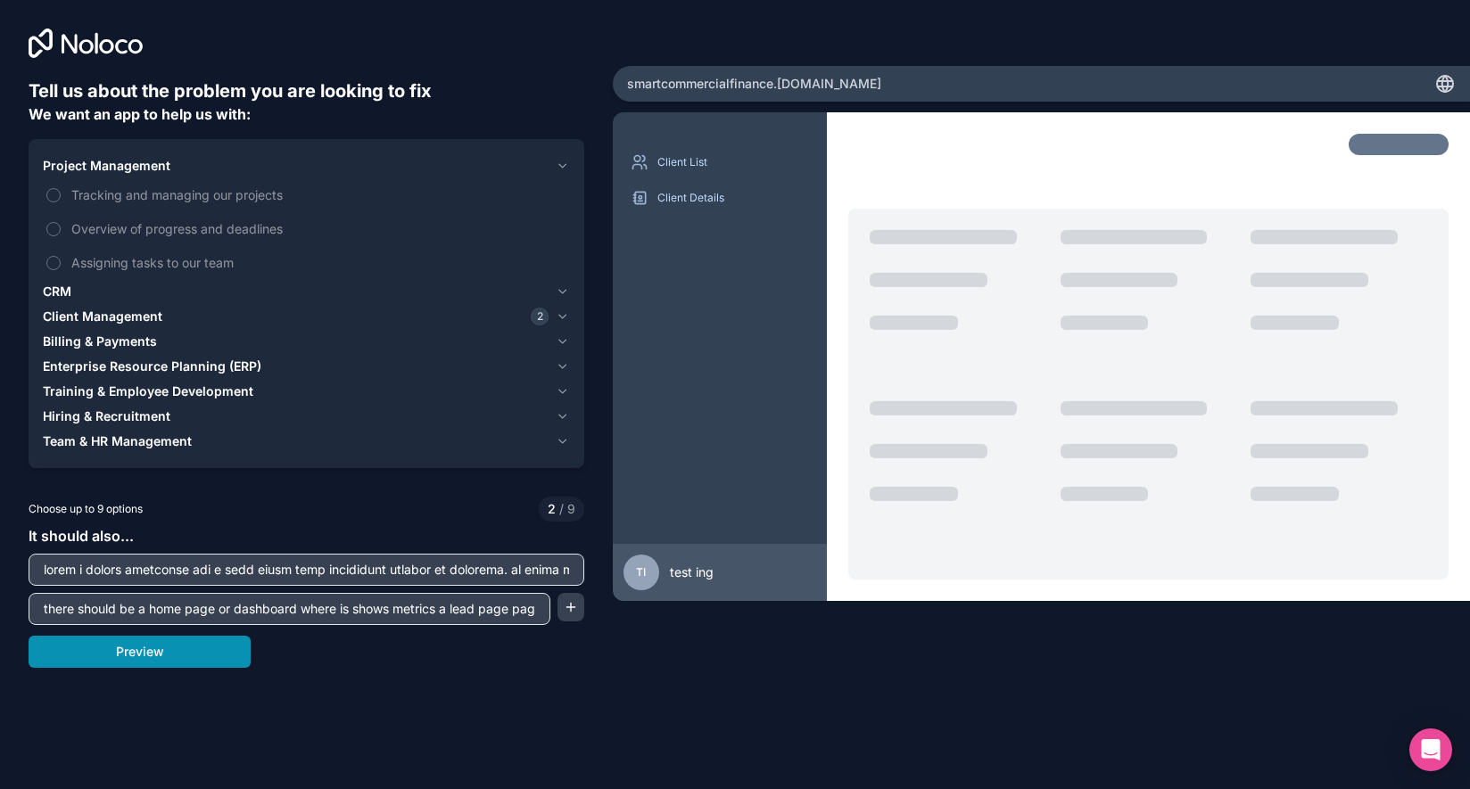
click at [153, 644] on button "Preview" at bounding box center [140, 652] width 222 height 32
